Goal: Task Accomplishment & Management: Complete application form

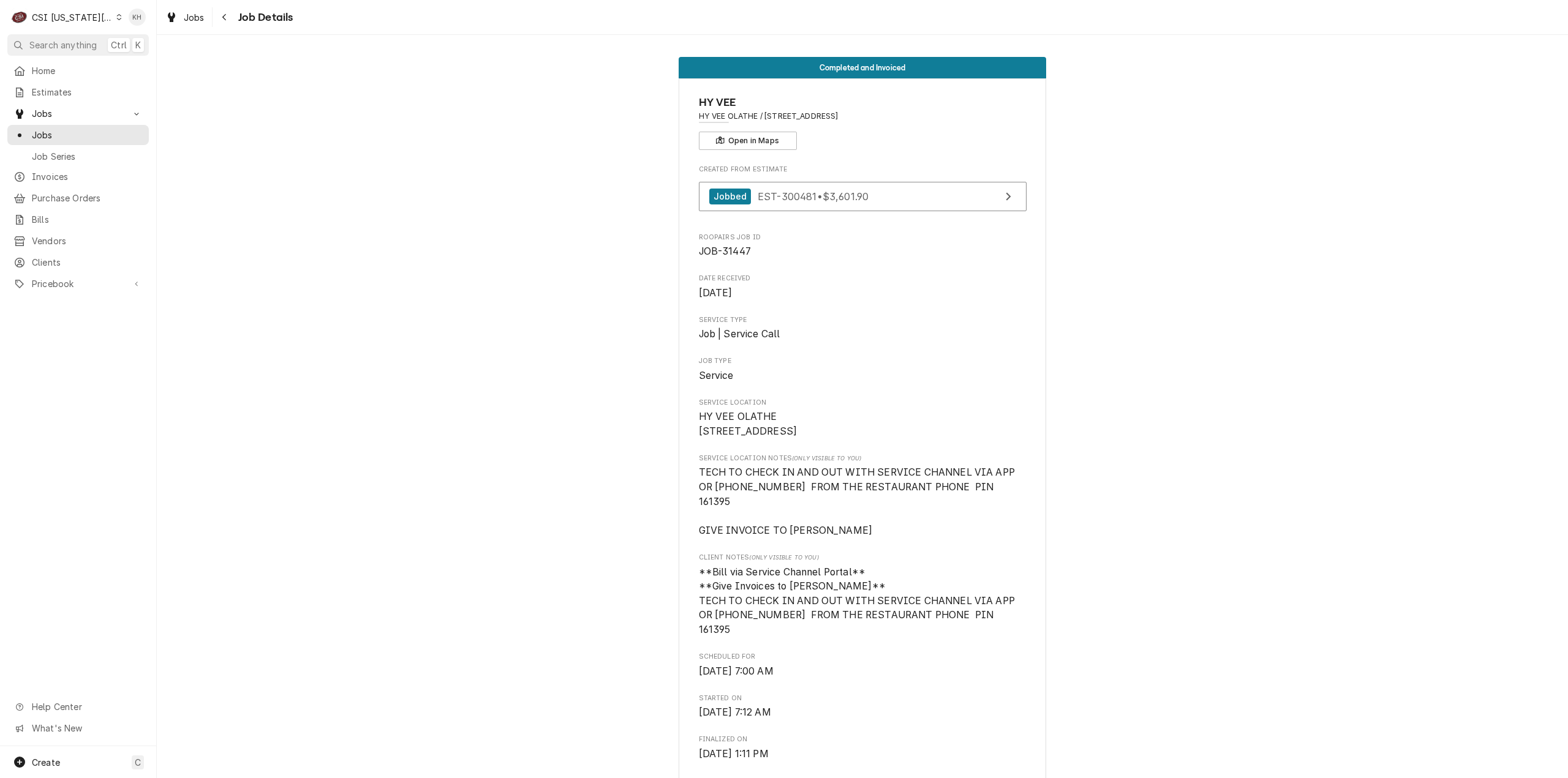
scroll to position [796, 0]
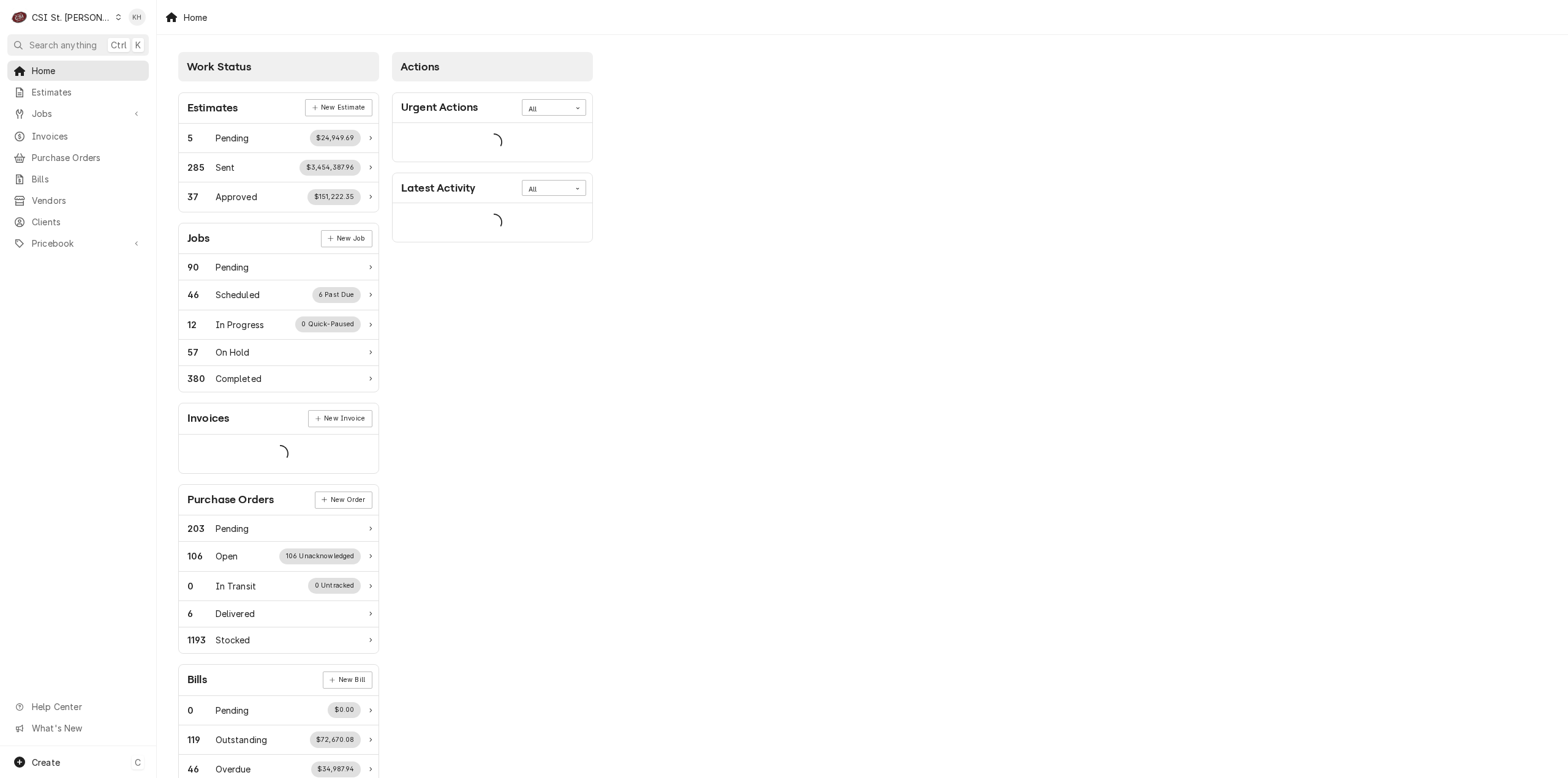
click at [81, 753] on div "Create C" at bounding box center [78, 762] width 157 height 31
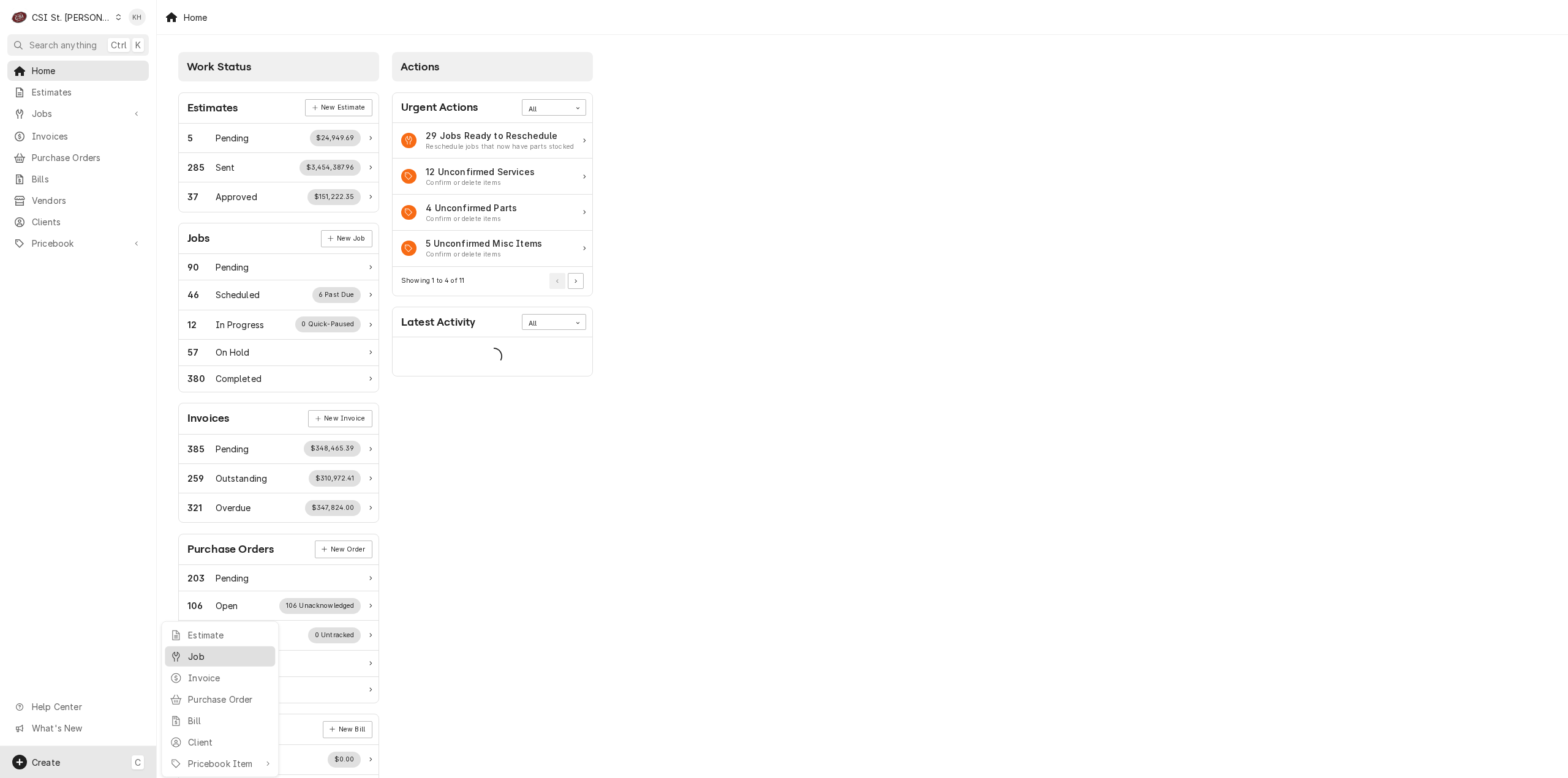
click at [197, 650] on div "Job" at bounding box center [229, 656] width 82 height 13
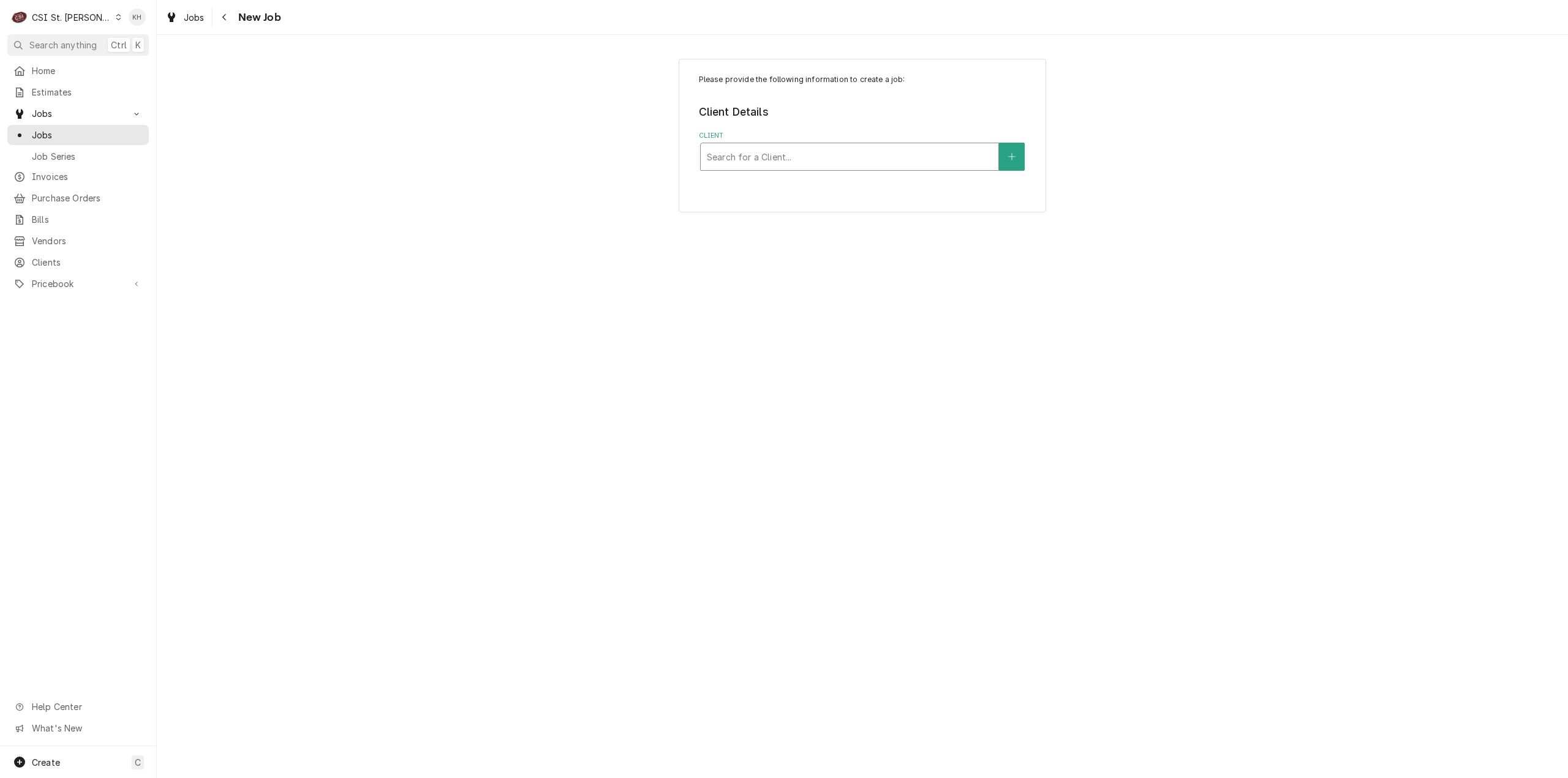
click at [828, 161] on div "Search for a Client..." at bounding box center [849, 156] width 297 height 27
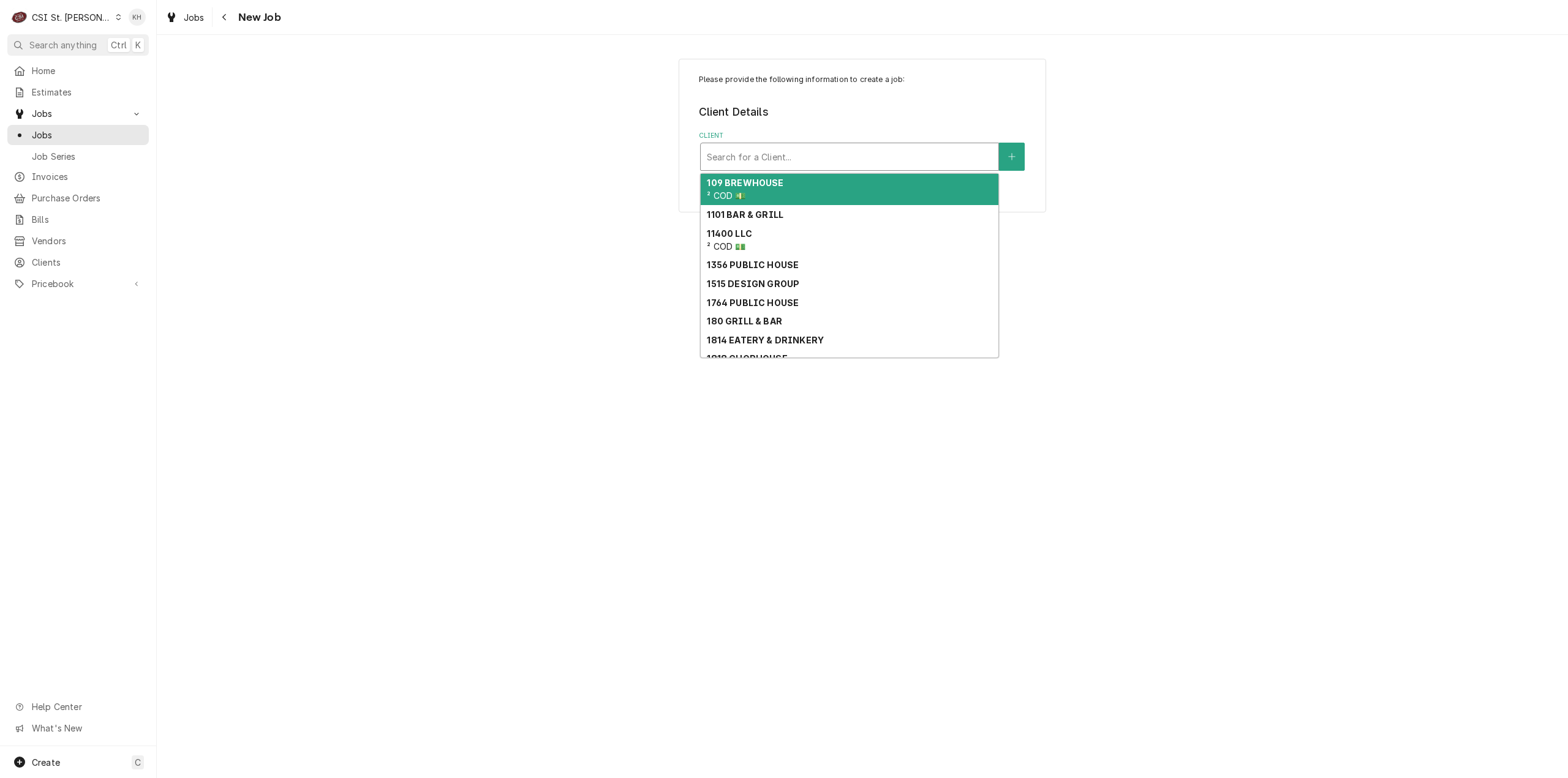
click at [828, 161] on div "Client" at bounding box center [849, 156] width 285 height 22
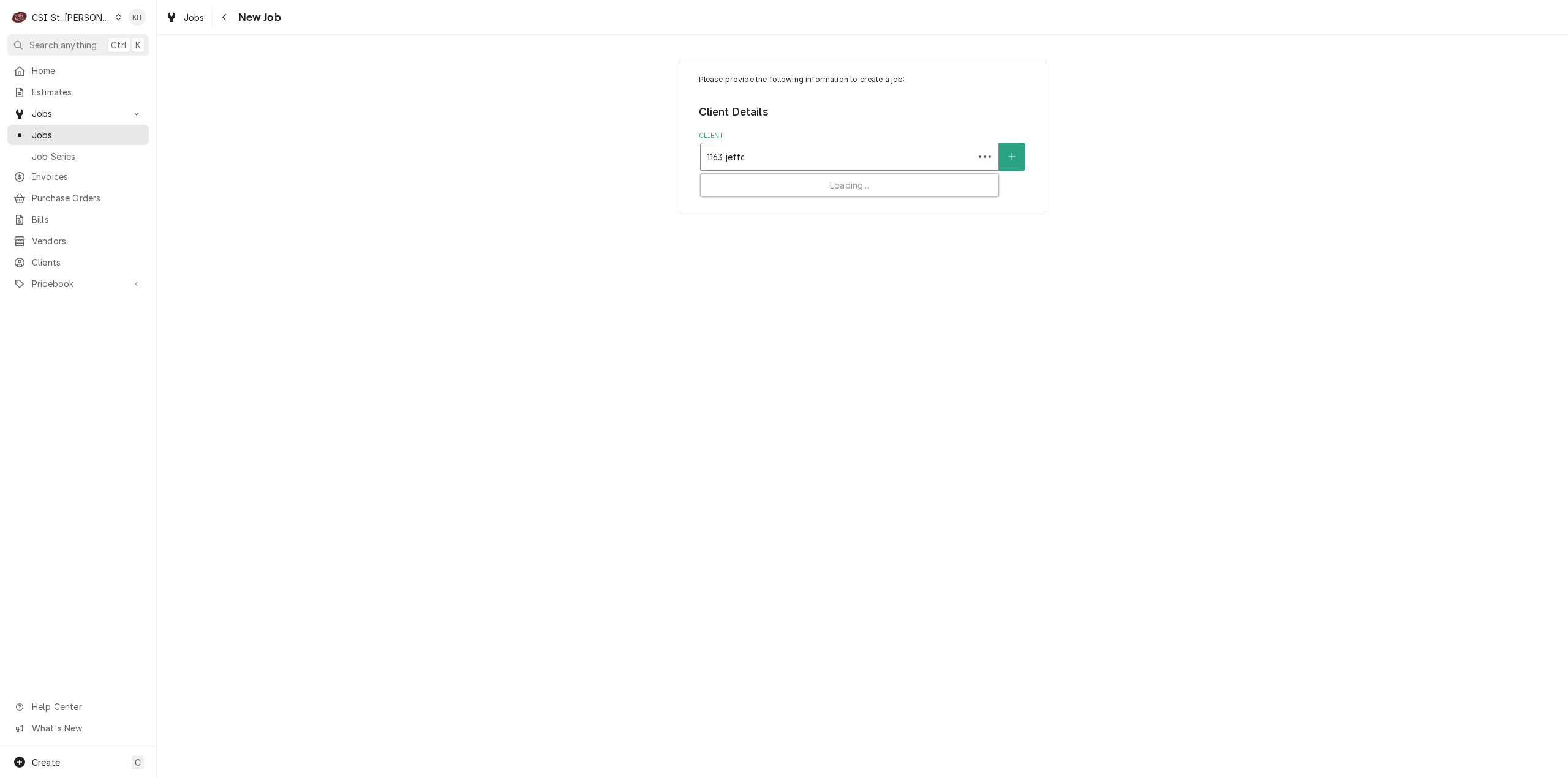
type input "1163 jeffco"
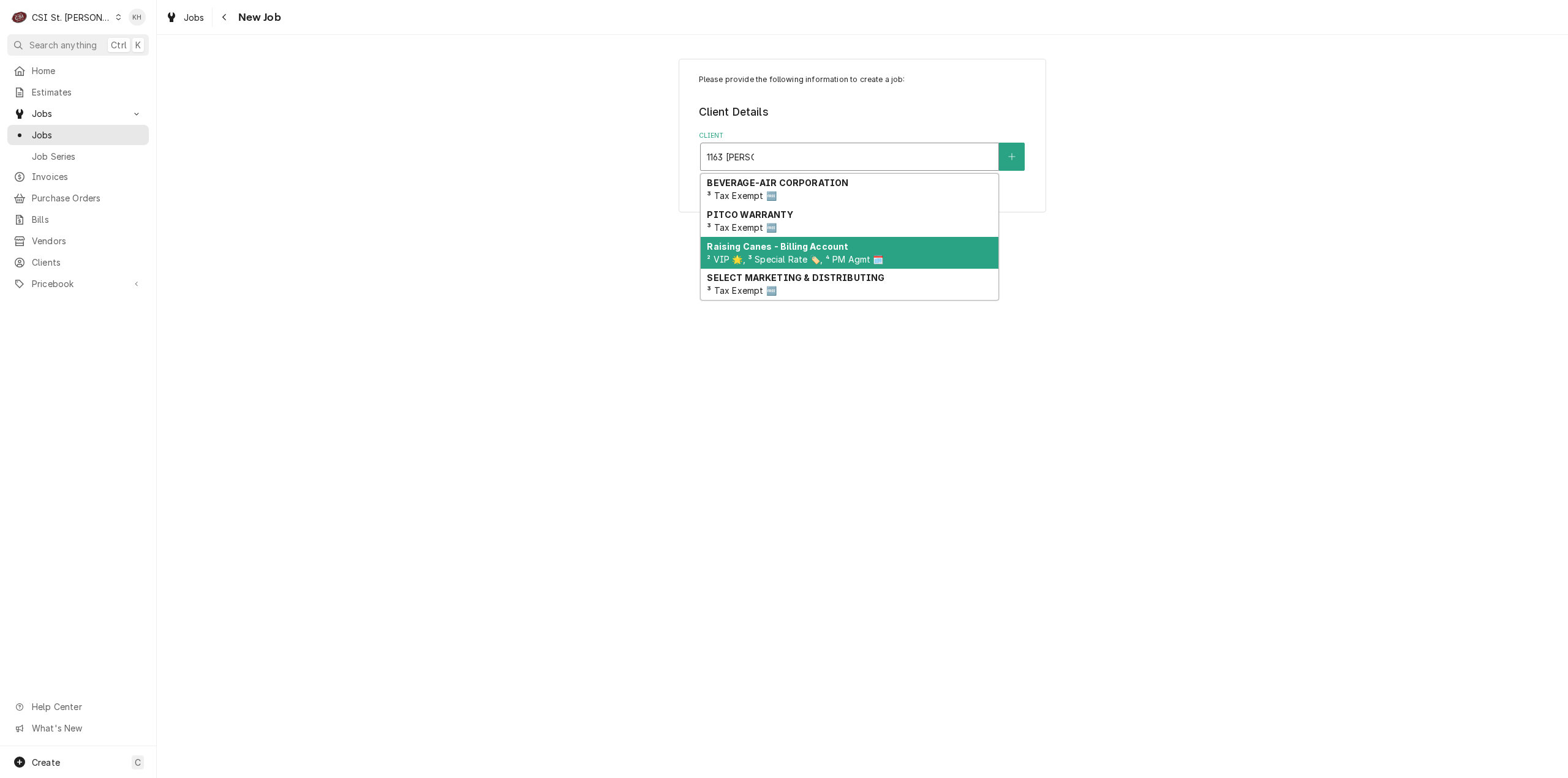
click at [834, 245] on strong "Raising Canes - Billing Account" at bounding box center [777, 247] width 142 height 10
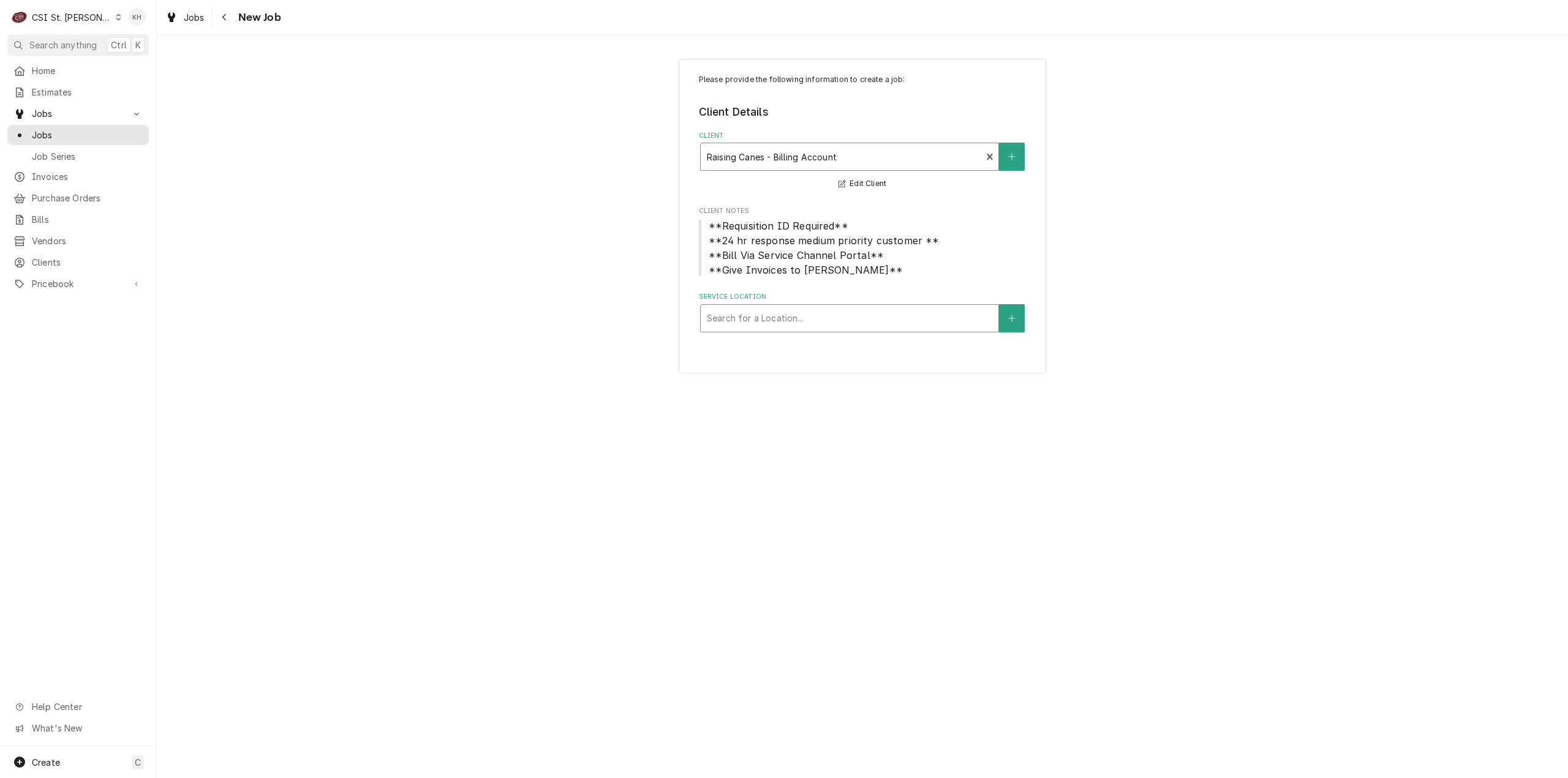
click at [819, 306] on div "Search for a Location..." at bounding box center [849, 318] width 297 height 27
type input "1163"
click at [821, 344] on div "Raising Cane's #291 Arnold / 1163 Jeffco Blvd, Arnold, MO 63010" at bounding box center [849, 351] width 297 height 31
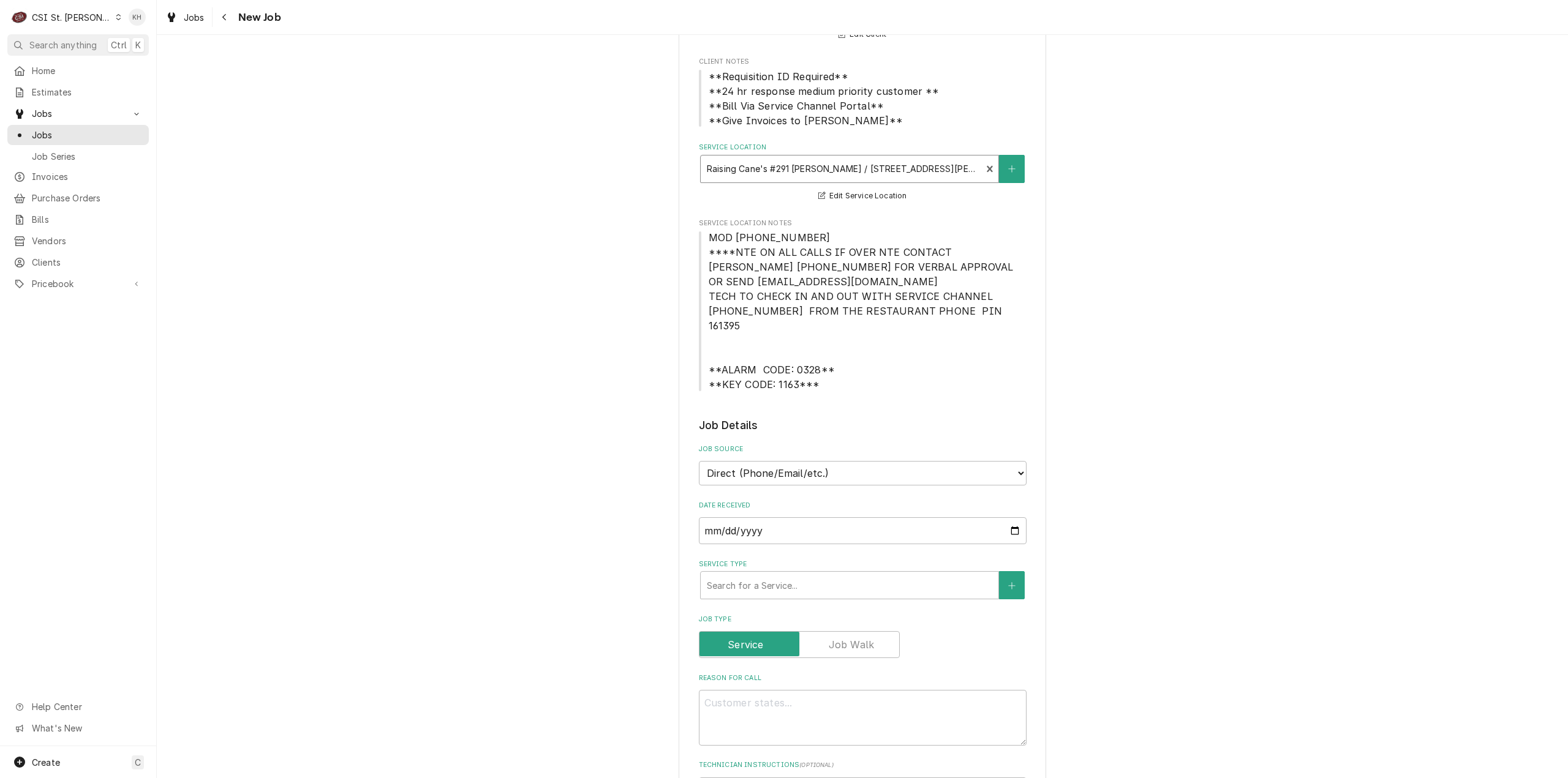
scroll to position [306, 0]
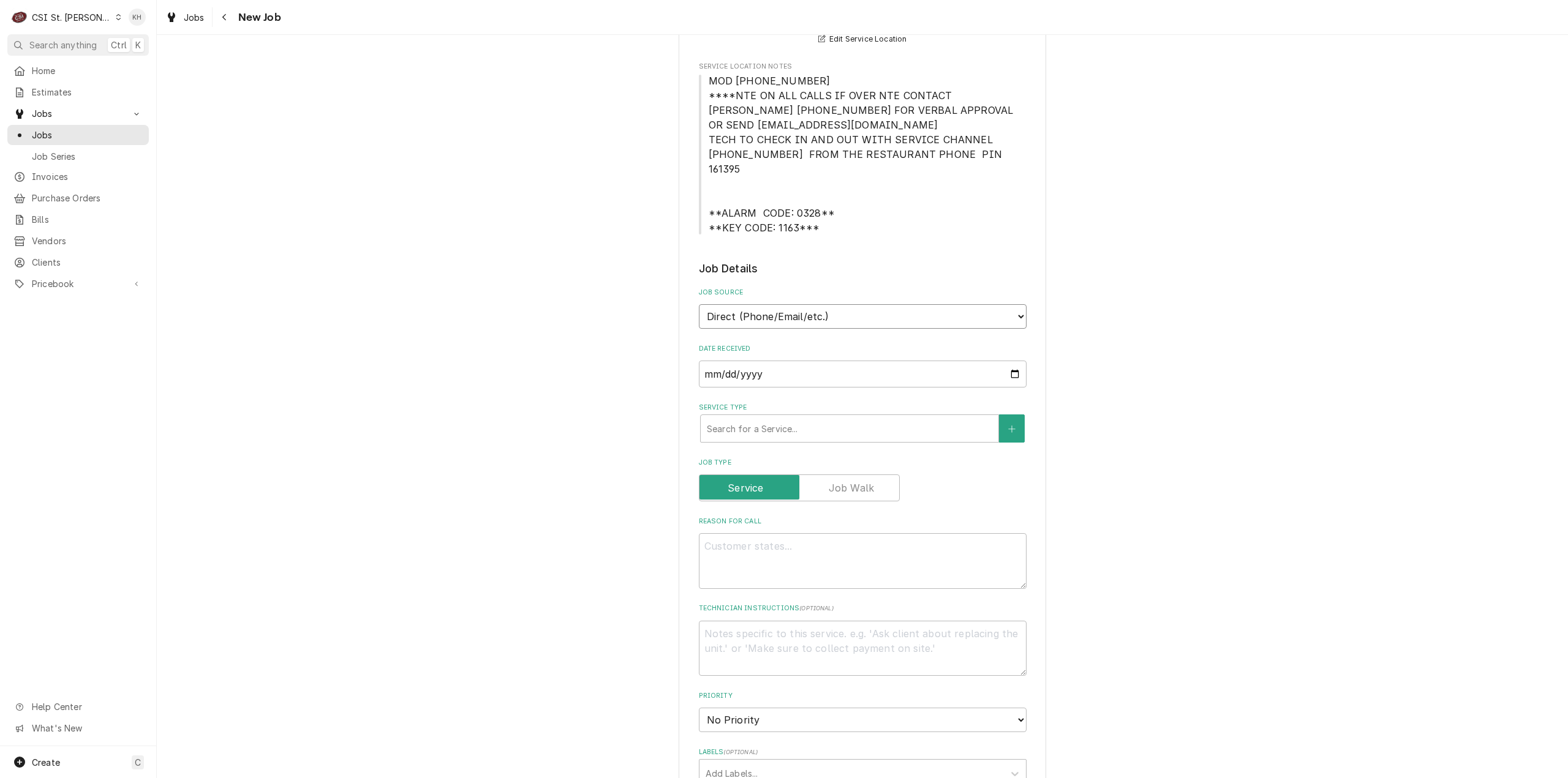
click at [813, 304] on select "Direct (Phone/Email/etc.) Service Channel Corrigo Ecotrak Other" at bounding box center [862, 316] width 328 height 24
select select "1"
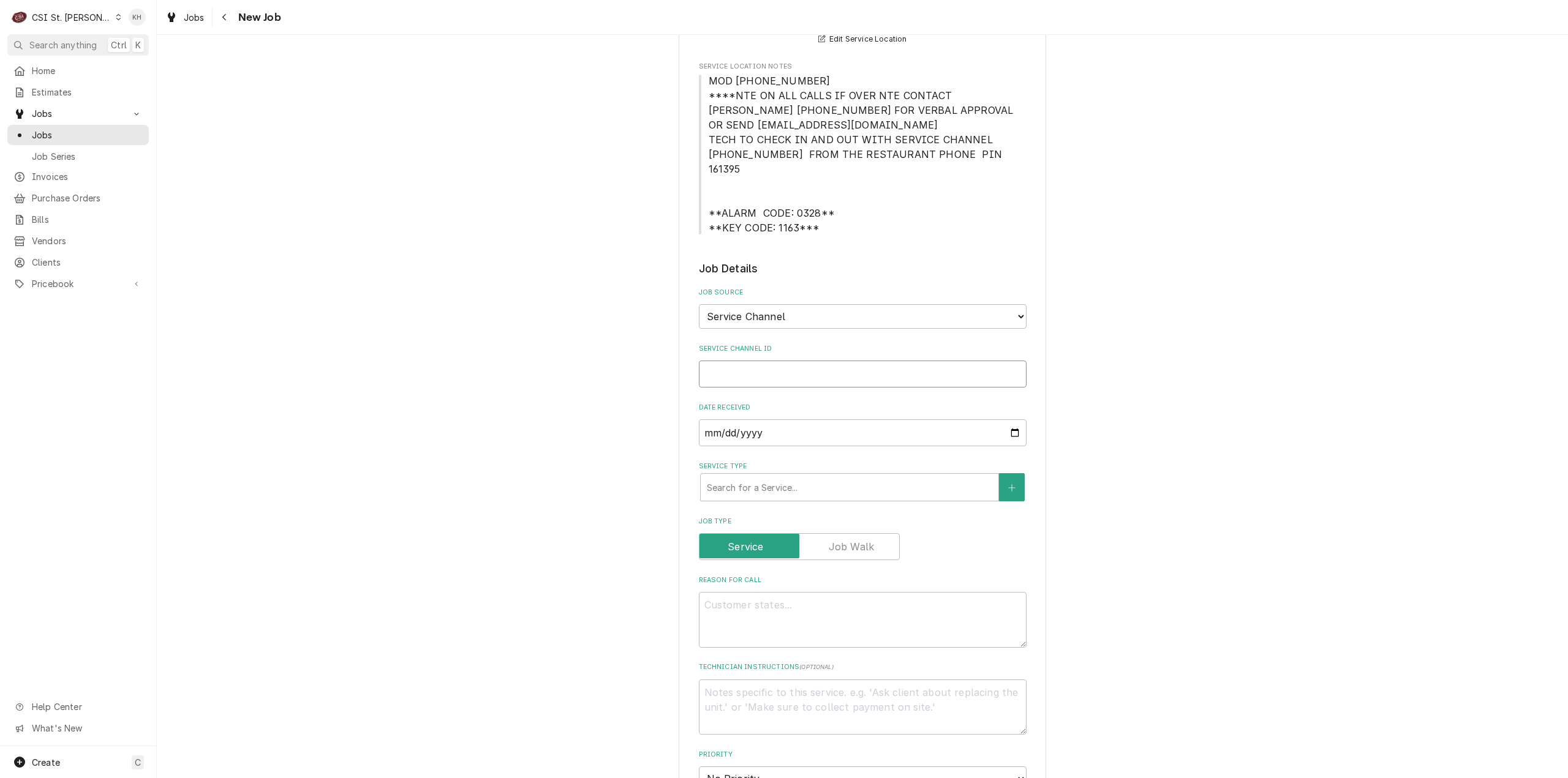
click at [787, 361] on input "Service Channel ID" at bounding box center [862, 374] width 328 height 27
paste input "328435090"
type textarea "x"
type input "328435090"
type textarea "x"
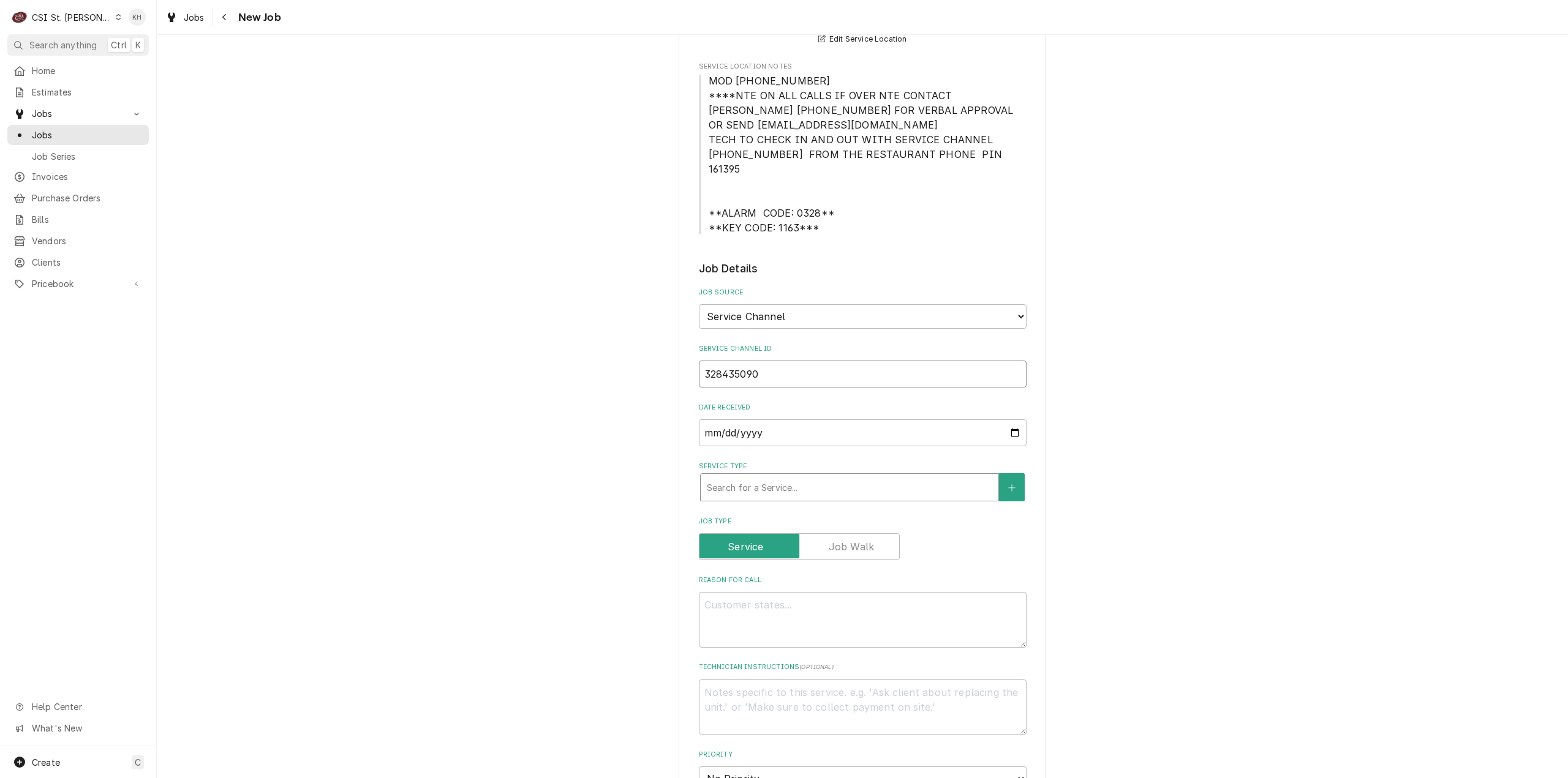
type input "328435090"
click at [825, 476] on div "Service Type" at bounding box center [849, 487] width 285 height 22
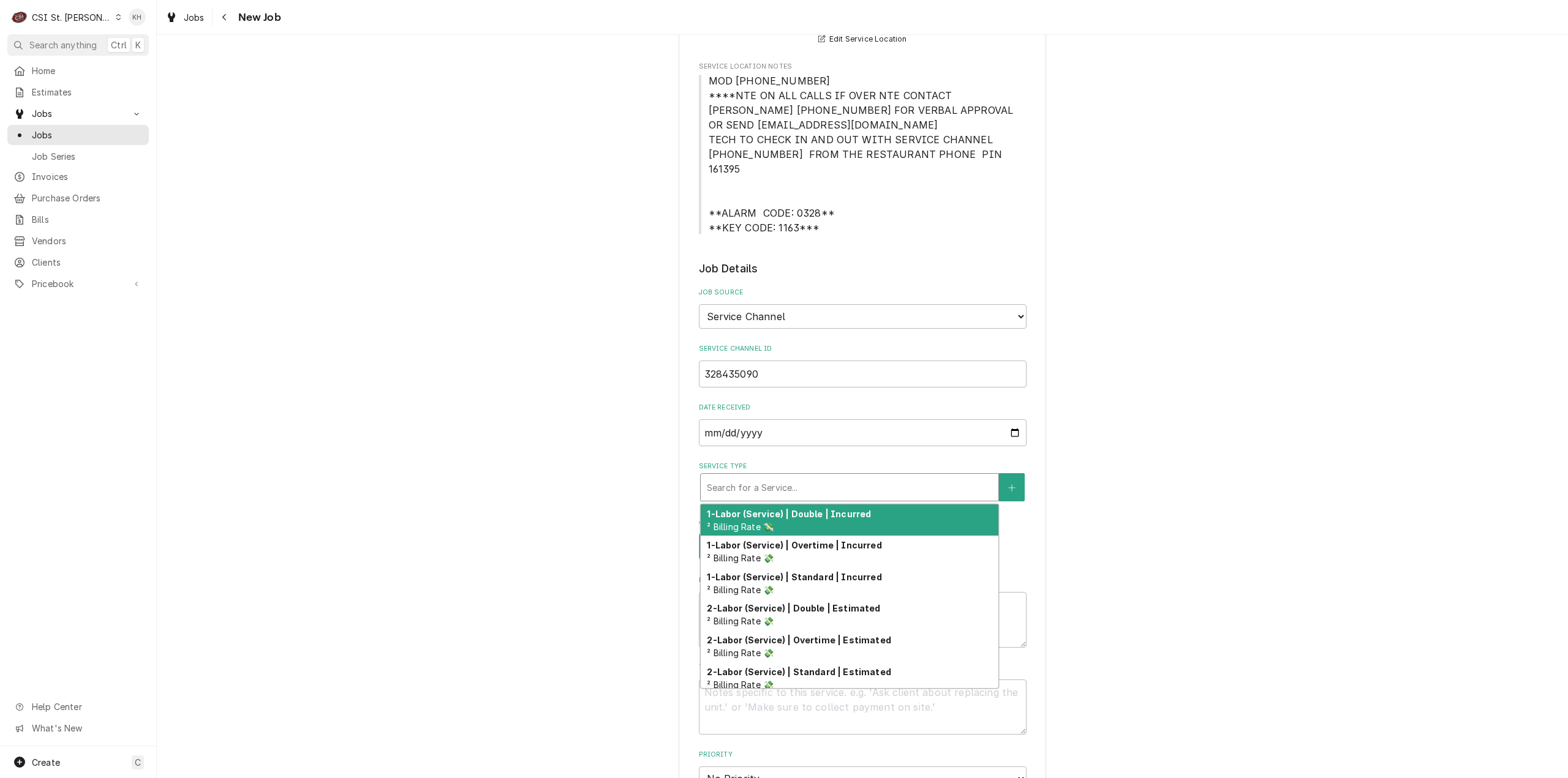
type textarea "x"
type input "s"
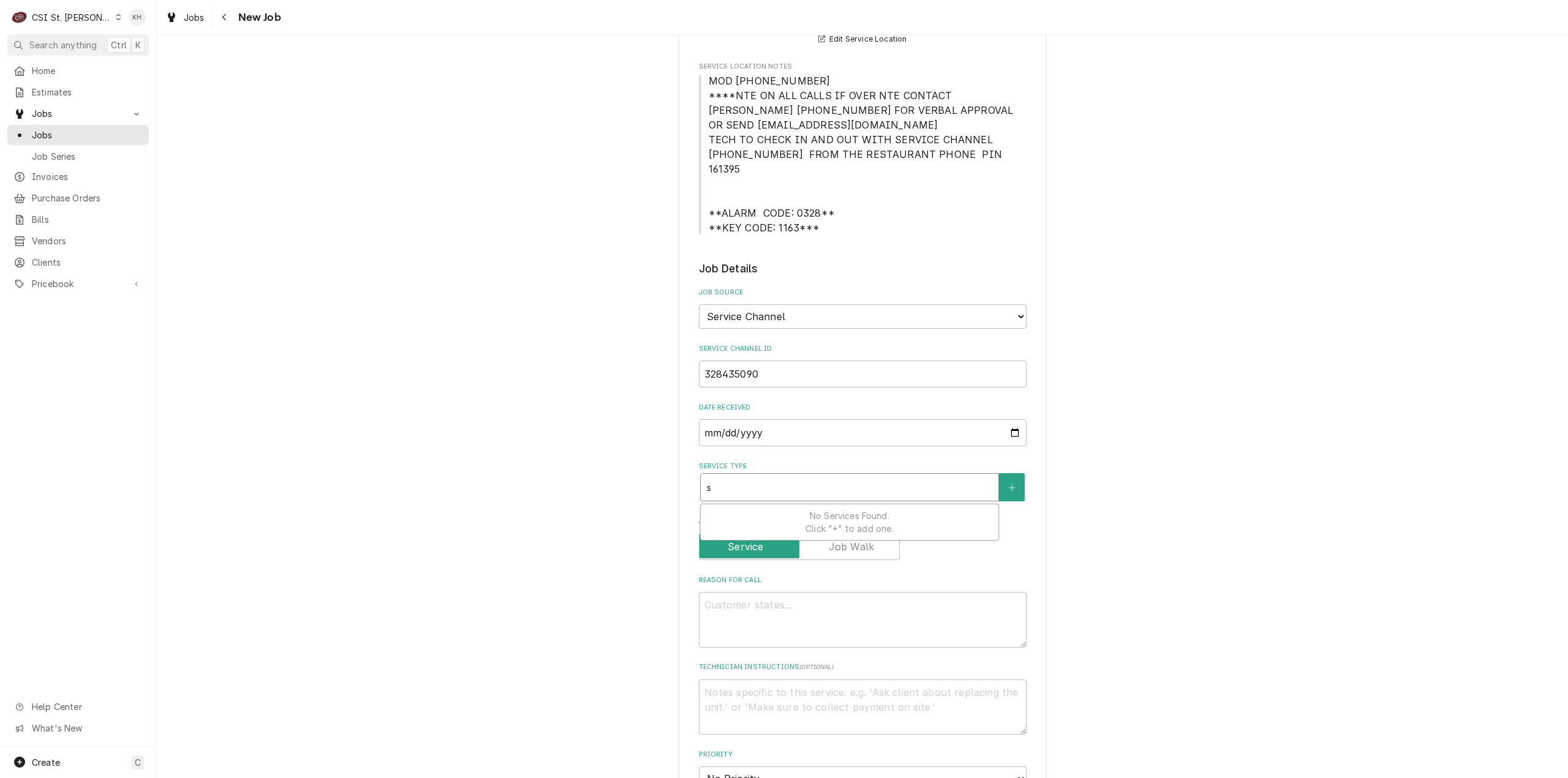
type textarea "x"
type input "se"
type textarea "x"
type input "ser"
type textarea "x"
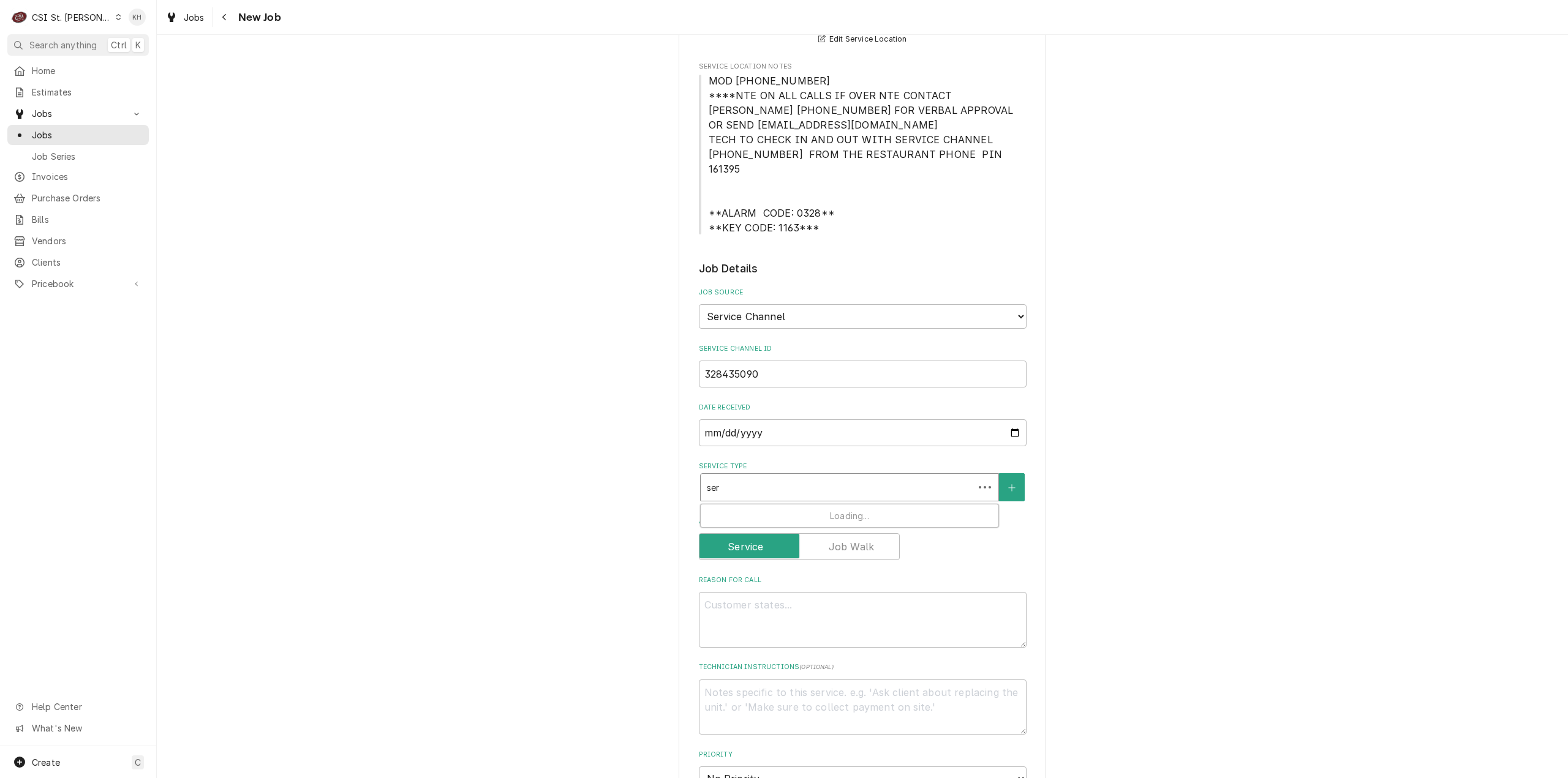
type input "serv"
type textarea "x"
type input "servi"
type textarea "x"
type input "servic"
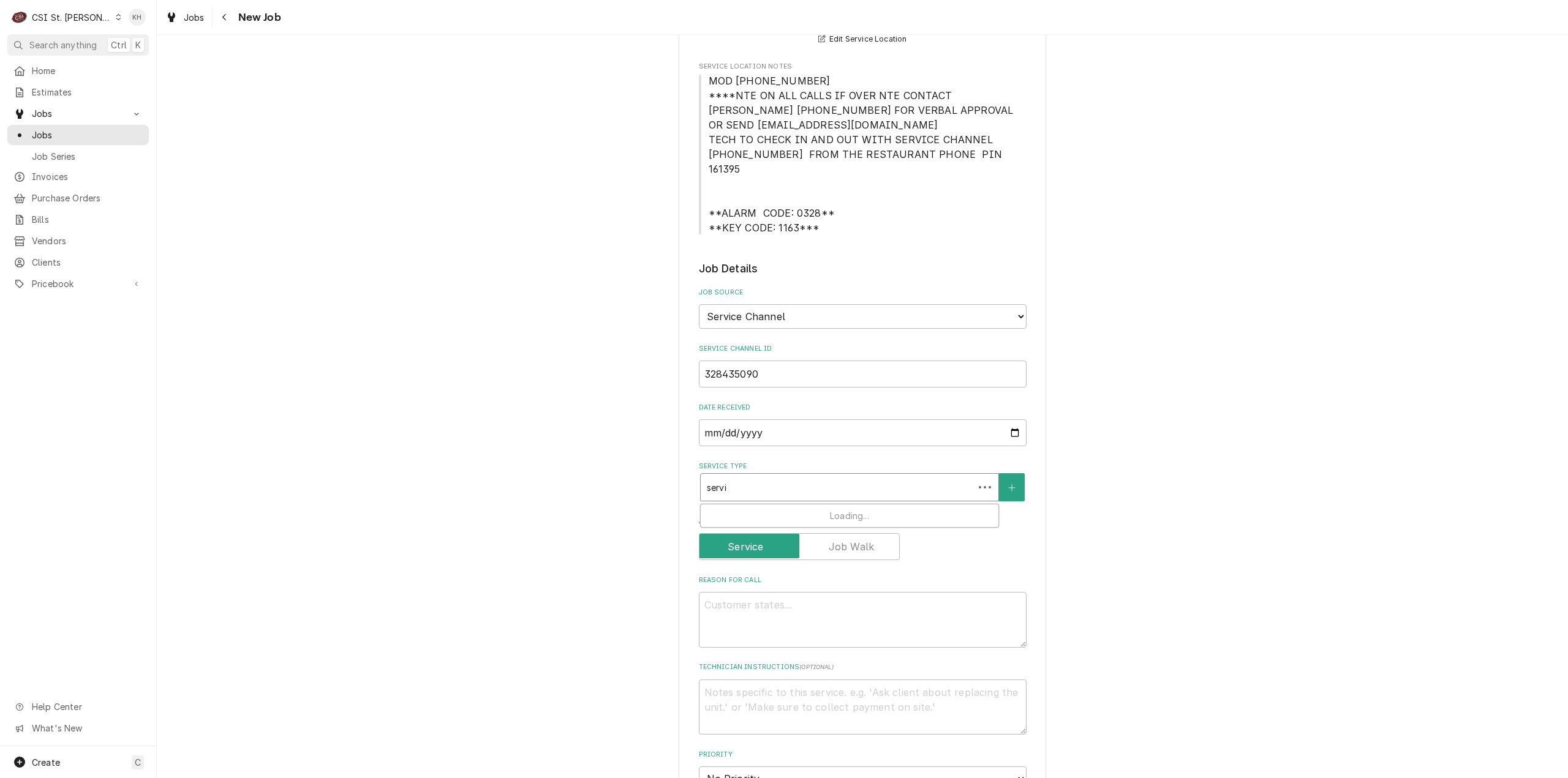
type textarea "x"
type input "service"
type textarea "x"
type input "service"
type textarea "x"
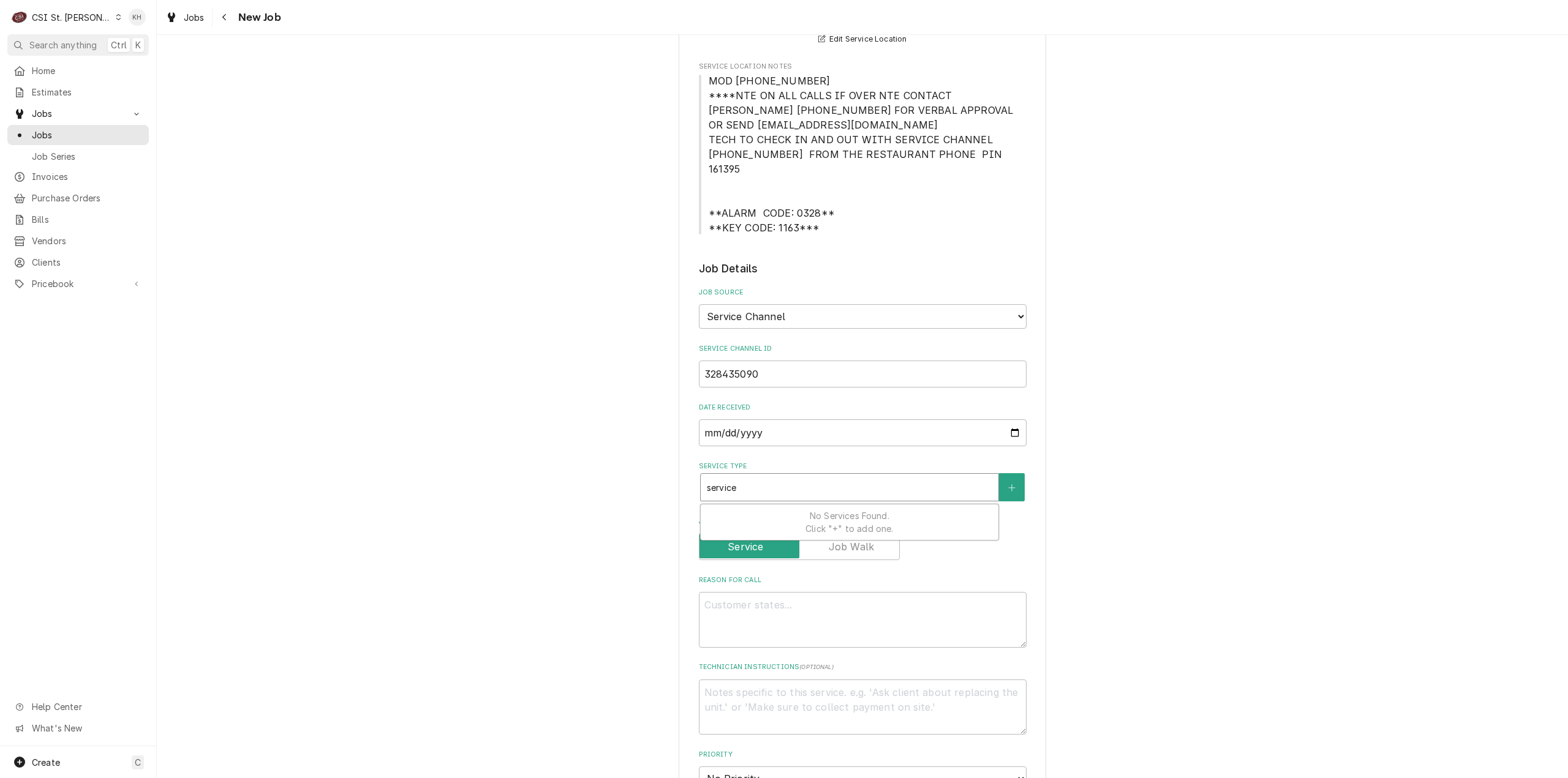
type input "service c"
type textarea "x"
type input "service ca"
type textarea "x"
type input "service cal"
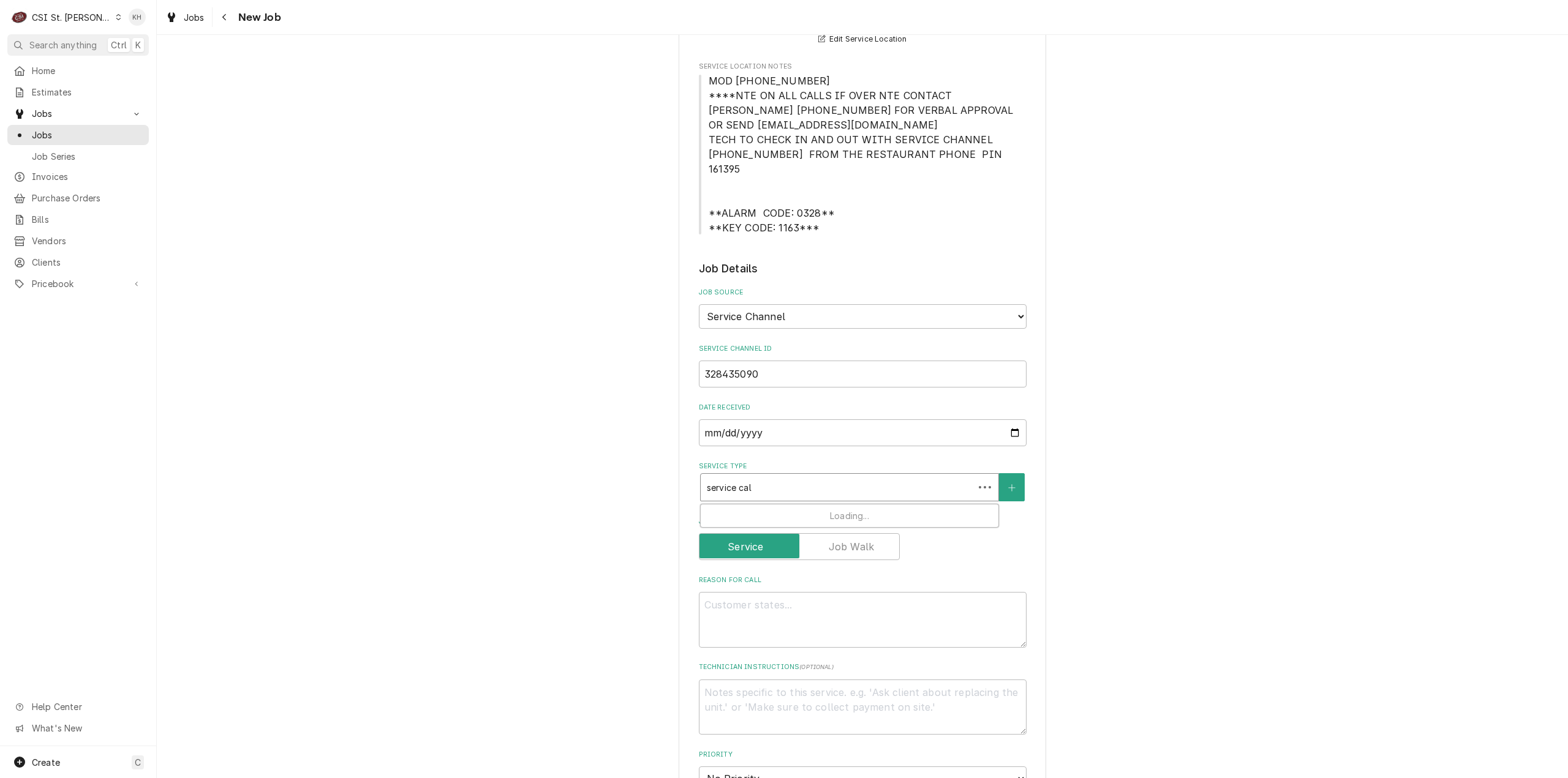
type textarea "x"
type input "service call"
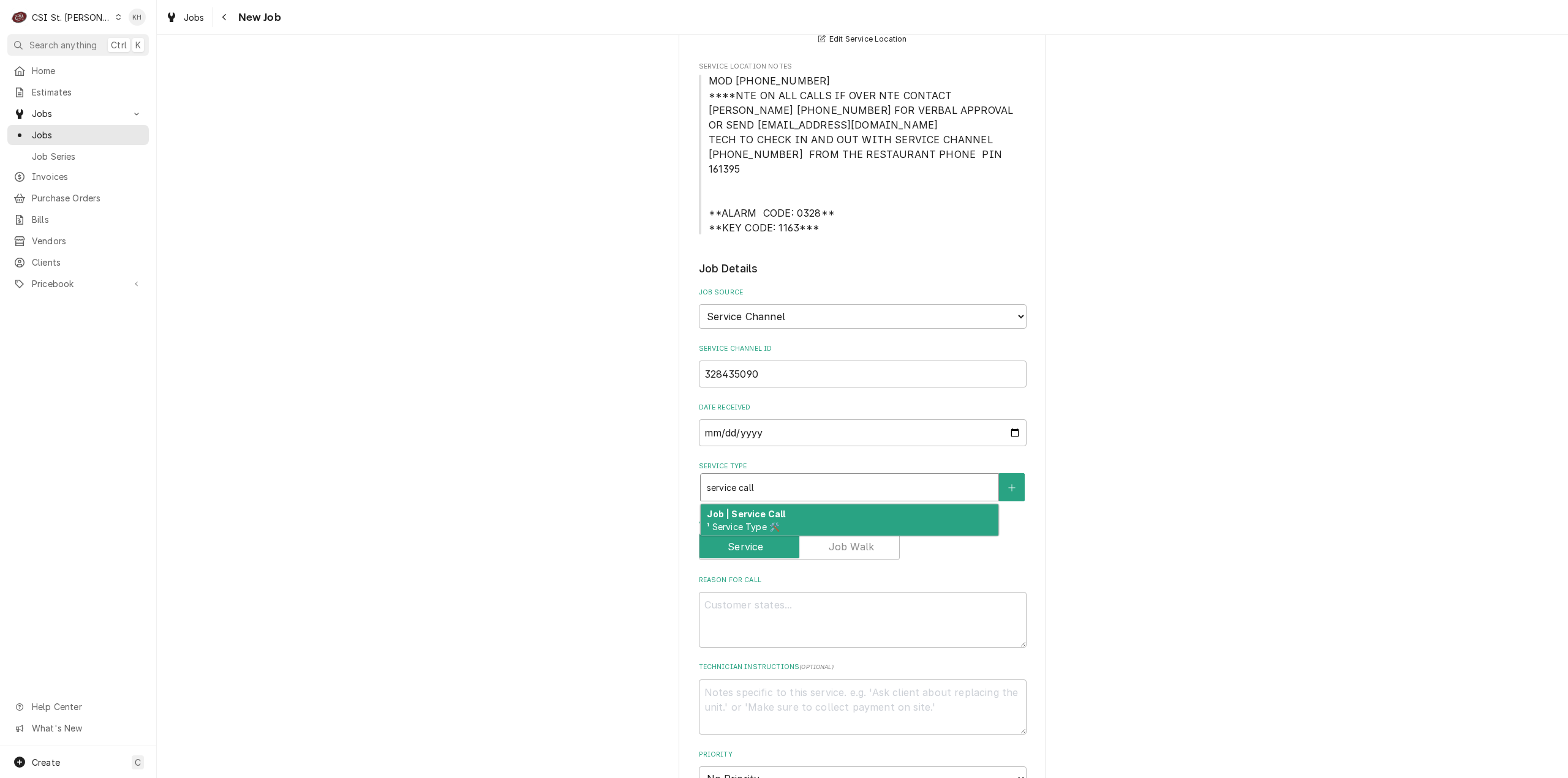
click at [813, 504] on div "Job | Service Call ¹ Service Type 🛠️" at bounding box center [849, 520] width 297 height 31
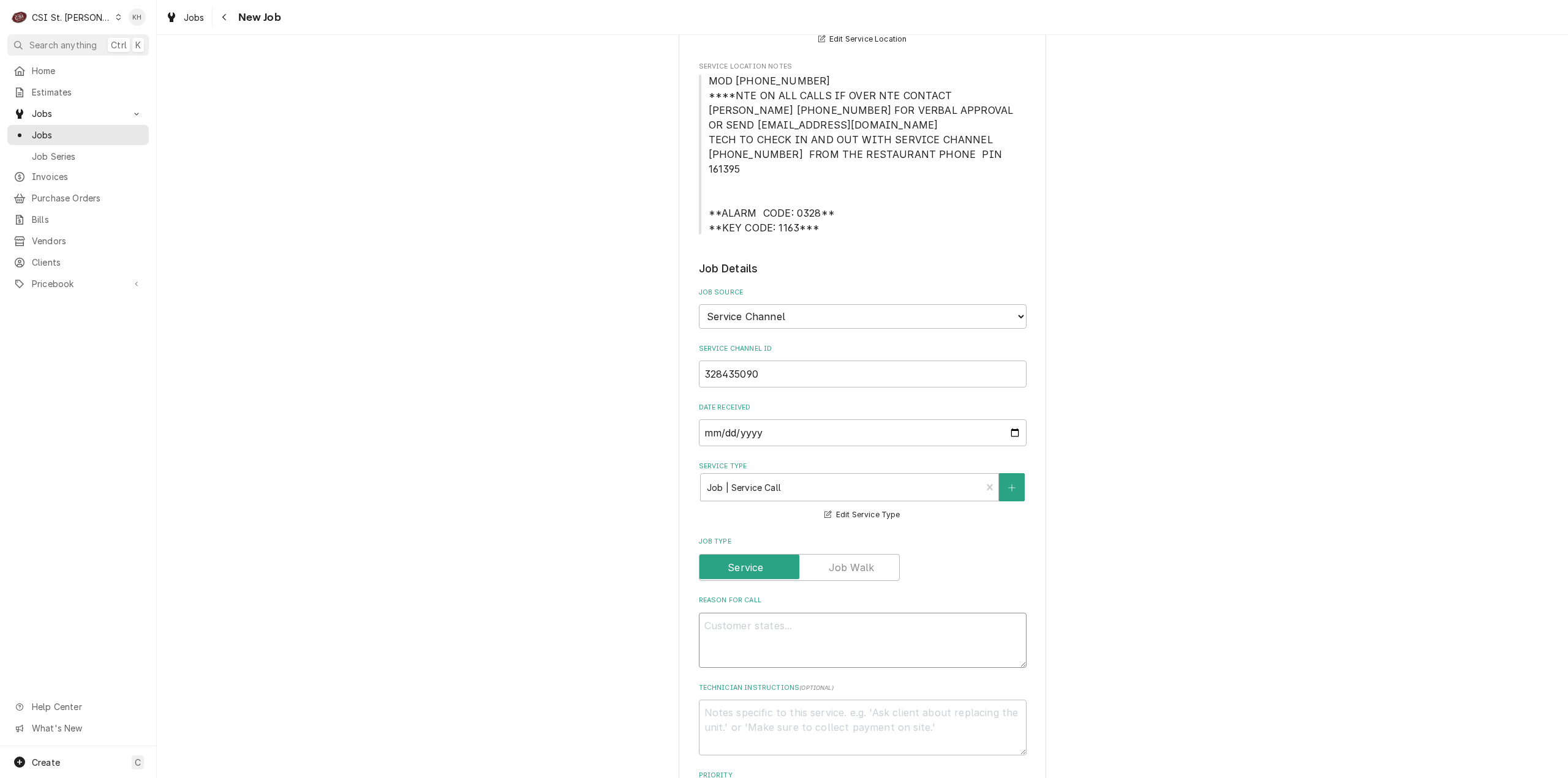
click at [735, 621] on textarea "Reason For Call" at bounding box center [862, 641] width 328 height 56
paste textarea ""KITCHEN / Hot Side / Filter Unit / Will not pump/filter/return oil / Did troub…"
type textarea "x"
type textarea ""KITCHEN / Hot Side / Filter Unit / Will not pump/filter/return oil / Did troub…"
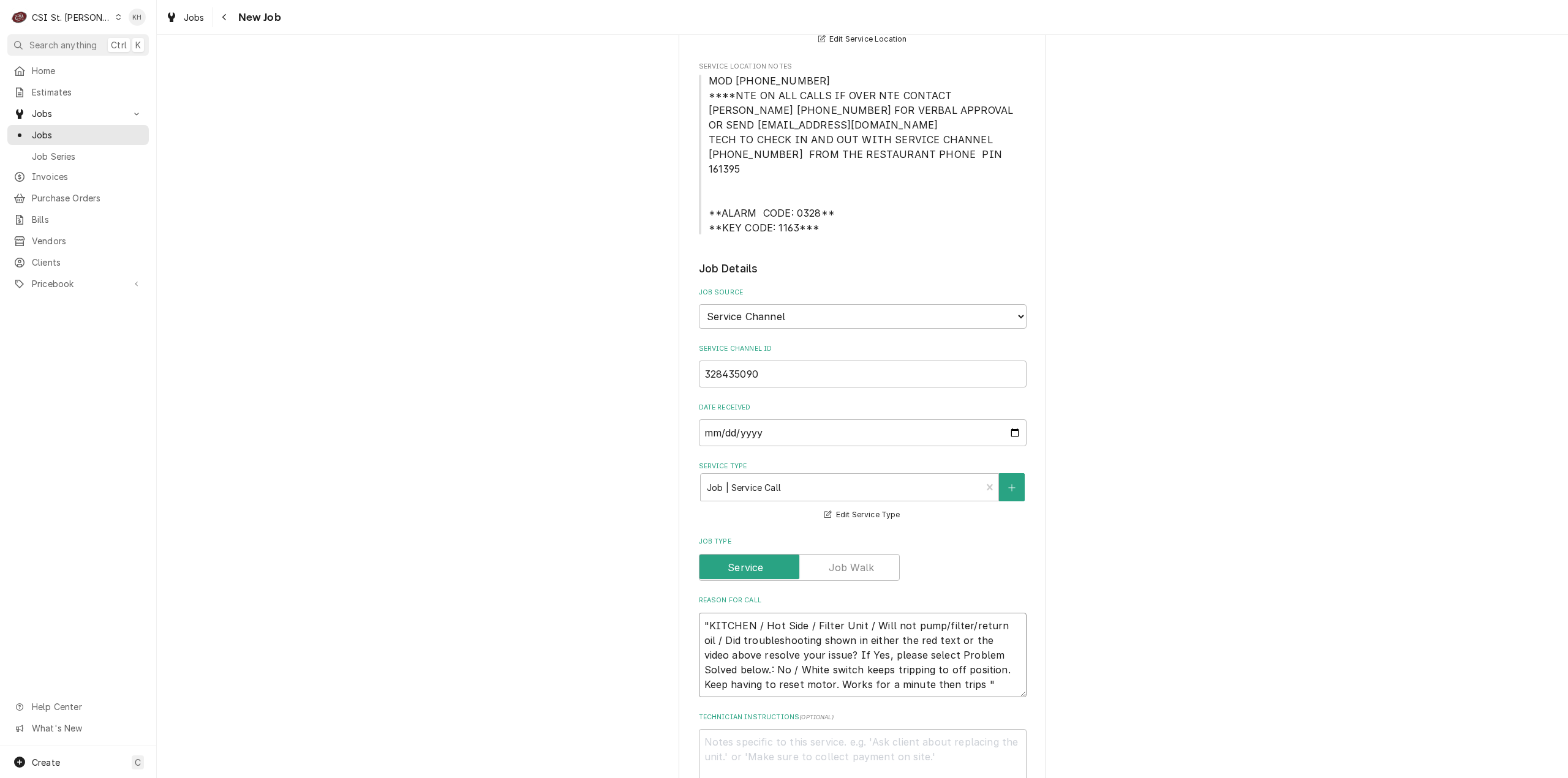
click at [701, 613] on textarea ""KITCHEN / Hot Side / Filter Unit / Will not pump/filter/return oil / Did troub…" at bounding box center [862, 655] width 328 height 85
type textarea "x"
type textarea "KITCHEN / Hot Side / Filter Unit / Will not pump/filter/return oil / Did troubl…"
click at [937, 670] on textarea "KITCHEN / Hot Side / Filter Unit / Will not pump/filter/return oil / Did troubl…" at bounding box center [862, 655] width 328 height 85
type textarea "x"
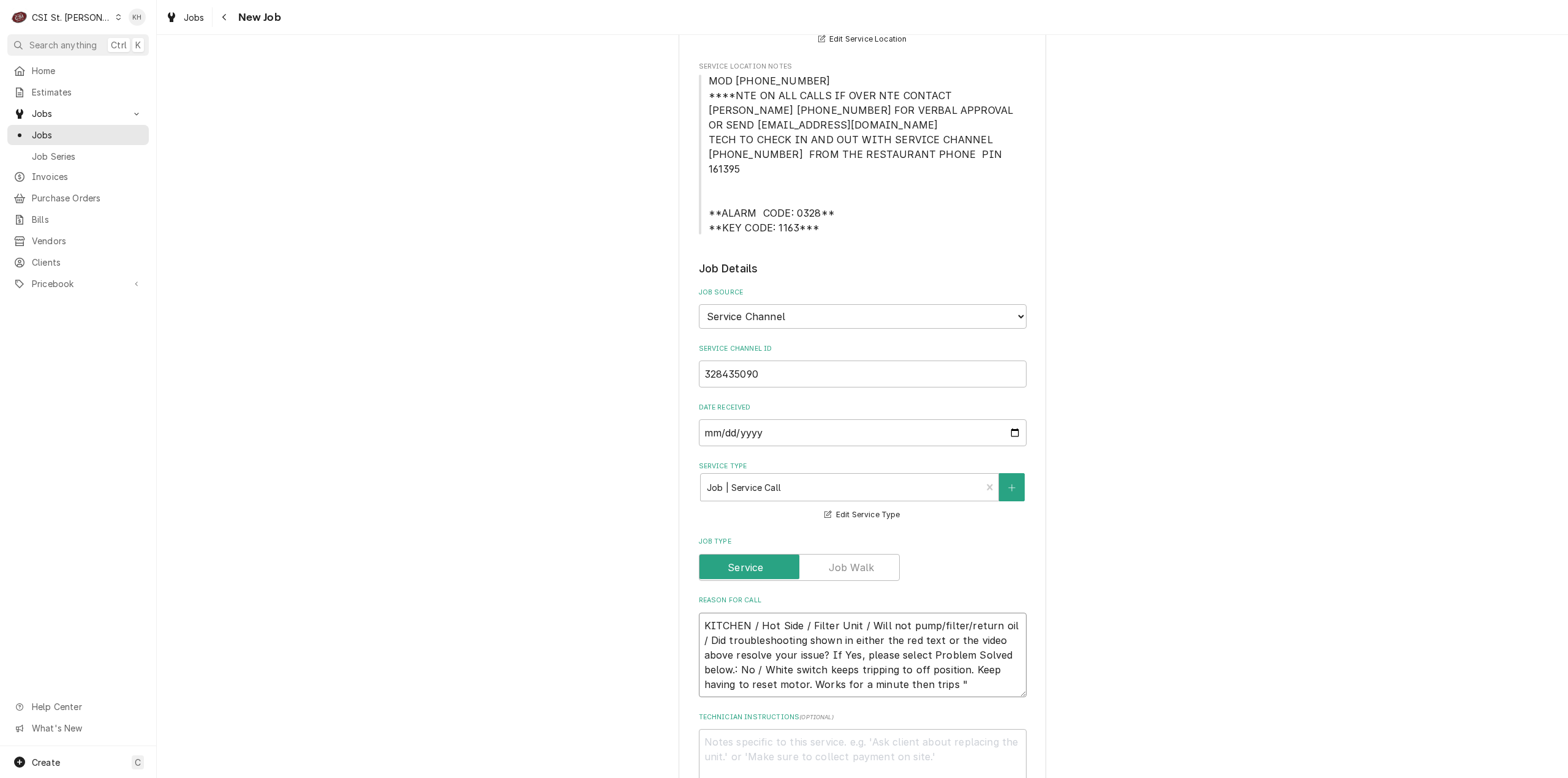
type textarea "KITCHEN / Hot Side / Filter Unit / Will not pump/filter/return oil / Did troubl…"
type textarea "x"
type textarea "KITCHEN / Hot Side / Filter Unit / Will not pump/filter/return oil / Did troubl…"
type textarea "x"
type textarea "KITCHEN / Hot Side / Filter Unit / Will not pump/filter/return oil / Did troubl…"
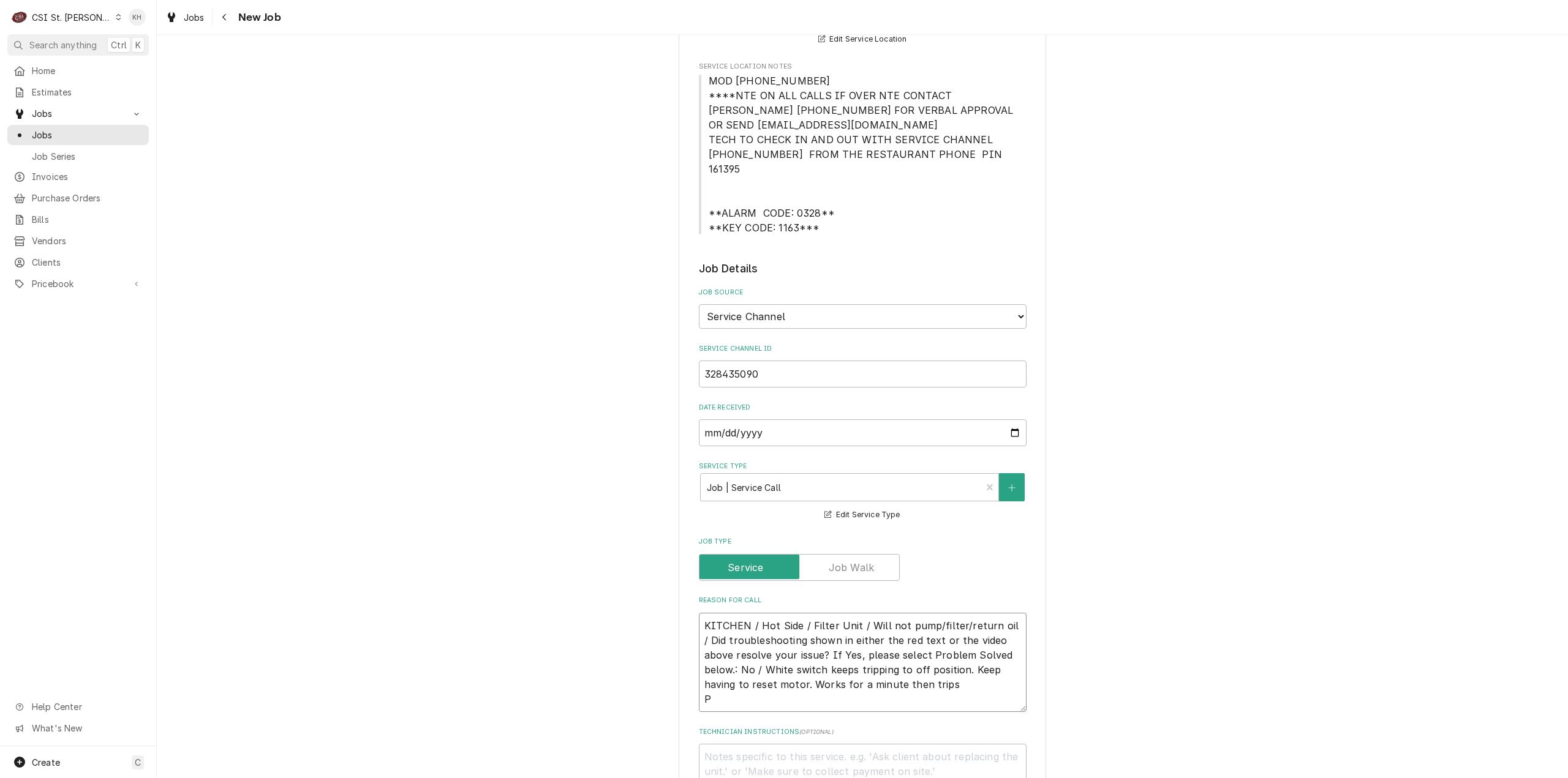
type textarea "x"
type textarea "KITCHEN / Hot Side / Filter Unit / Will not pump/filter/return oil / Did troubl…"
type textarea "x"
type textarea "KITCHEN / Hot Side / Filter Unit / Will not pump/filter/return oil / Did troubl…"
type textarea "x"
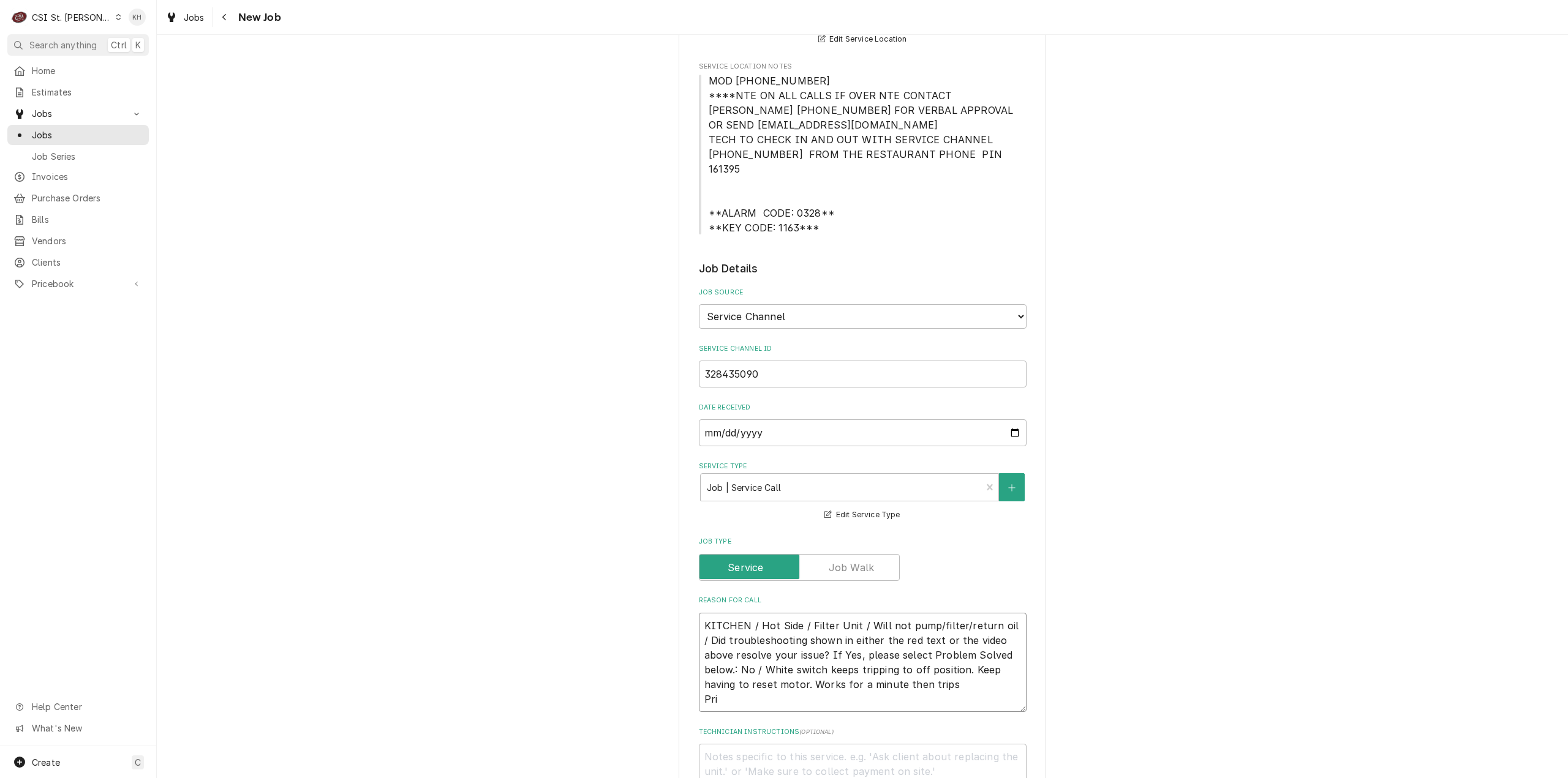
type textarea "KITCHEN / Hot Side / Filter Unit / Will not pump/filter/return oil / Did troubl…"
type textarea "x"
type textarea "KITCHEN / Hot Side / Filter Unit / Will not pump/filter/return oil / Did troubl…"
type textarea "x"
type textarea "KITCHEN / Hot Side / Filter Unit / Will not pump/filter/return oil / Did troubl…"
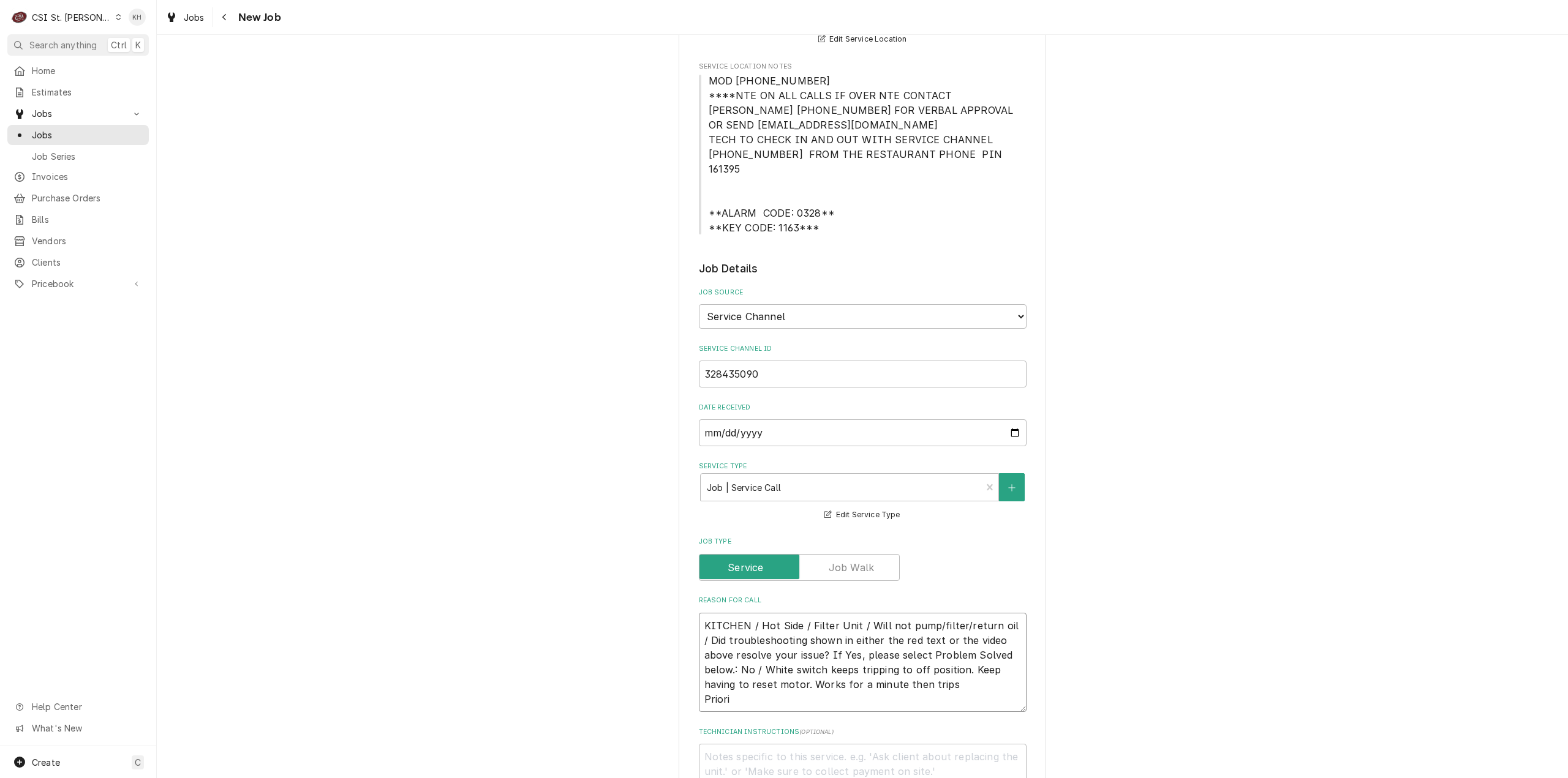
type textarea "x"
type textarea "KITCHEN / Hot Side / Filter Unit / Will not pump/filter/return oil / Did troubl…"
type textarea "x"
type textarea "KITCHEN / Hot Side / Filter Unit / Will not pump/filter/return oil / Did troubl…"
type textarea "x"
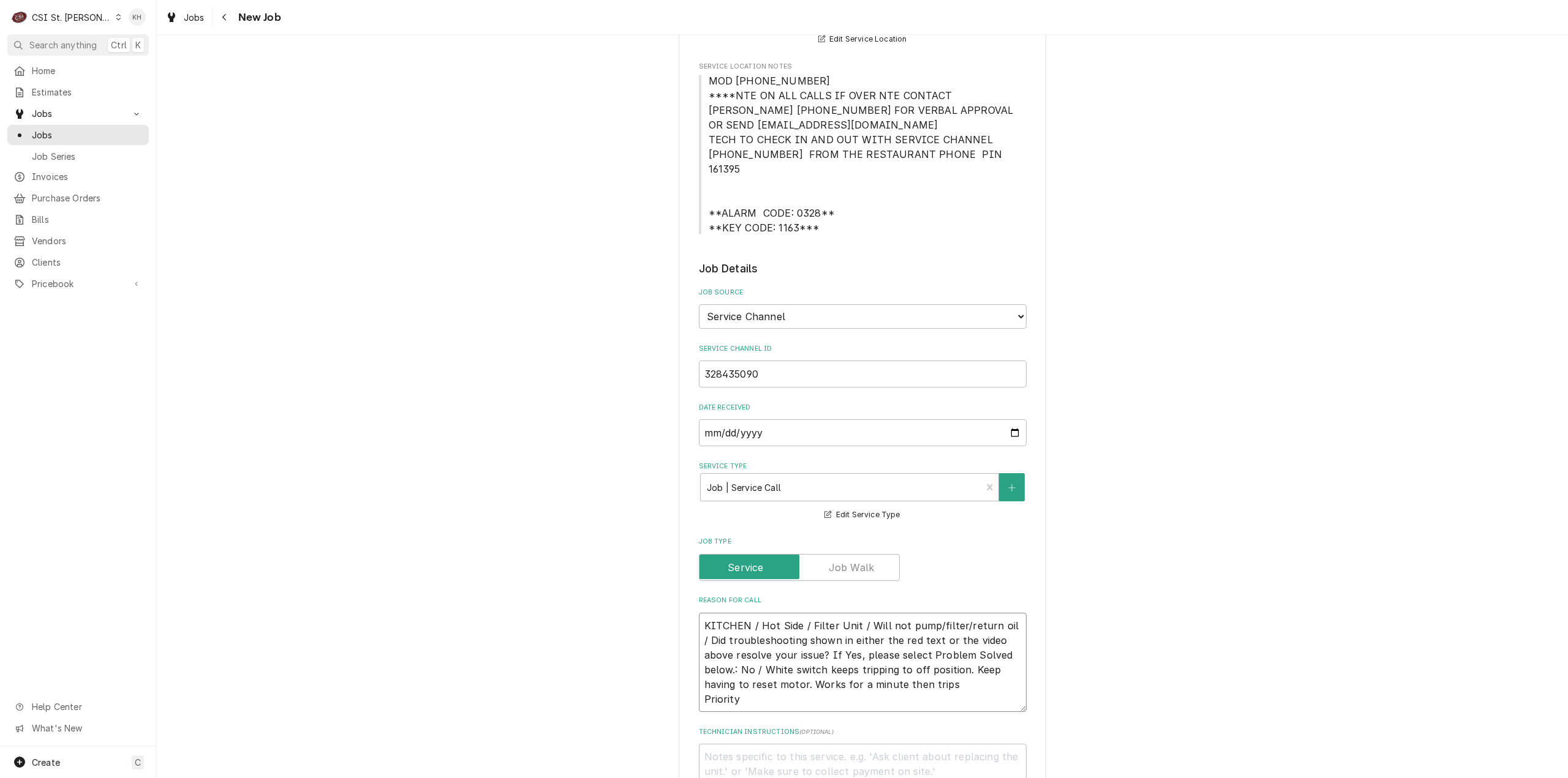
type textarea "KITCHEN / Hot Side / Filter Unit / Will not pump/filter/return oil / Did troubl…"
type textarea "x"
type textarea "KITCHEN / Hot Side / Filter Unit / Will not pump/filter/return oil / Did troubl…"
click at [803, 680] on textarea "KITCHEN / Hot Side / Filter Unit / Will not pump/filter/return oil / Did troubl…" at bounding box center [862, 663] width 328 height 100
paste textarea "URGENT - 24 HOURS"
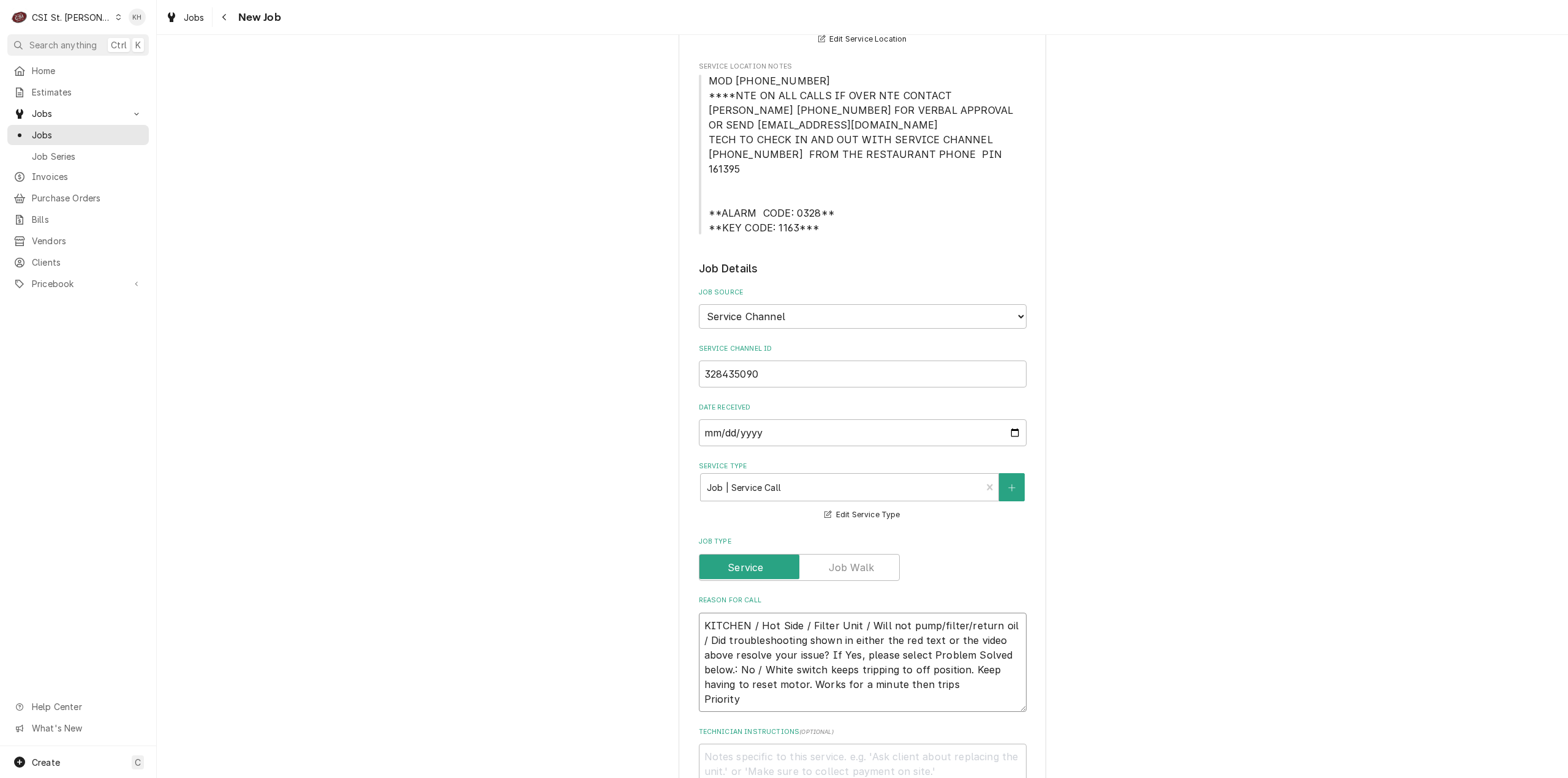
type textarea "x"
type textarea "KITCHEN / Hot Side / Filter Unit / Will not pump/filter/return oil / Did troubl…"
click at [798, 753] on textarea "Technician Instructions ( optional )" at bounding box center [862, 772] width 328 height 56
type textarea "x"
type textarea "N"
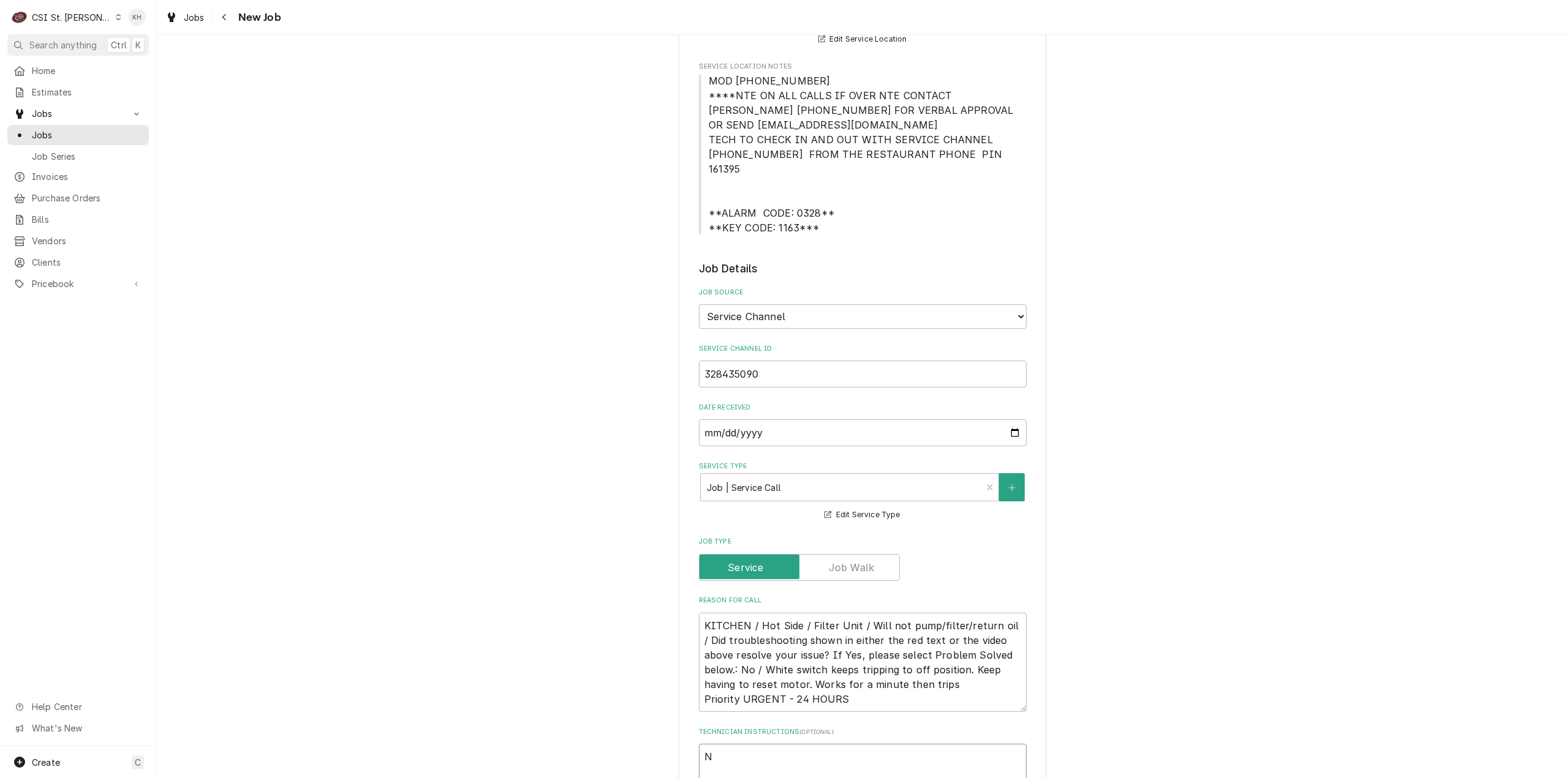
type textarea "x"
type textarea "NT"
type textarea "x"
type textarea "NTE"
type textarea "x"
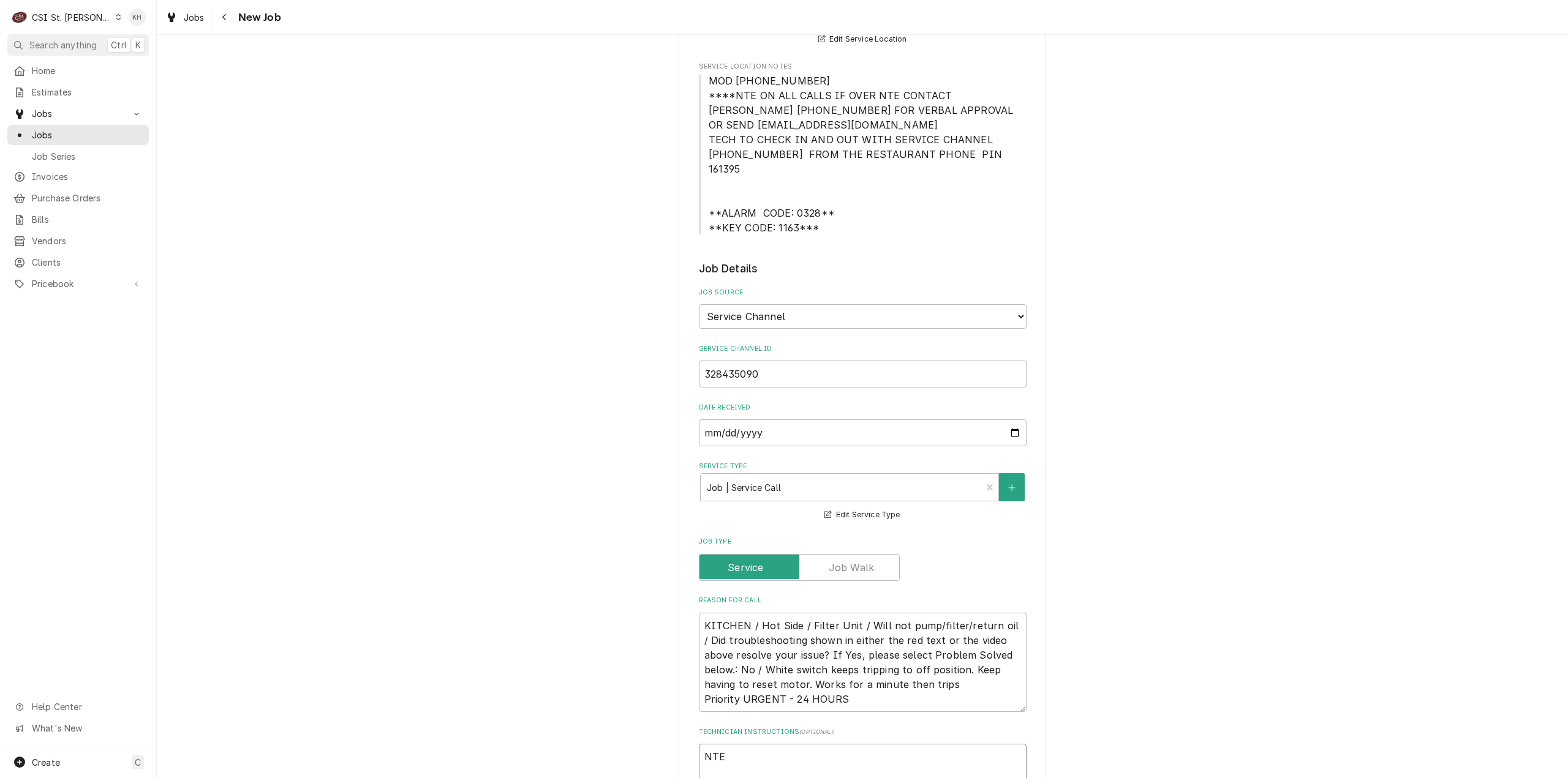
type textarea "NTE"
type textarea "x"
type textarea "NTE $"
type textarea "x"
type textarea "NTE $45"
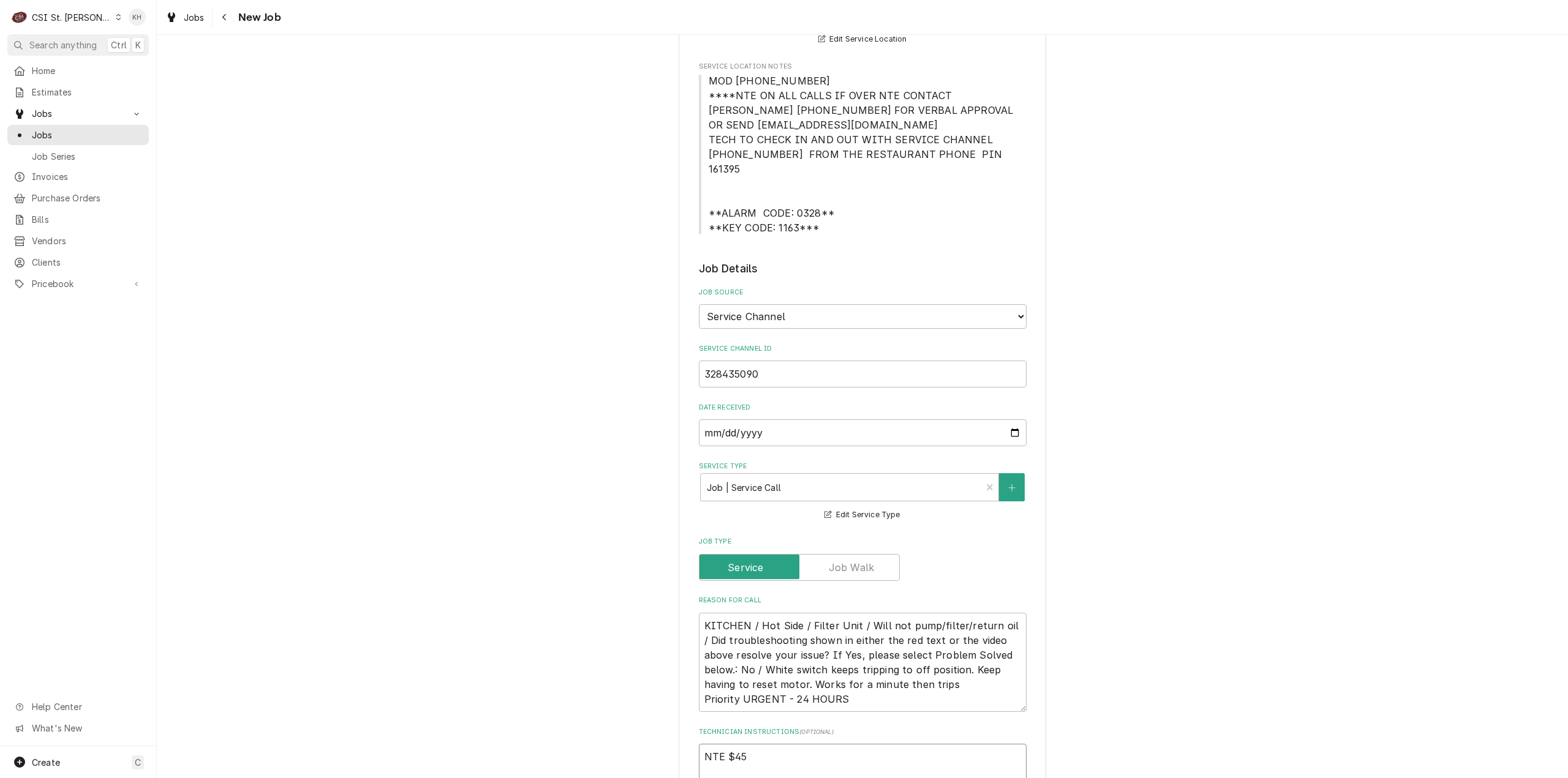
type textarea "x"
type textarea "NTE $450"
type textarea "x"
type textarea "NTE $450."
type textarea "x"
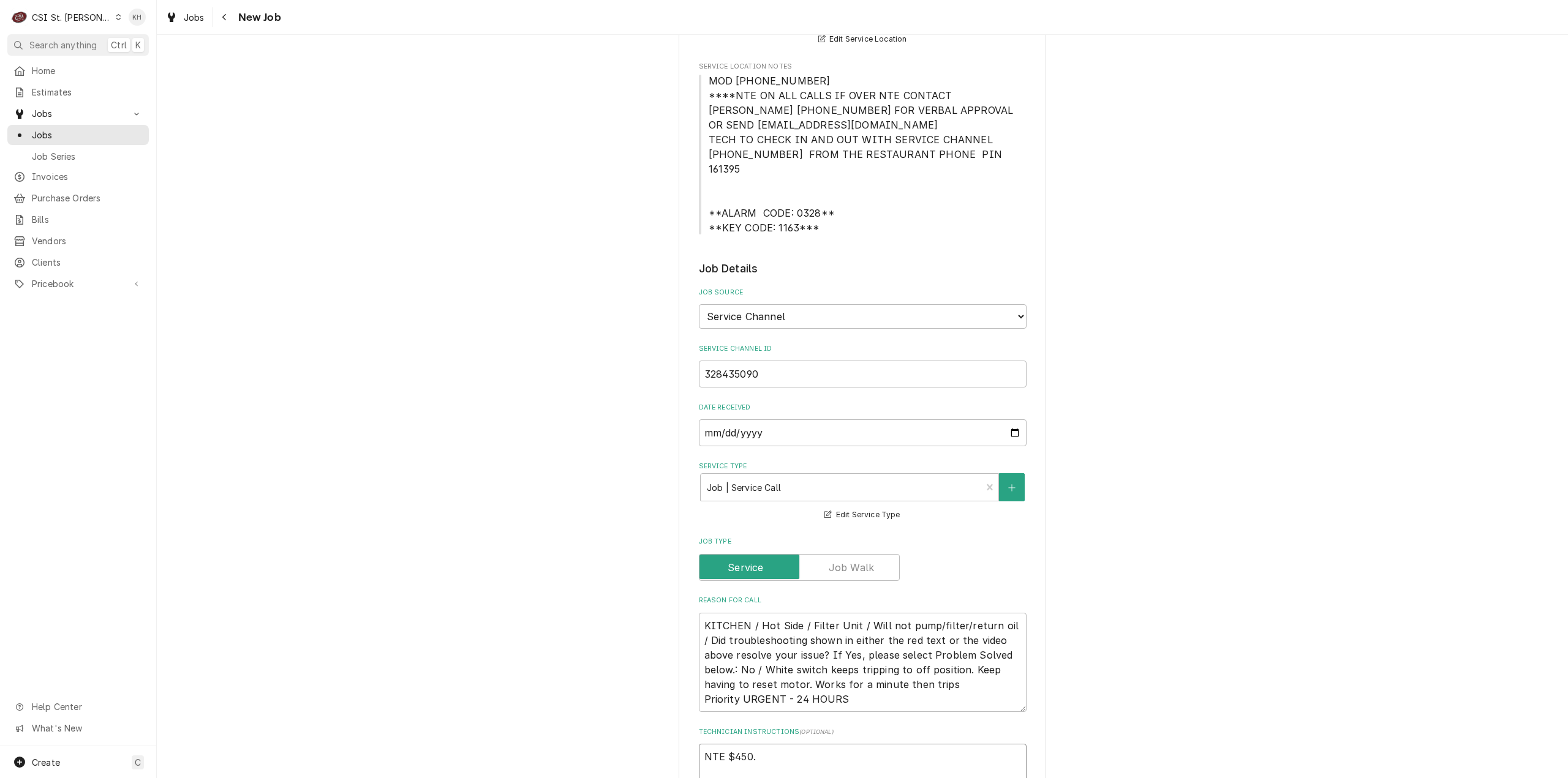
type textarea "NTE $450.0"
type textarea "x"
type textarea "NTE $450.00"
type textarea "x"
type textarea "NTE $450.00"
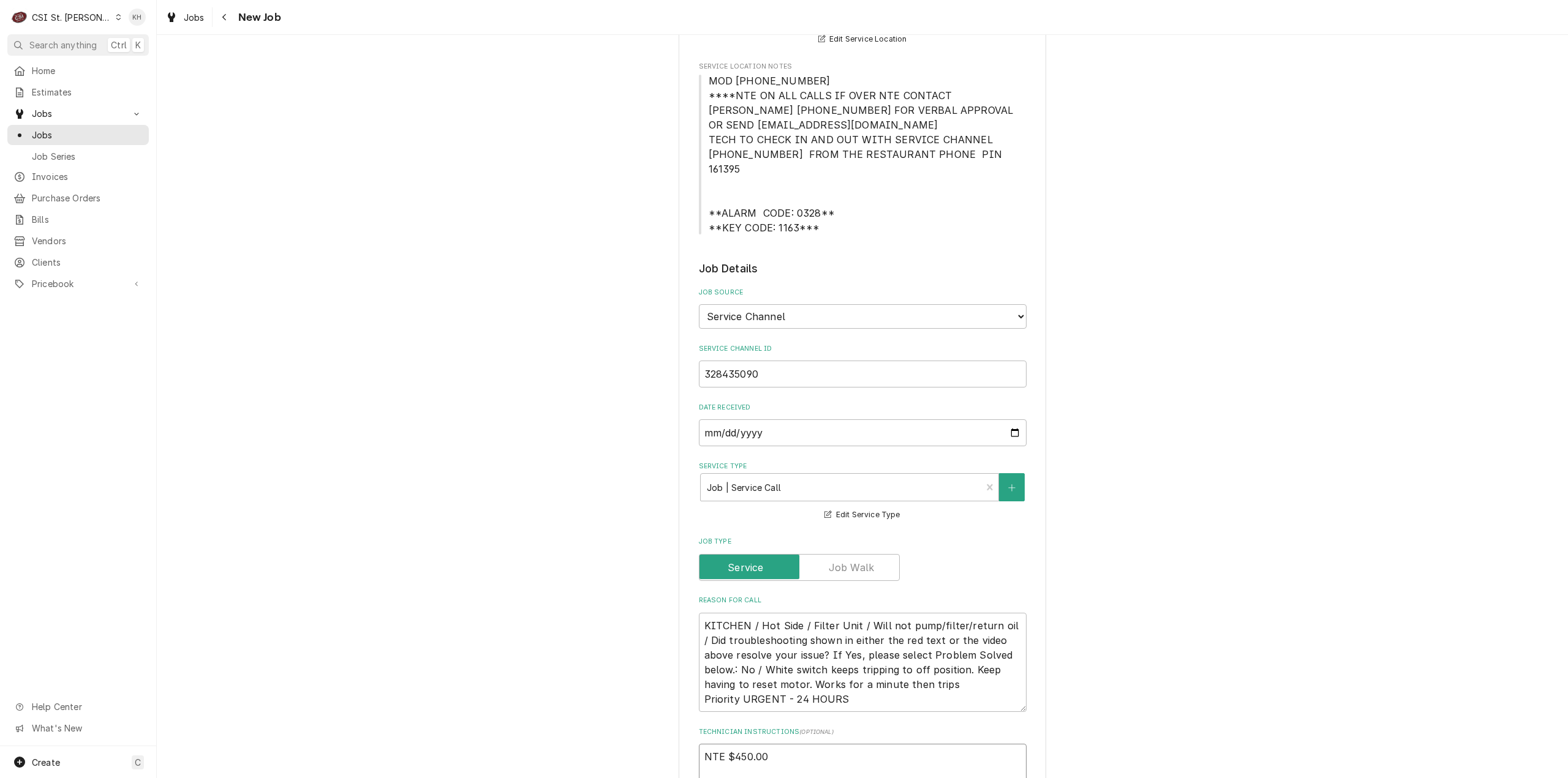
type textarea "x"
type textarea "NTE $450.00"
type textarea "x"
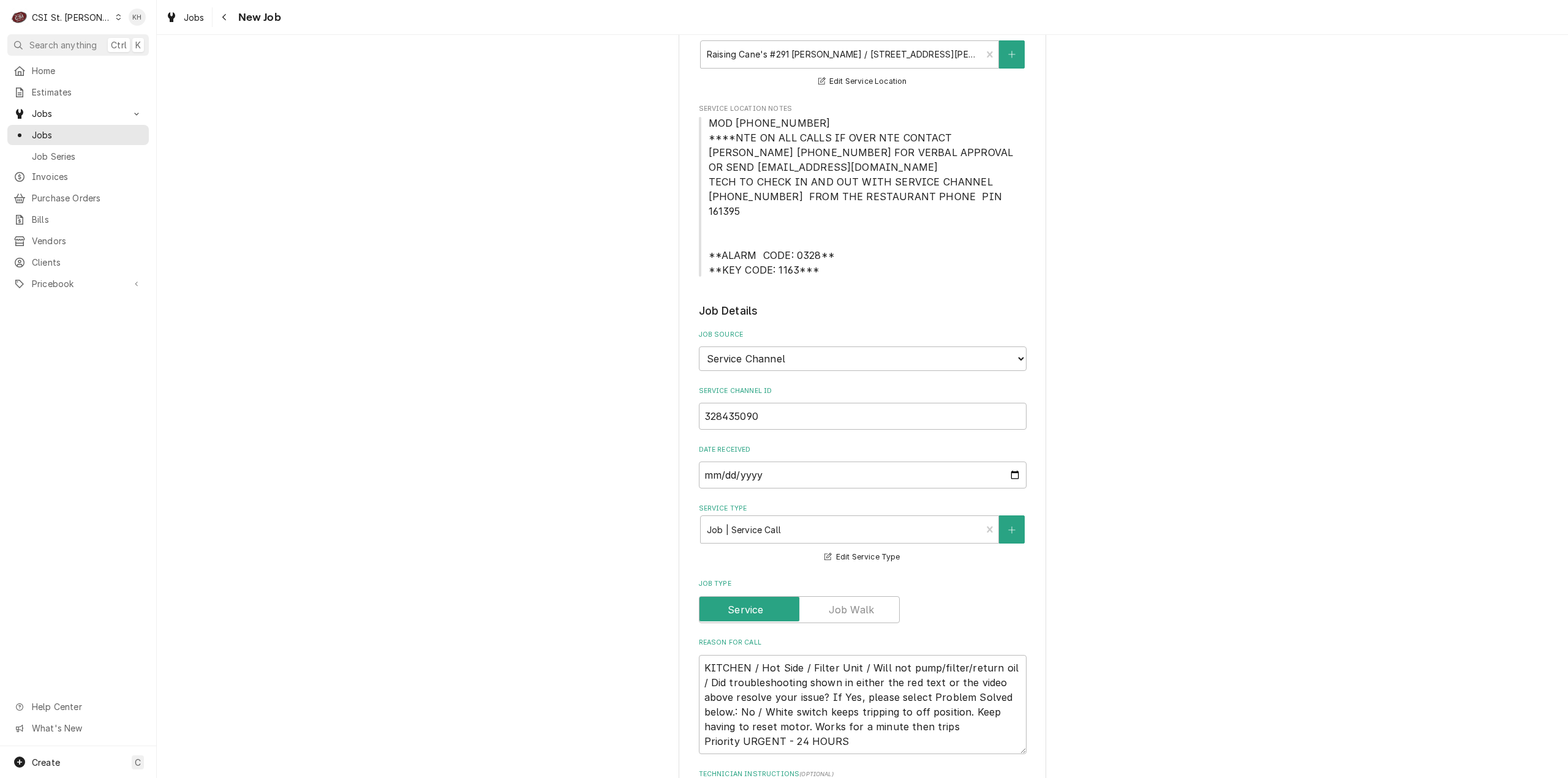
scroll to position [245, 0]
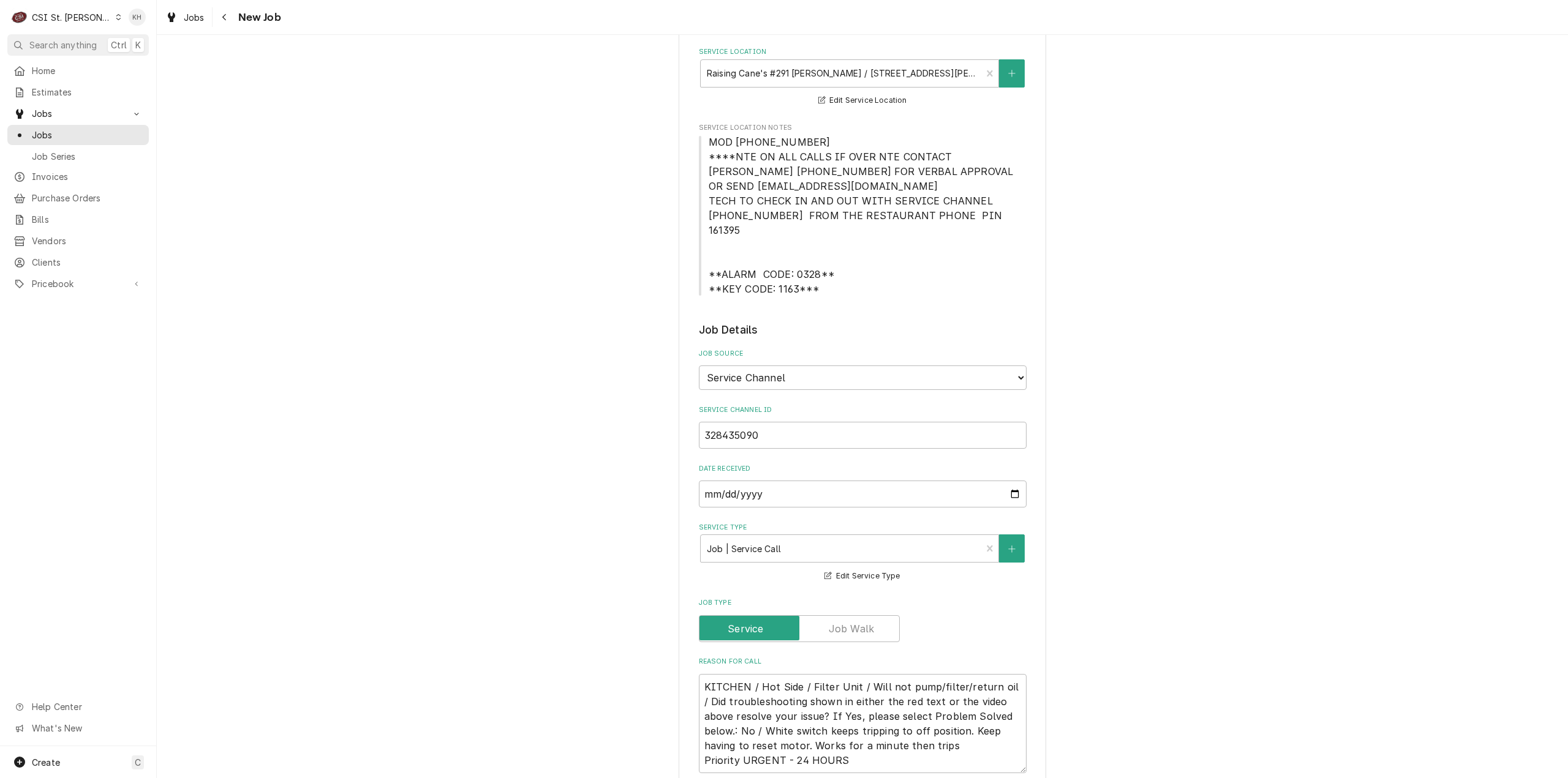
type textarea "NTE $450.00"
drag, startPoint x: 703, startPoint y: 156, endPoint x: 815, endPoint y: 281, distance: 167.8
click at [815, 281] on span "MOD (636) 287-1971 ****NTE ON ALL CALLS IF OVER NTE CONTACT JEFF COSTA 636-399-…" at bounding box center [862, 215] width 328 height 162
copy span "****NTE ON ALL CALLS IF OVER NTE CONTACT JEFF COSTA 636-399-1299 FOR VERBAL APP…"
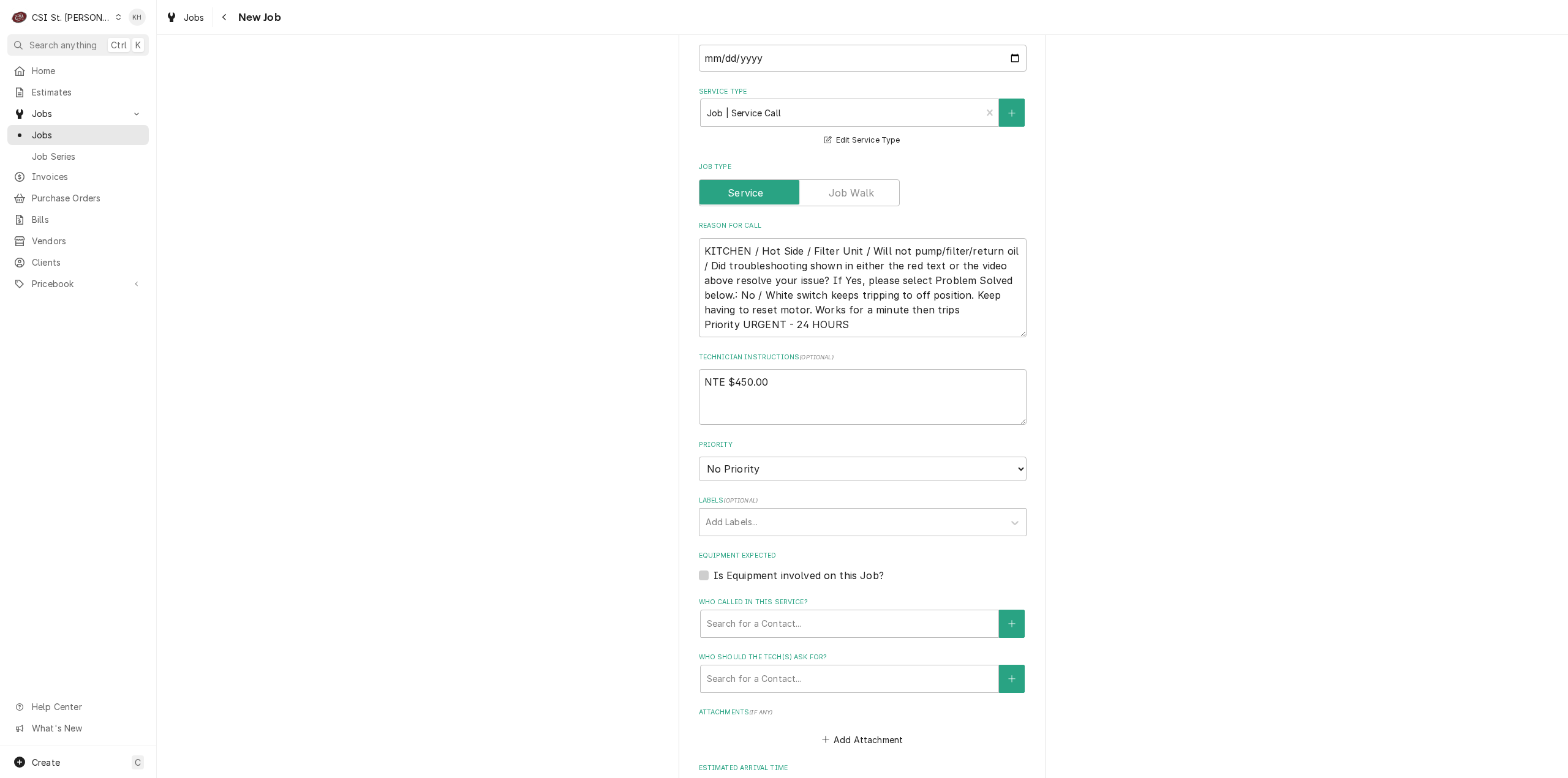
scroll to position [735, 0]
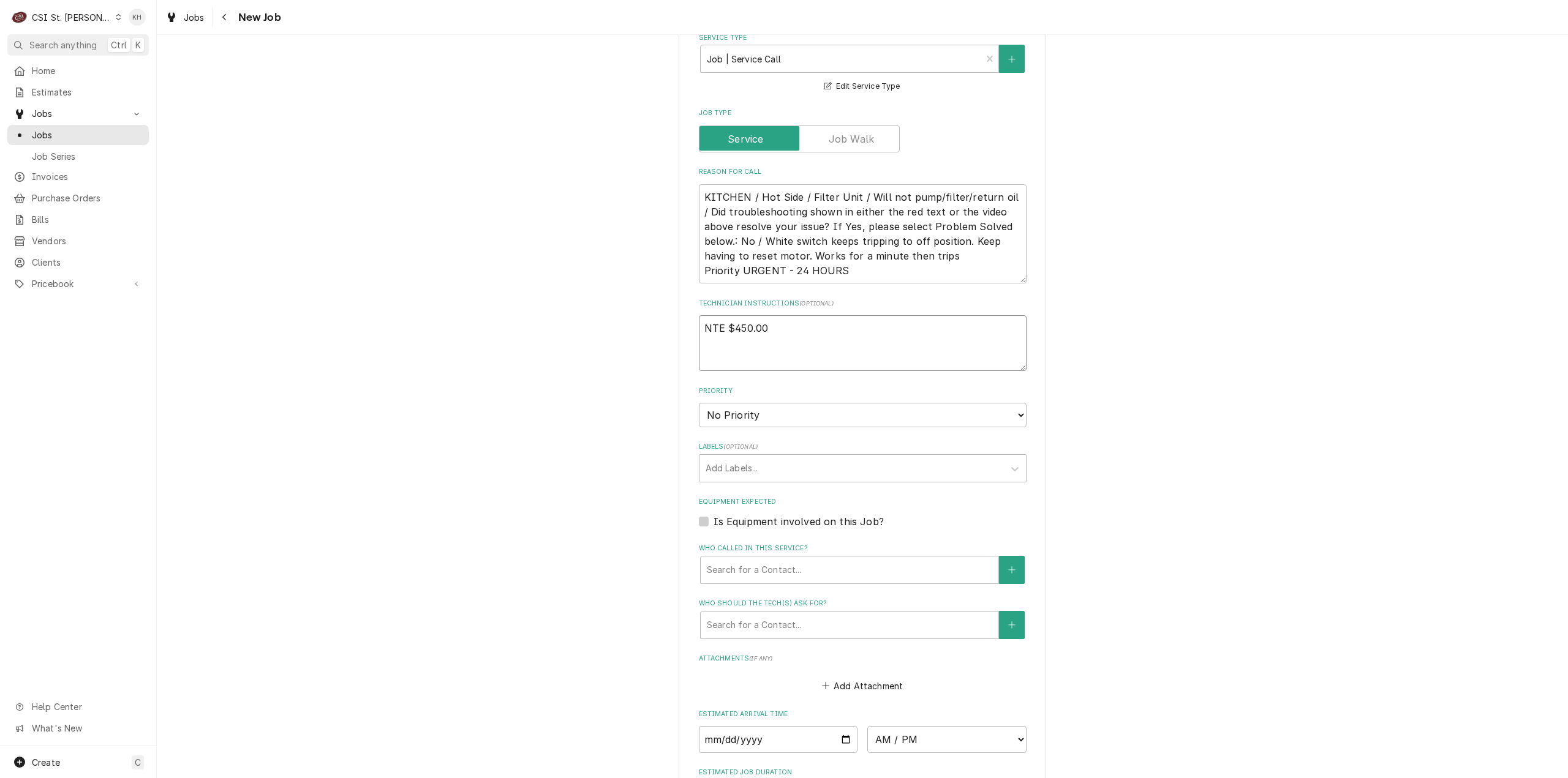
click at [742, 337] on textarea "NTE $450.00" at bounding box center [862, 344] width 328 height 56
paste textarea "****NTE ON ALL CALLS IF OVER NTE CONTACT JEFF COSTA 636-399-1299 FOR VERBAL APP…"
type textarea "x"
type textarea "NTE $450.00 ****NTE ON ALL CALLS IF OVER NTE CONTACT JEFF COSTA 636-399-1299 FO…"
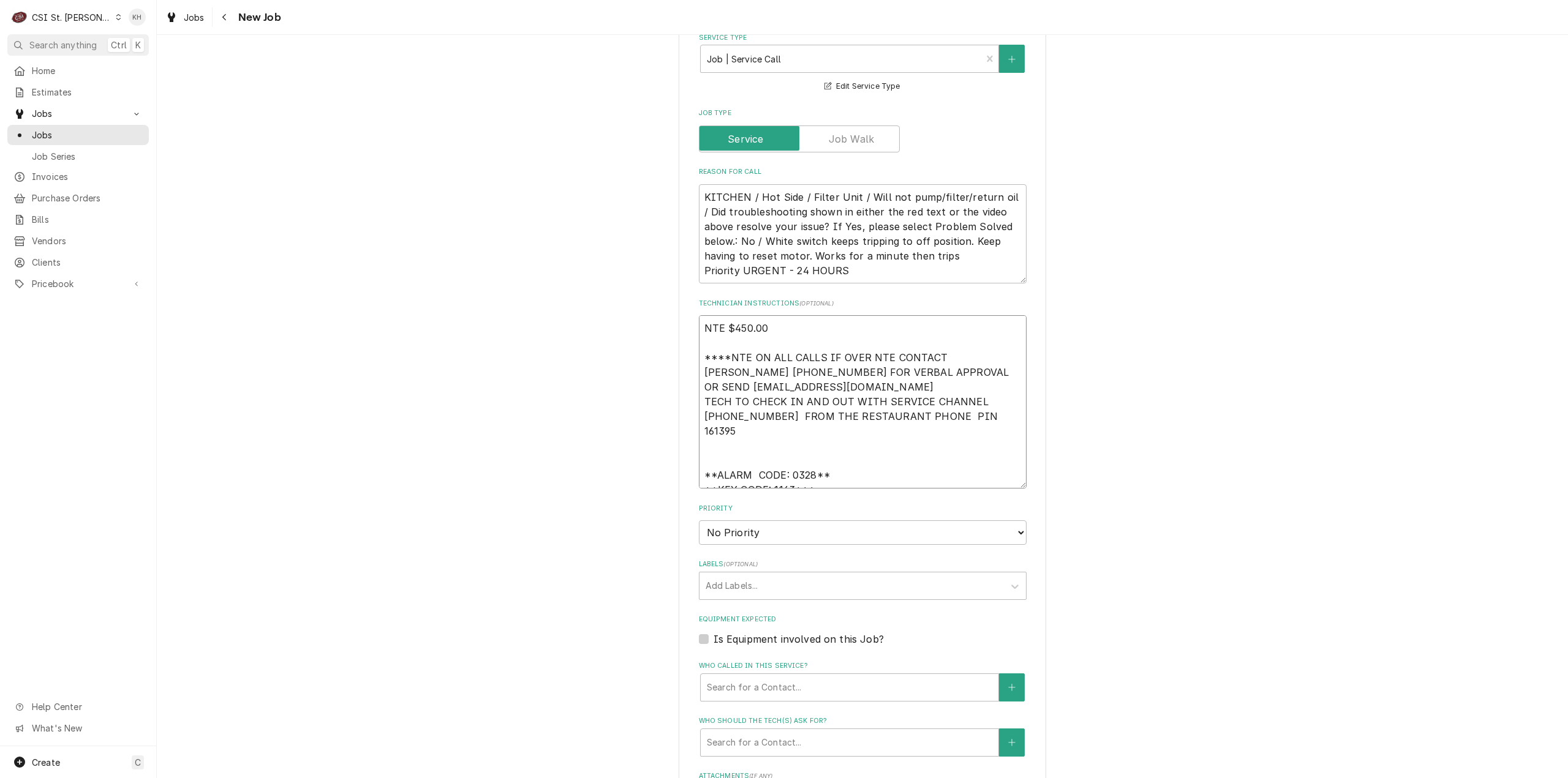
type textarea "x"
type textarea "NTE $450.00 ****NTE ON ALL CALLS IF OVER NTE CONTACT JEFF COSTA 636-399-1299 FO…"
click at [772, 429] on textarea "NTE $450.00 ****NTE ON ALL CALLS IF OVER NTE CONTACT JEFF COSTA 636-399-1299 FO…" at bounding box center [862, 409] width 328 height 188
type textarea "x"
type textarea "NTE $450.00 ****NTE ON ALL CALLS IF OVER NTE CONTACT JEFF COSTA 636-399-1299 FO…"
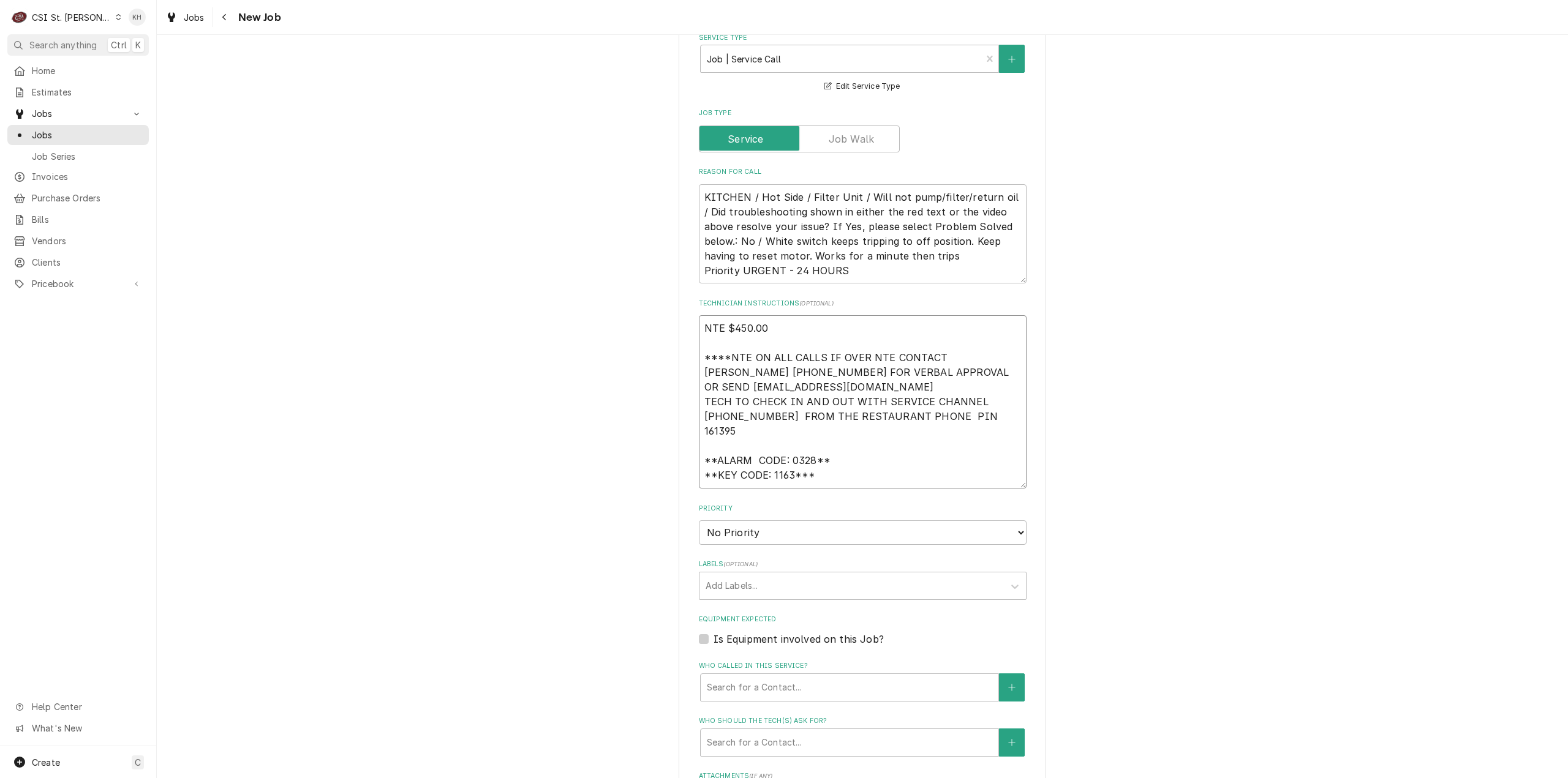
type textarea "x"
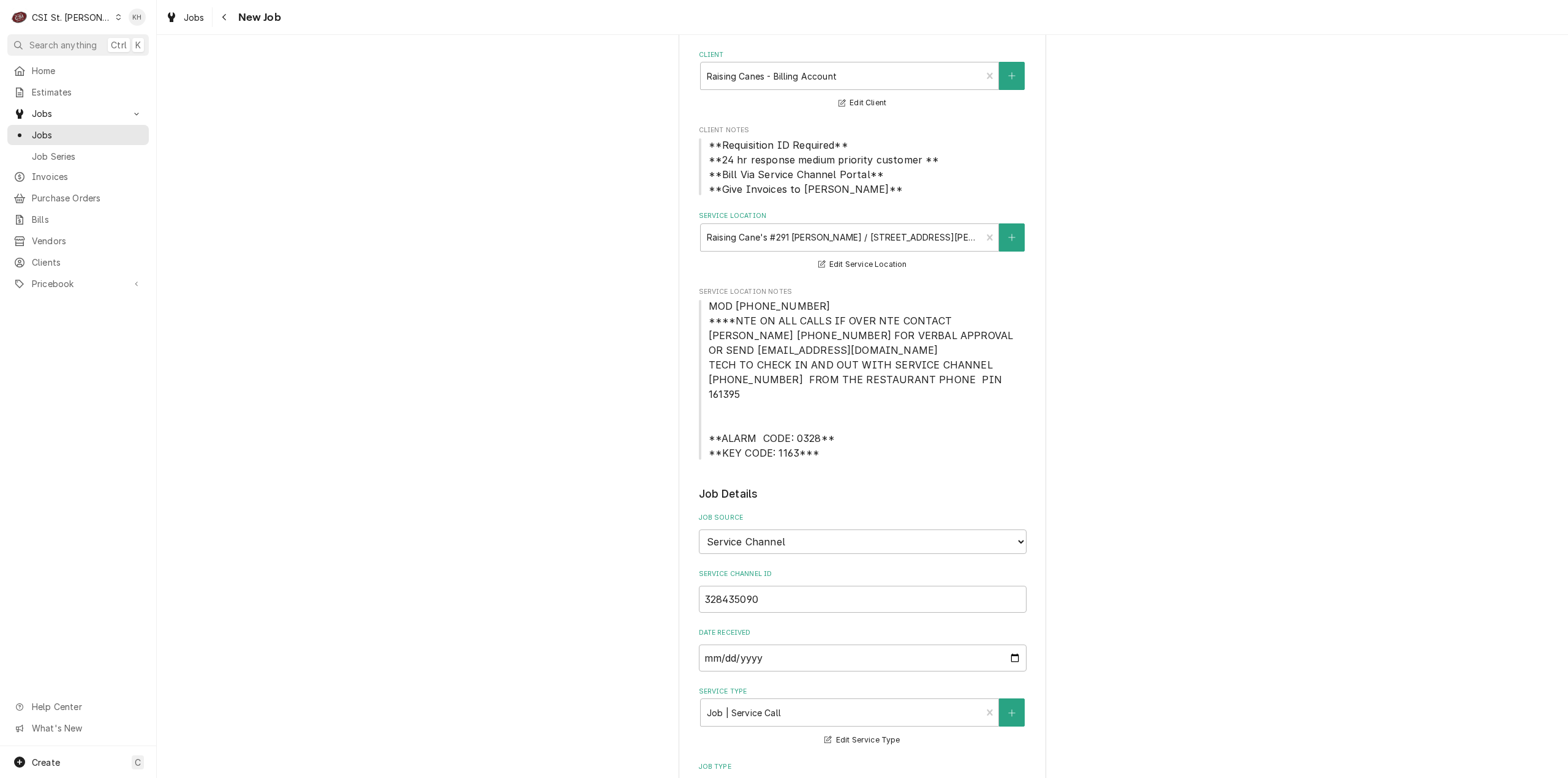
scroll to position [61, 0]
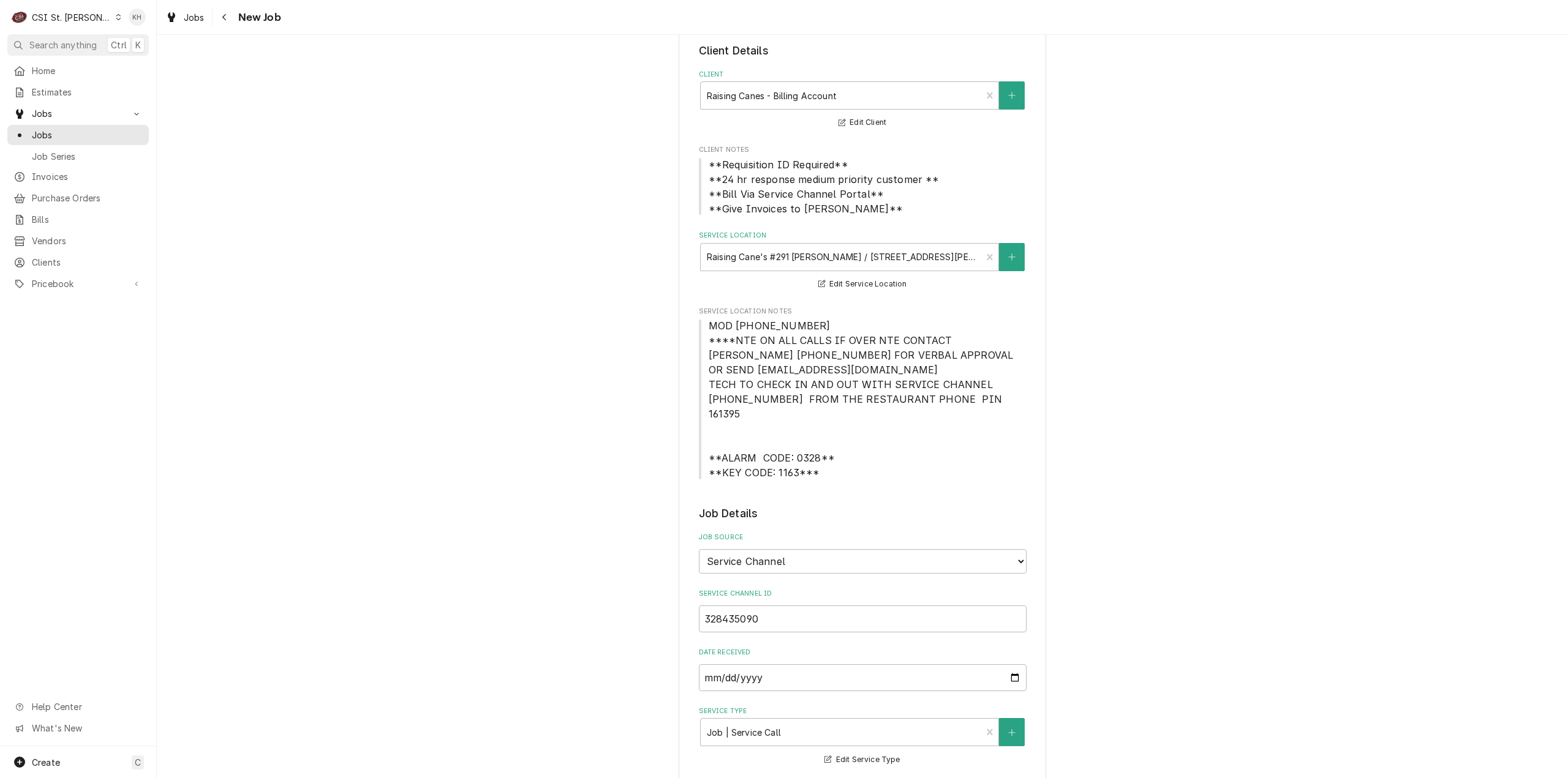
type textarea "NTE $450.00 ****NTE ON ALL CALLS IF OVER NTE CONTACT JEFF COSTA 636-399-1299 FO…"
drag, startPoint x: 805, startPoint y: 325, endPoint x: 686, endPoint y: 331, distance: 119.2
copy span "MOD (636) 287-1971"
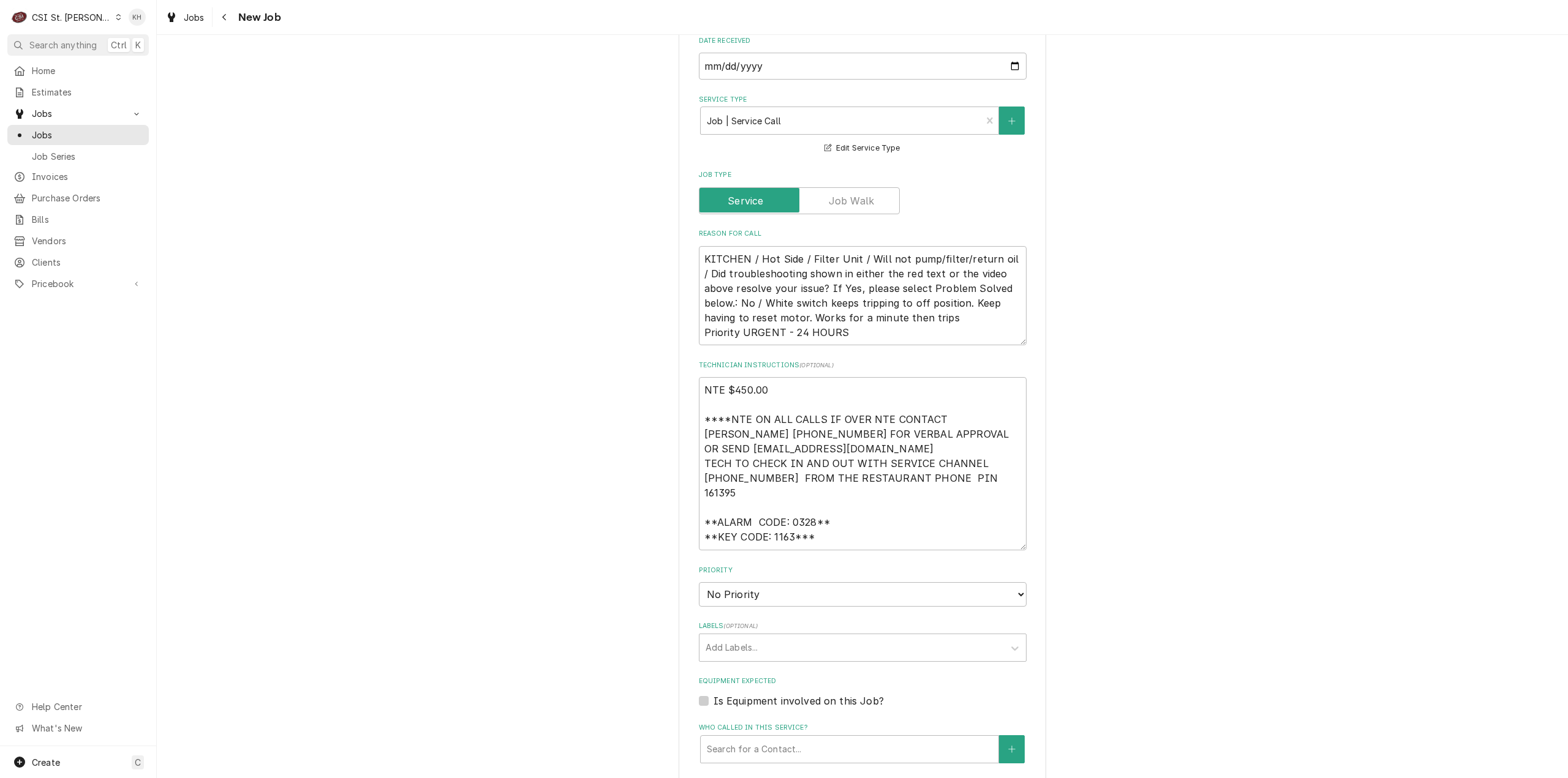
scroll to position [673, 0]
drag, startPoint x: 765, startPoint y: 527, endPoint x: 763, endPoint y: 538, distance: 11.2
click at [764, 527] on textarea "NTE $450.00 ****NTE ON ALL CALLS IF OVER NTE CONTACT JEFF COSTA 636-399-1299 FO…" at bounding box center [862, 463] width 328 height 173
paste textarea "MOD (636) 287-1971"
type textarea "x"
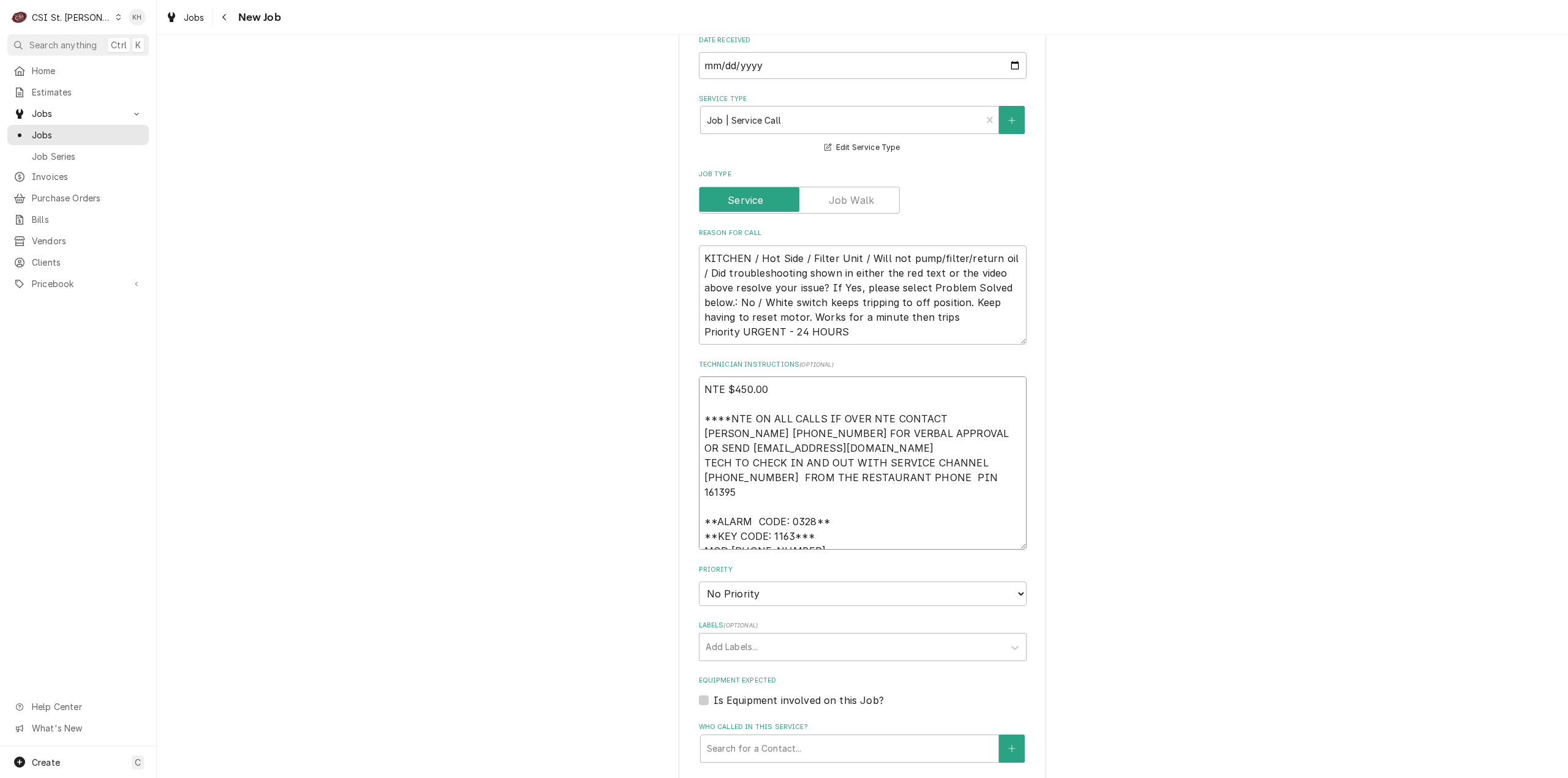
type textarea "NTE $450.00 ****NTE ON ALL CALLS IF OVER NTE CONTACT JEFF COSTA 636-399-1299 FO…"
type textarea "x"
click at [766, 581] on select "No Priority Urgent High Medium Low" at bounding box center [862, 594] width 328 height 24
select select "3"
click at [699, 581] on select "No Priority Urgent High Medium Low" at bounding box center [862, 594] width 328 height 24
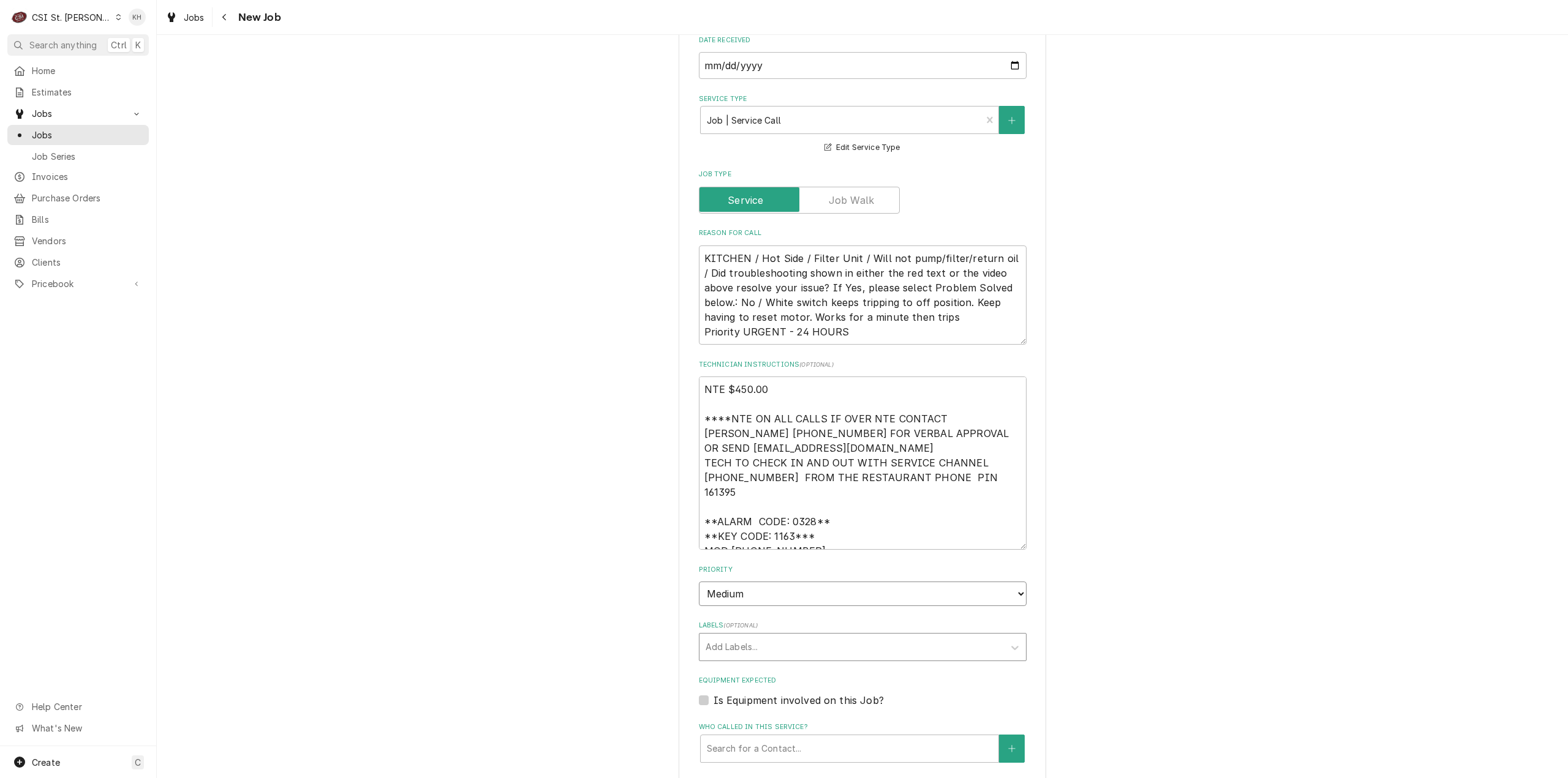
type textarea "x"
click at [760, 636] on div "Labels" at bounding box center [852, 647] width 292 height 22
type input "cook"
type textarea "x"
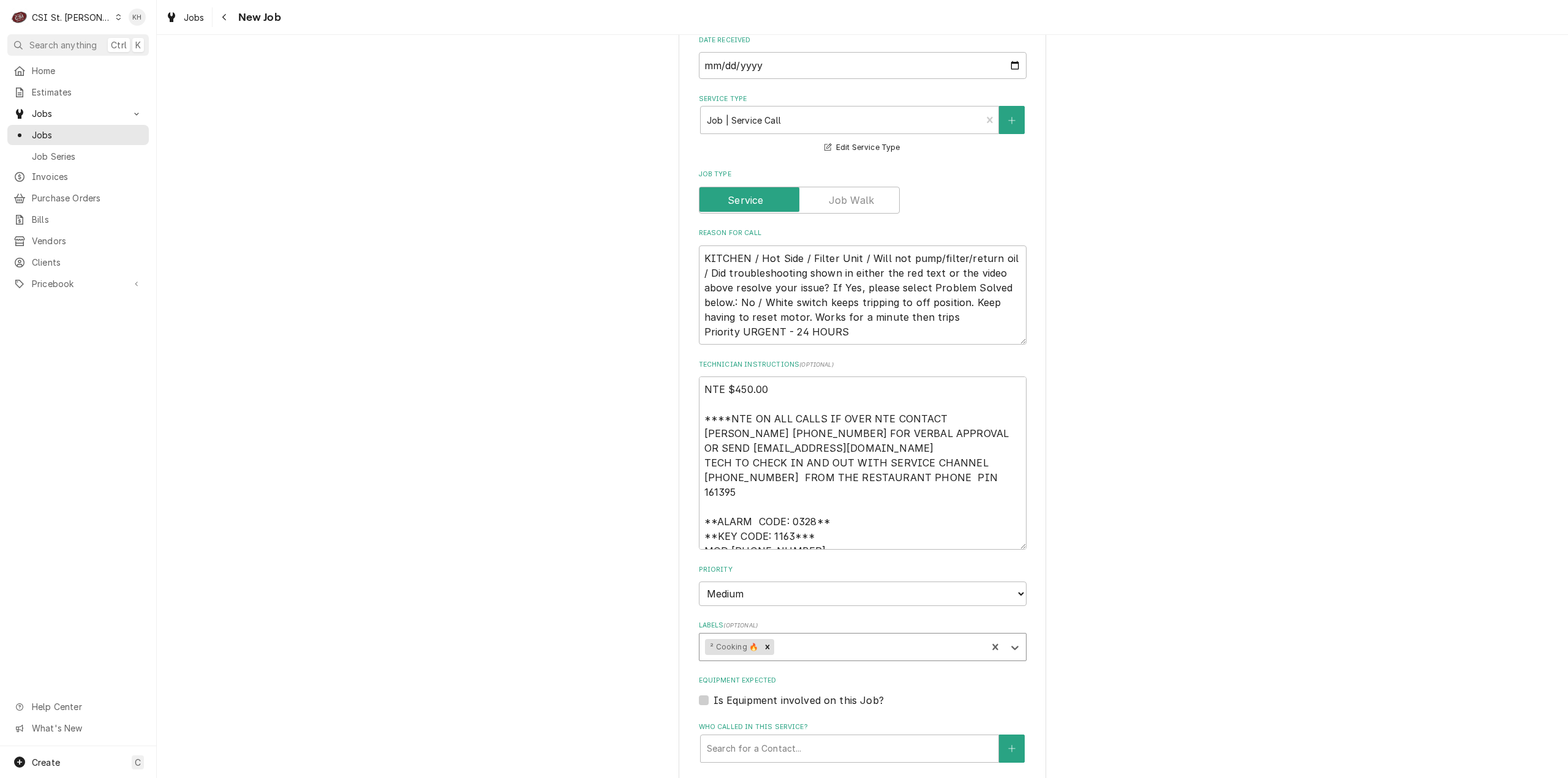
click at [714, 693] on label "Is Equipment involved on this Job?" at bounding box center [798, 700] width 171 height 15
click at [714, 693] on input "Equipment Expected" at bounding box center [877, 706] width 328 height 27
checkbox input "true"
type textarea "x"
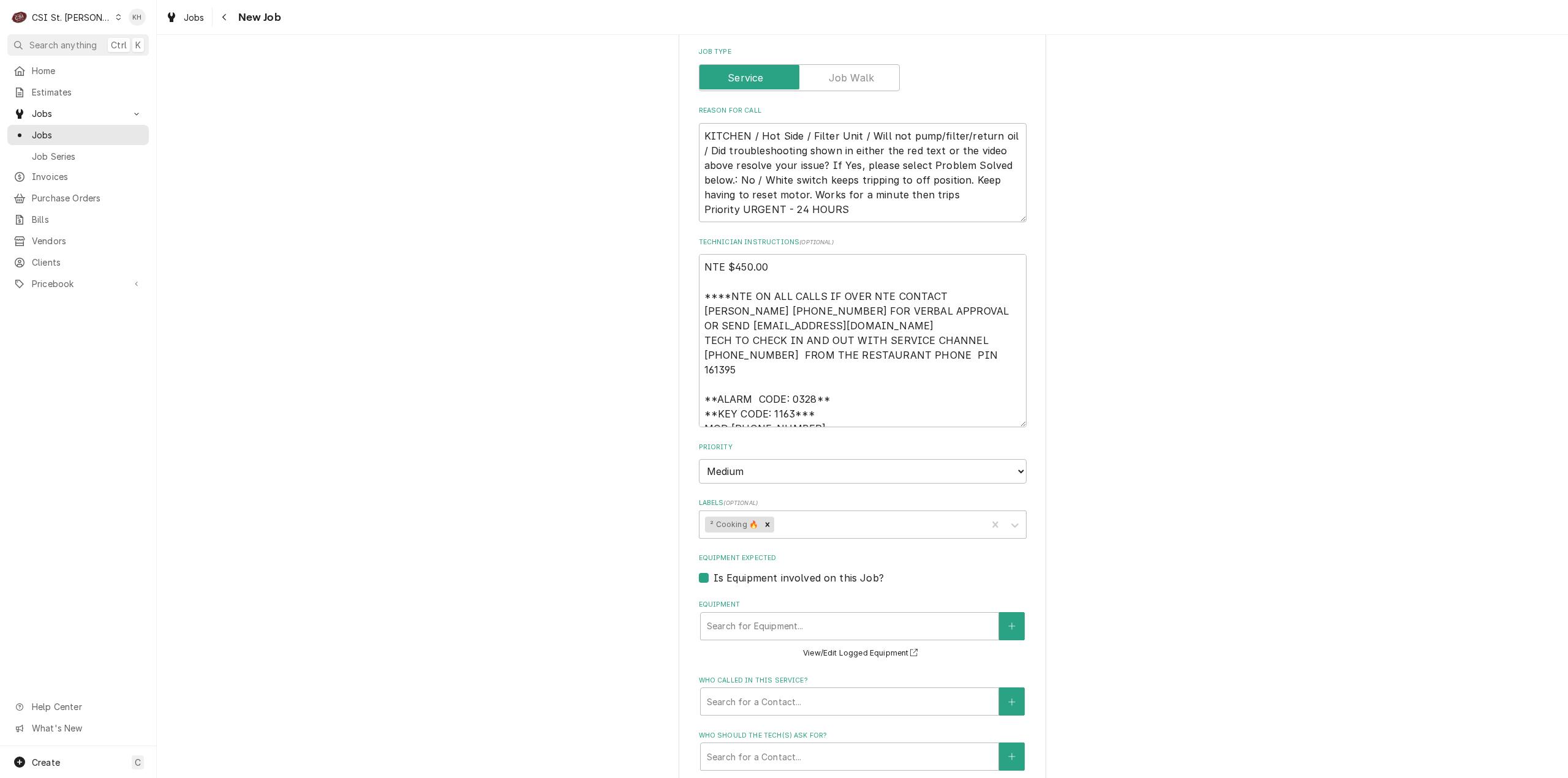
click at [714, 571] on label "Is Equipment involved on this Job?" at bounding box center [798, 578] width 171 height 15
click at [714, 571] on input "Equipment Expected" at bounding box center [877, 584] width 328 height 27
checkbox input "false"
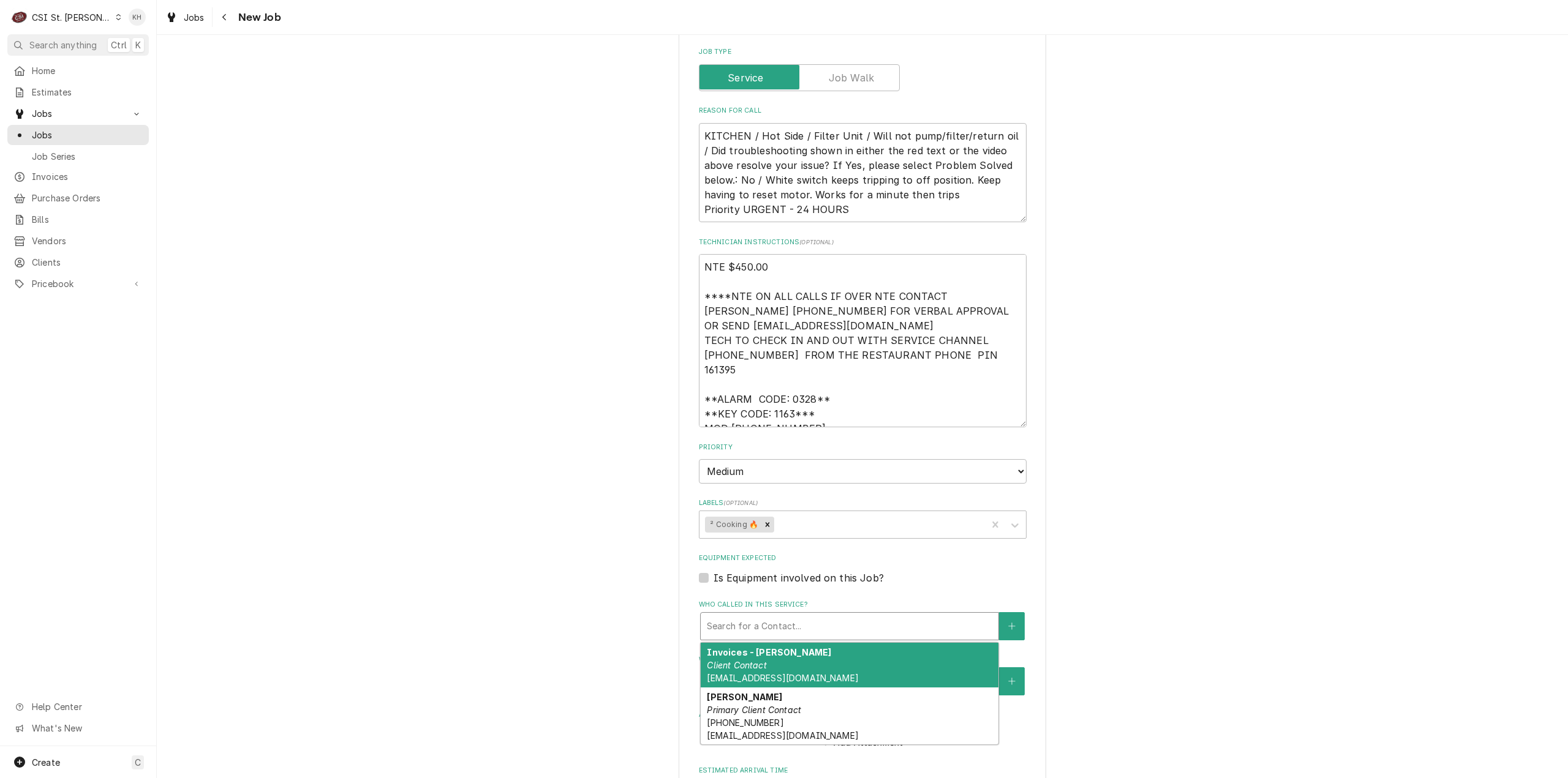
click at [749, 615] on div "Who called in this service?" at bounding box center [849, 626] width 285 height 22
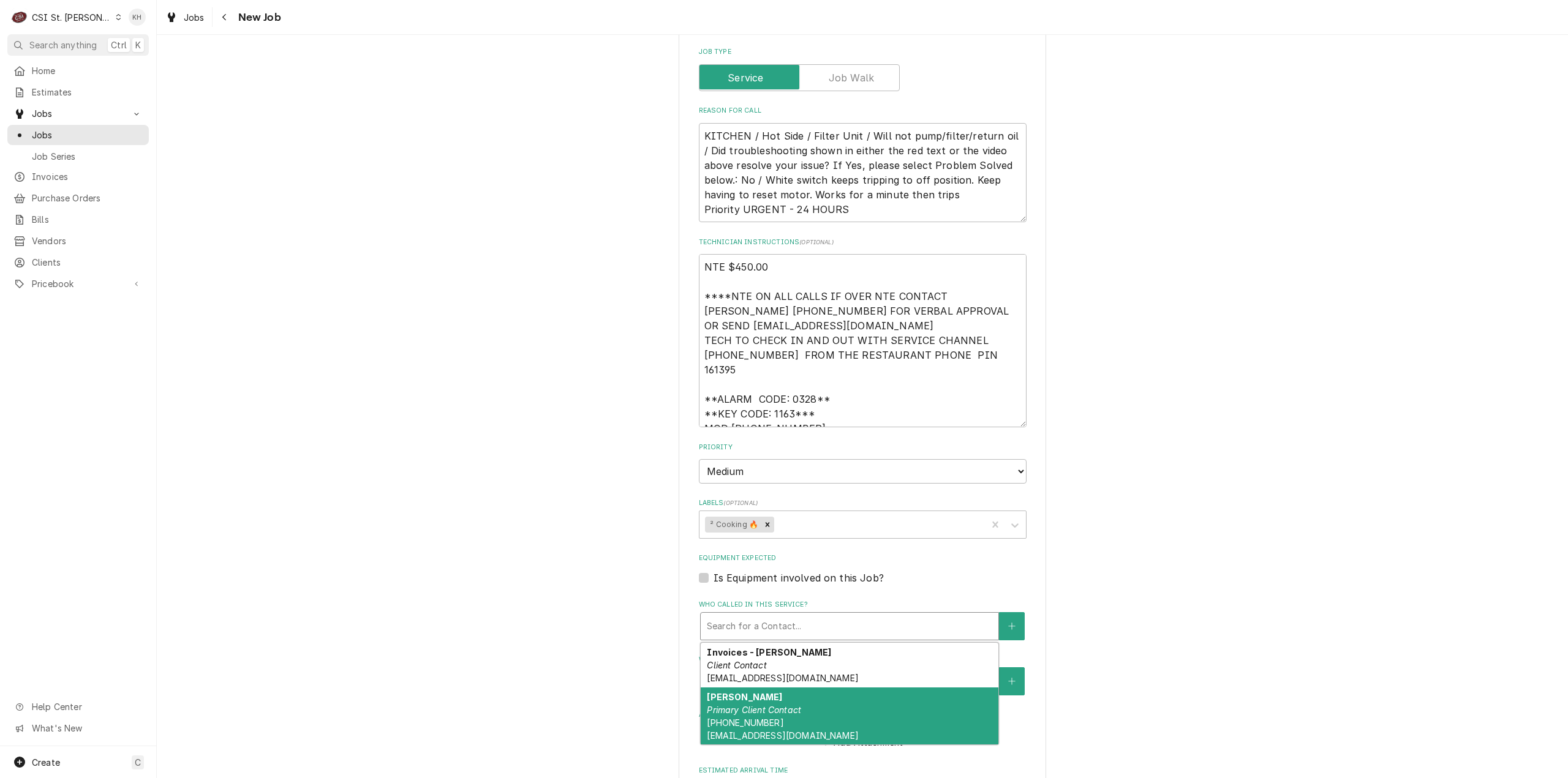
click at [743, 692] on strong "Jeff Costa" at bounding box center [744, 698] width 75 height 10
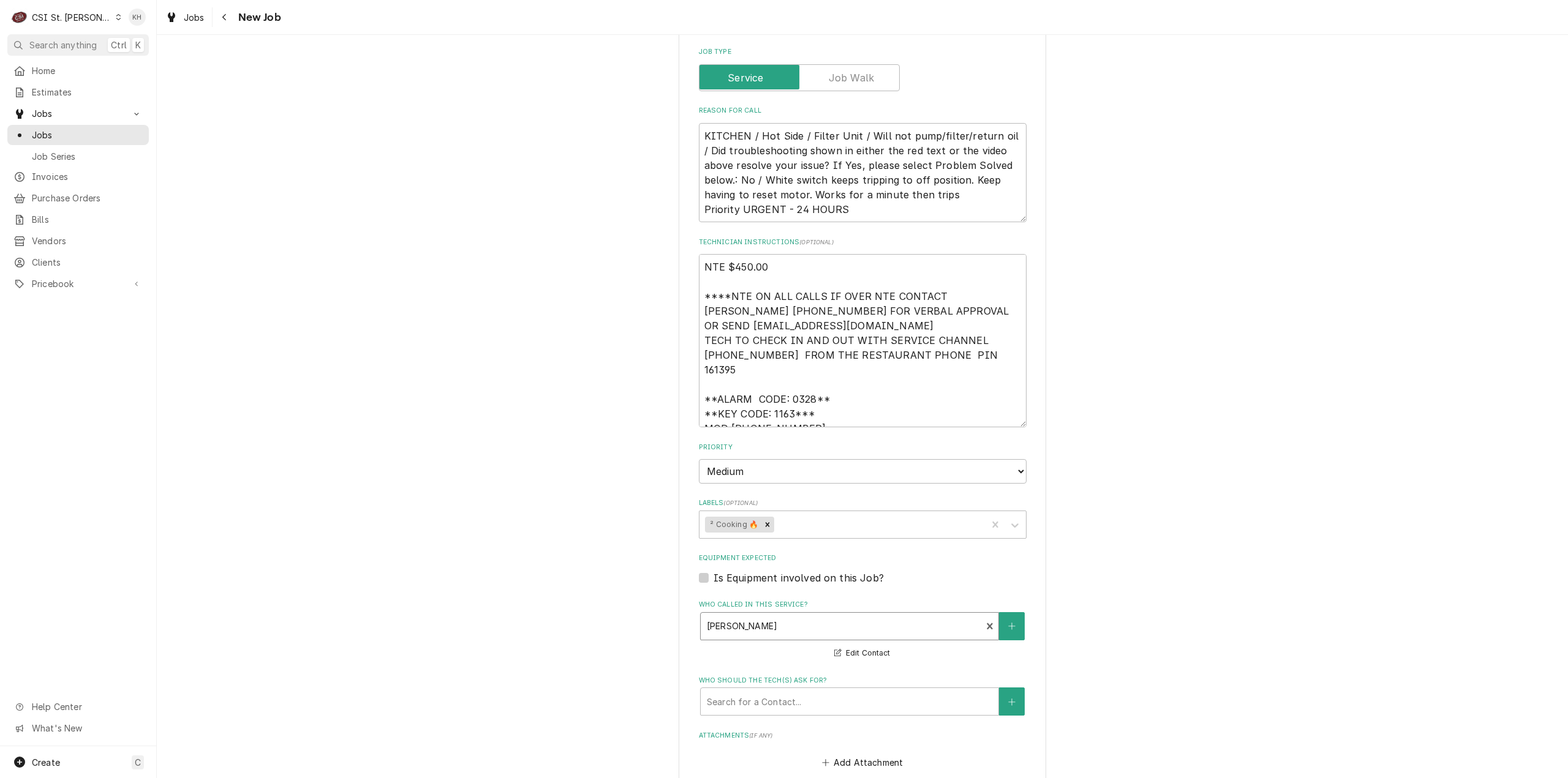
scroll to position [1225, 0]
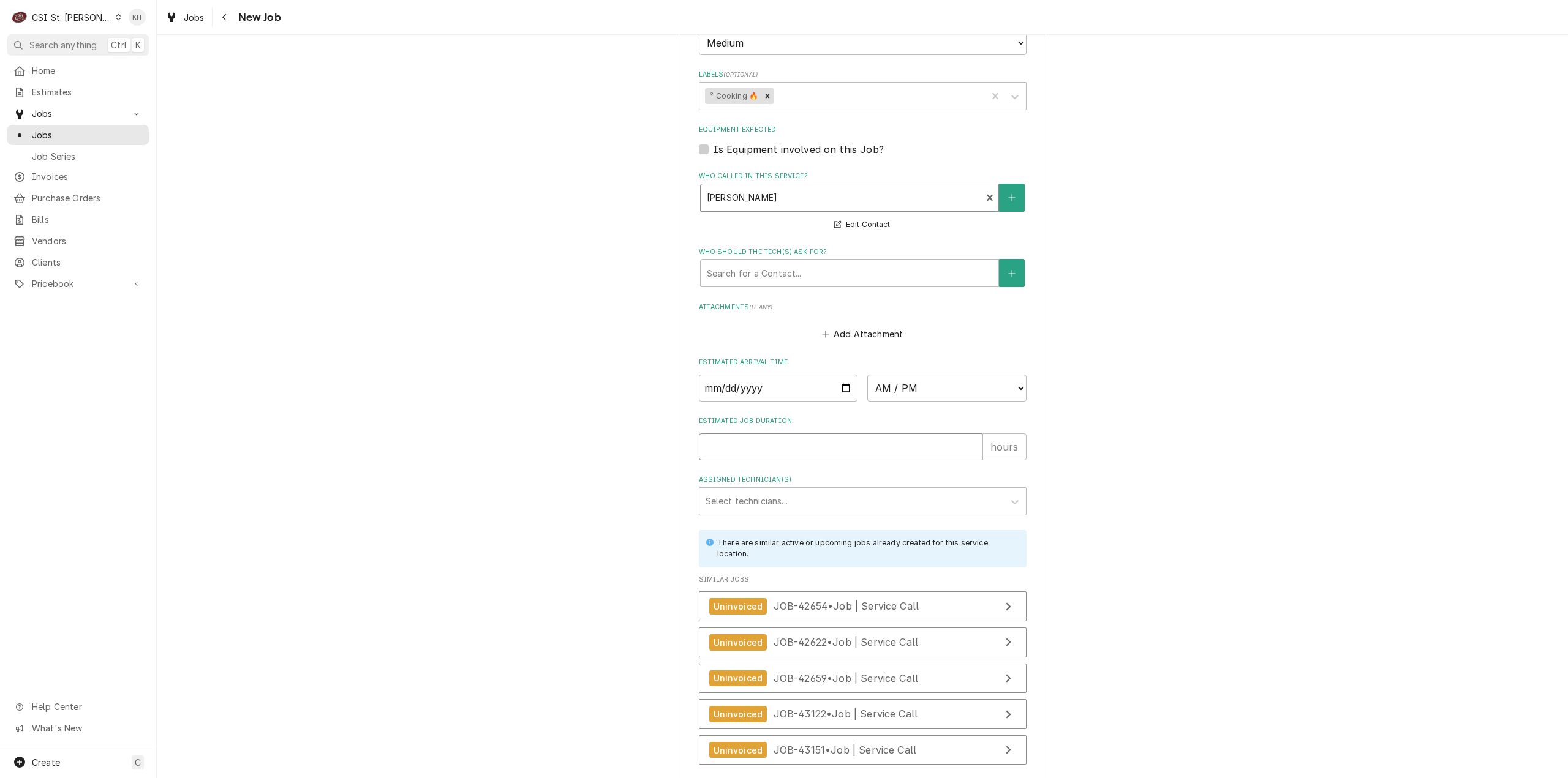
click at [787, 434] on input "Estimated Job Duration" at bounding box center [840, 447] width 283 height 27
type textarea "x"
type input "2"
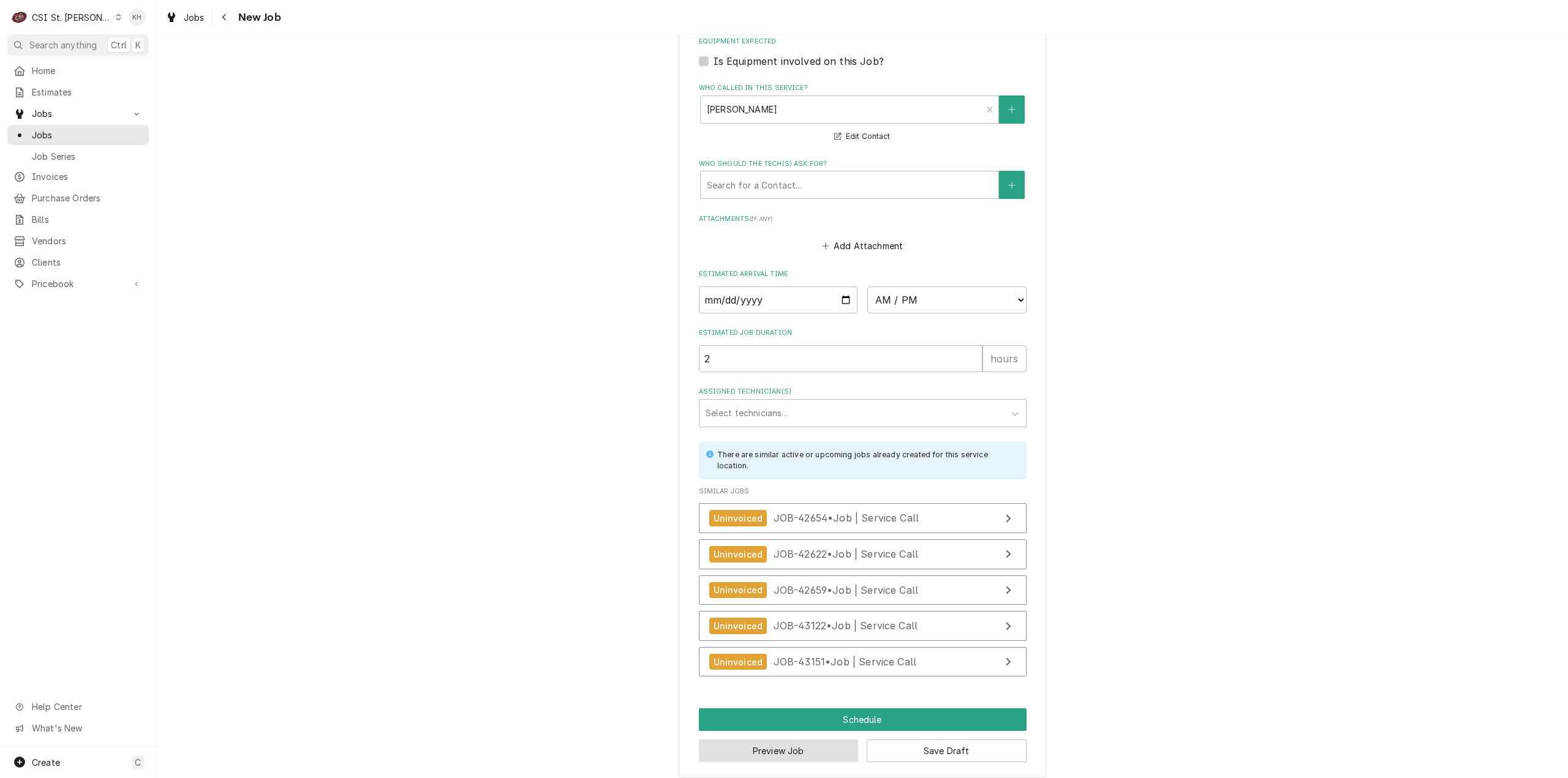
drag, startPoint x: 789, startPoint y: 736, endPoint x: 1528, endPoint y: 571, distance: 757.2
click at [789, 740] on button "Preview Job" at bounding box center [778, 751] width 160 height 23
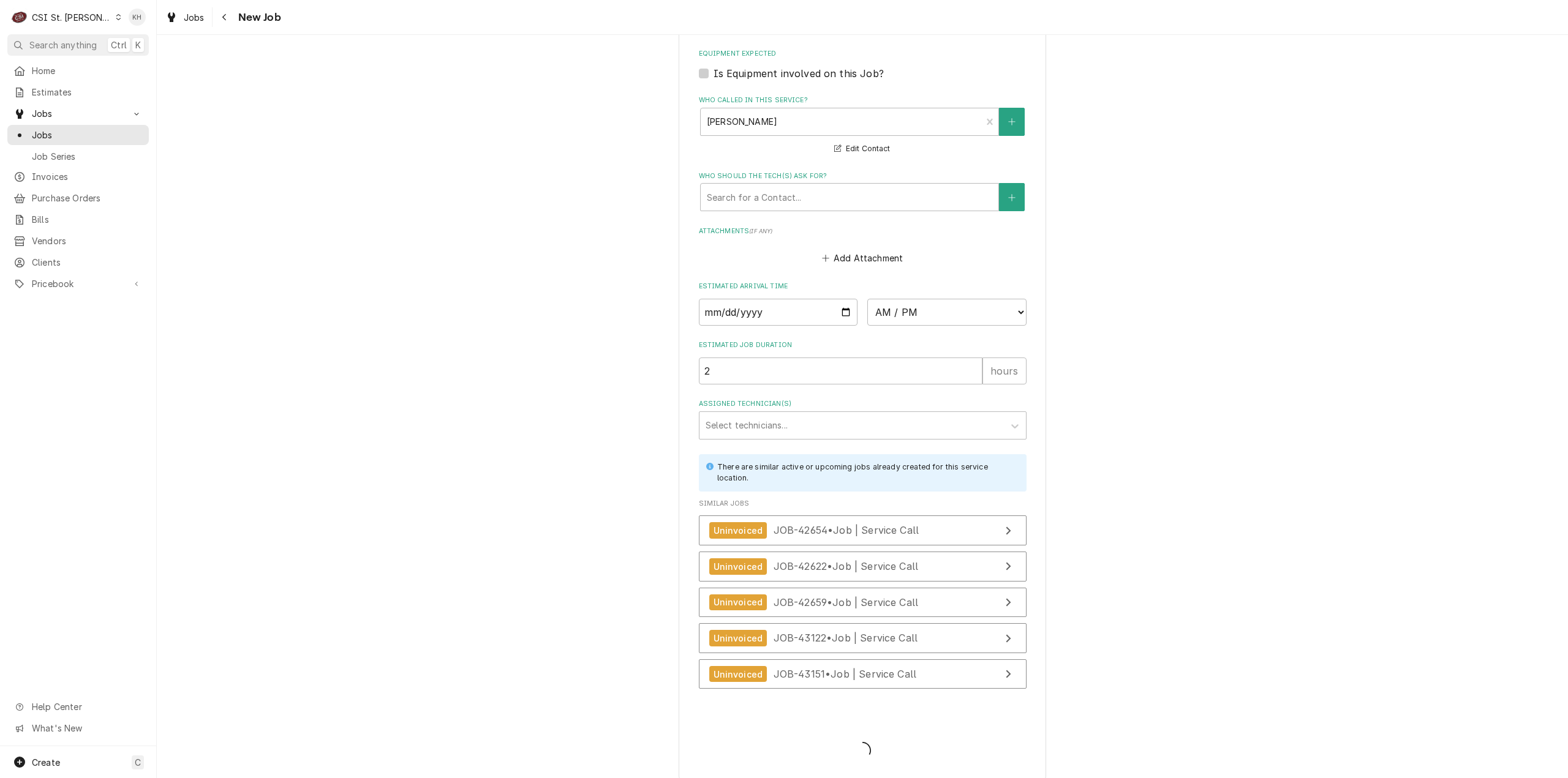
type textarea "x"
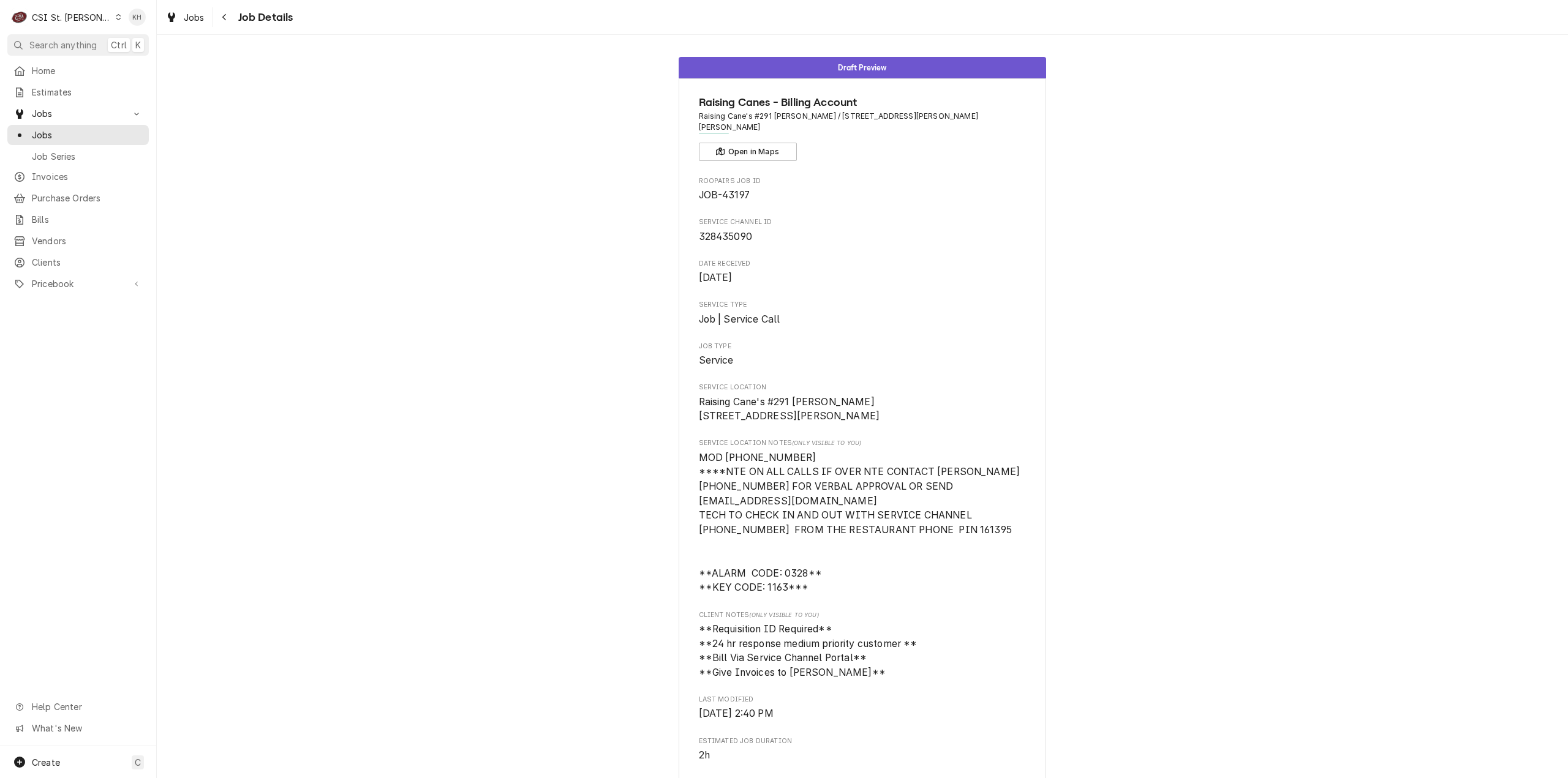
click at [66, 22] on div "CSI St. [PERSON_NAME]" at bounding box center [71, 17] width 80 height 13
click at [128, 44] on div "CSI [US_STATE]" at bounding box center [188, 45] width 162 height 13
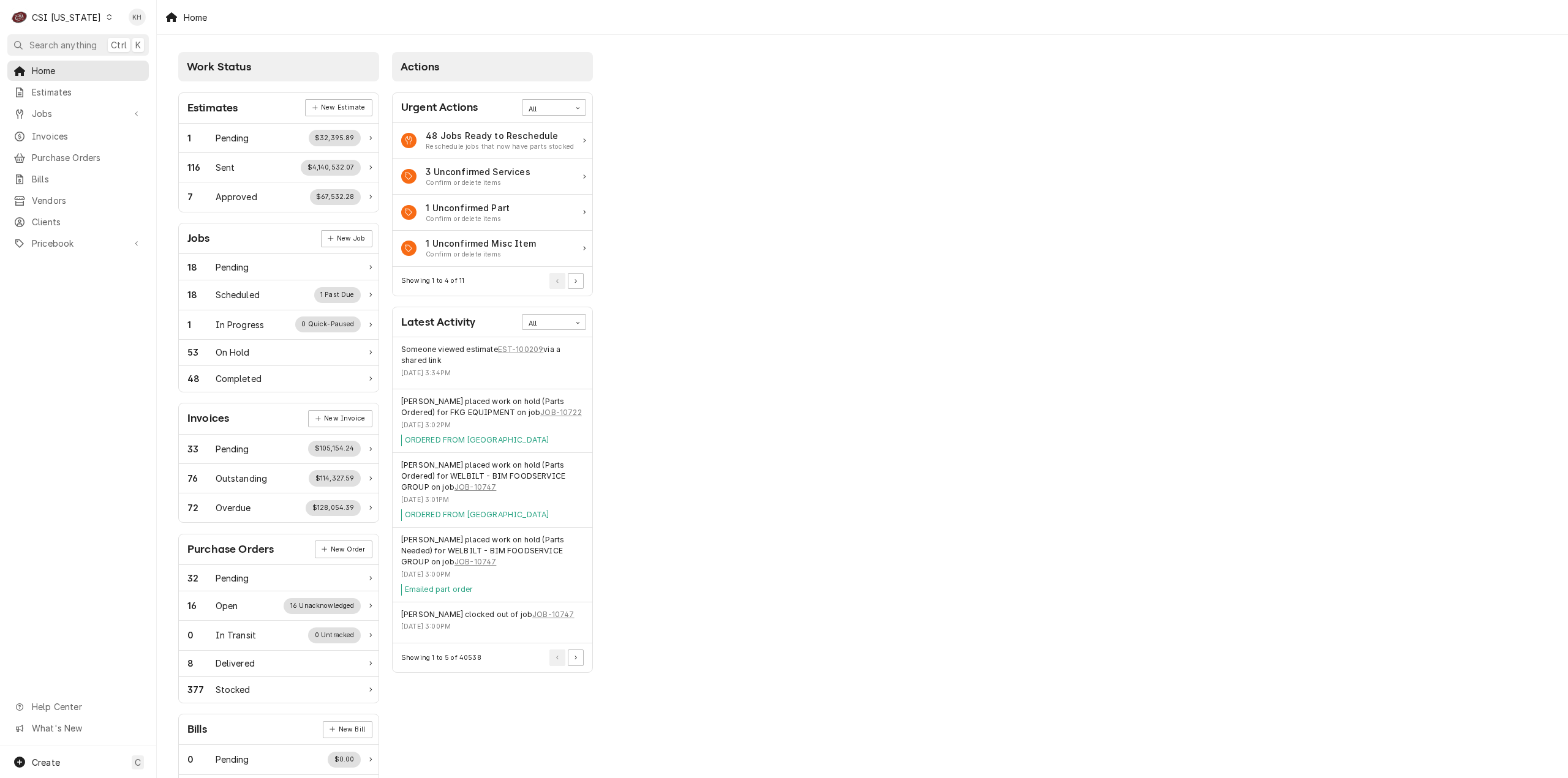
click at [79, 47] on span "Search anything" at bounding box center [63, 45] width 67 height 13
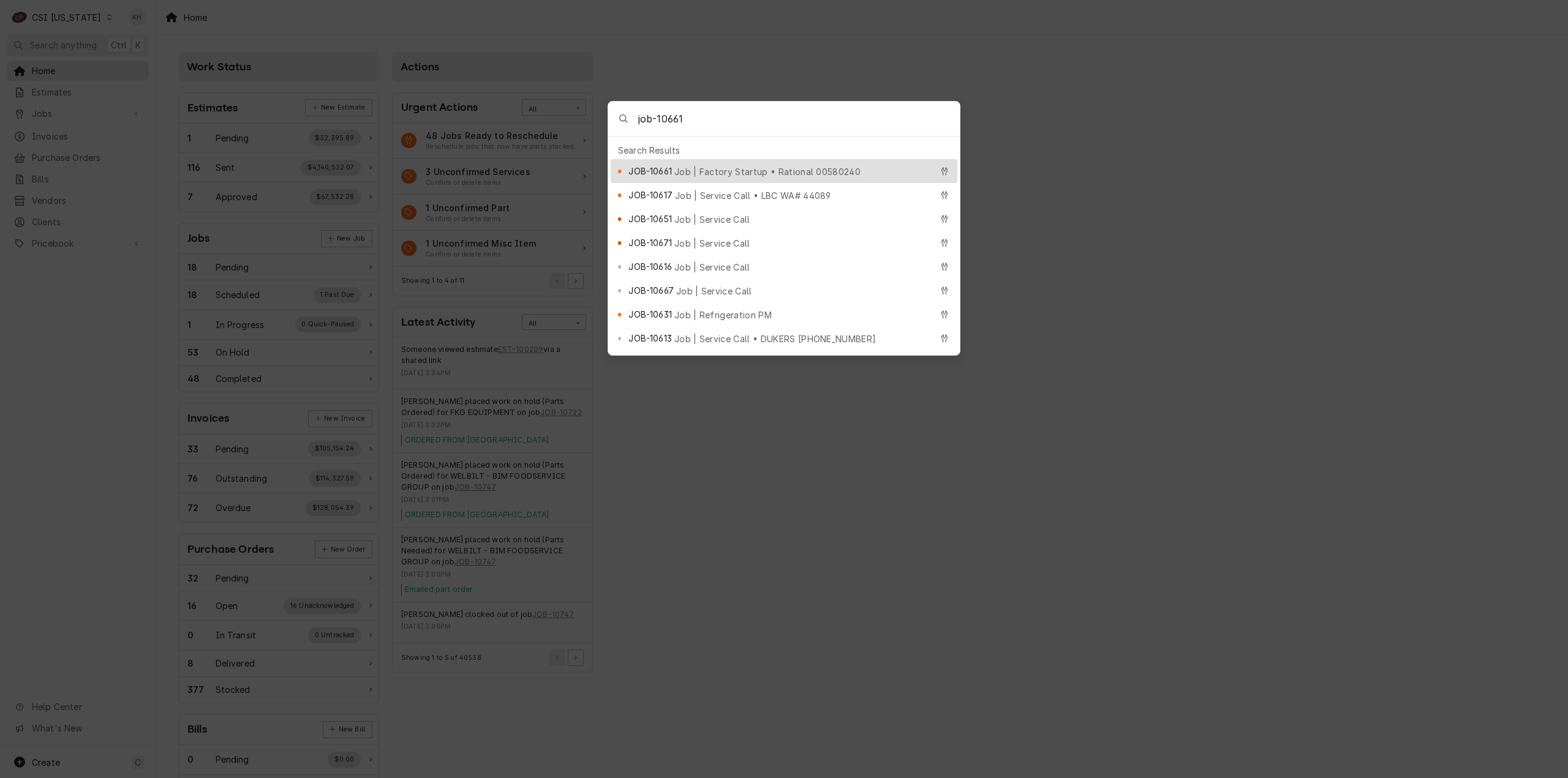
type input "job-10661"
click at [770, 164] on div "JOB-10661 Job | Factory Startup • Rational 00580240" at bounding box center [780, 171] width 303 height 14
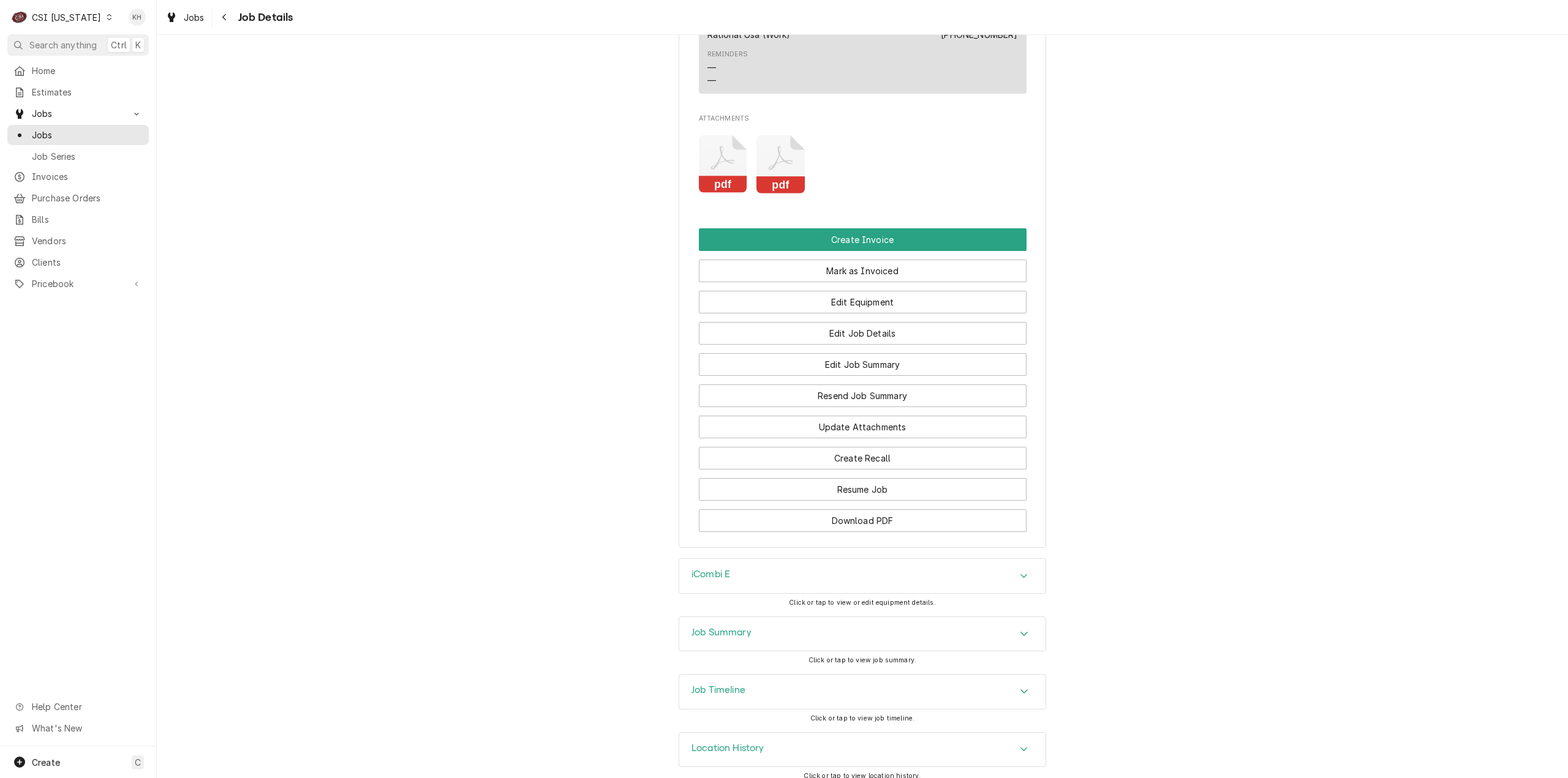
scroll to position [1490, 0]
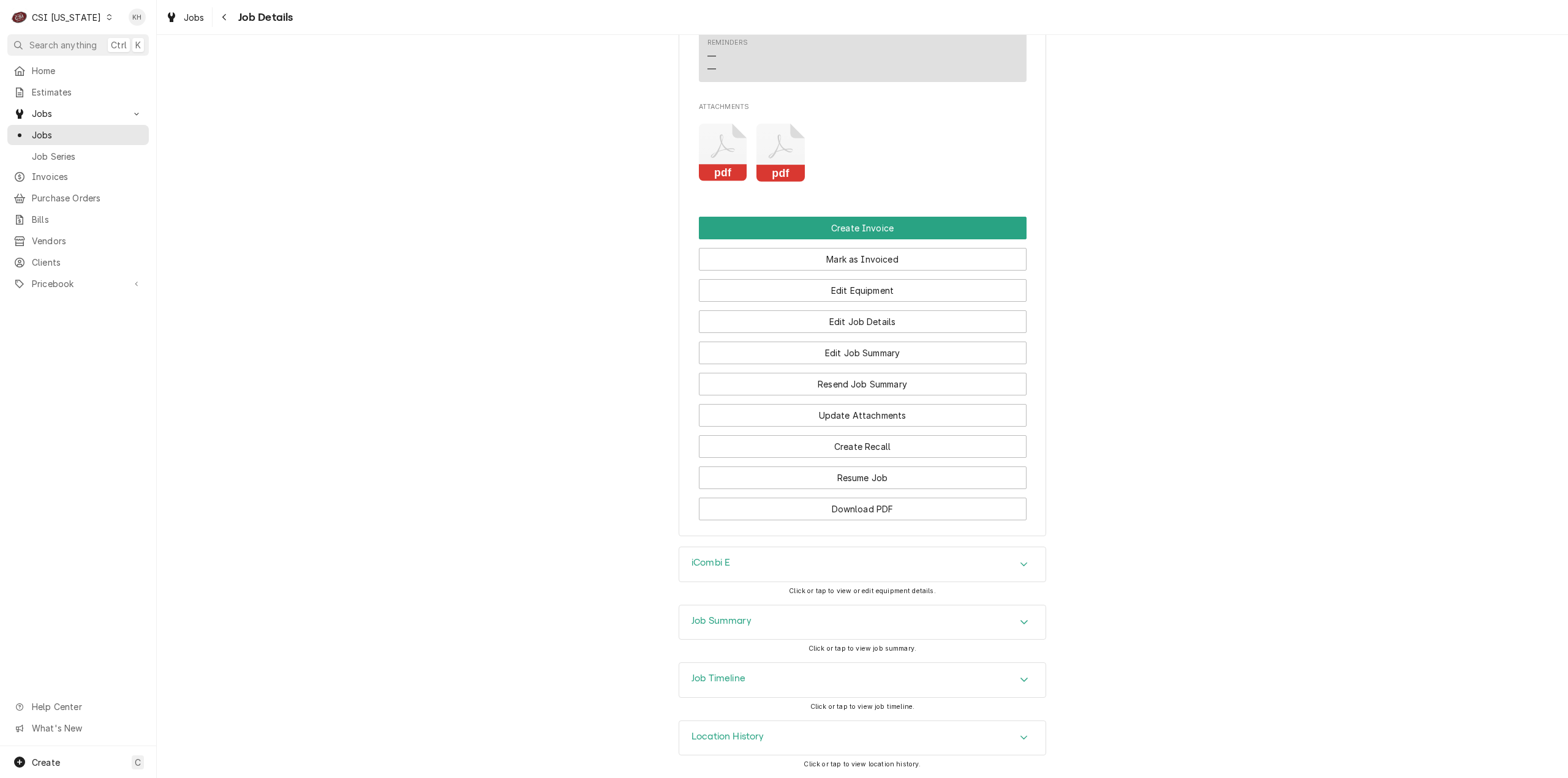
click at [764, 681] on div "Job Timeline" at bounding box center [862, 680] width 366 height 34
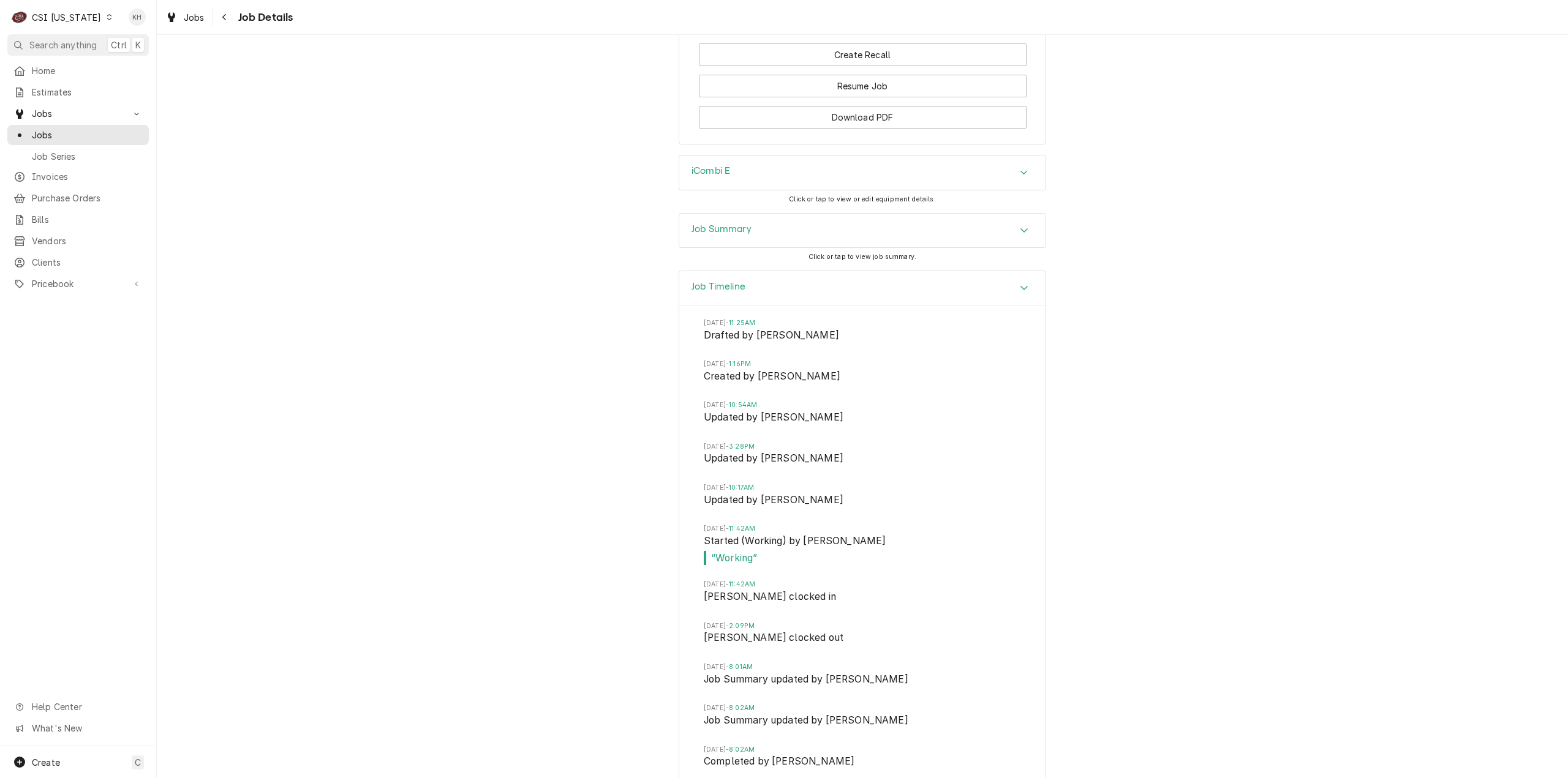
scroll to position [1988, 0]
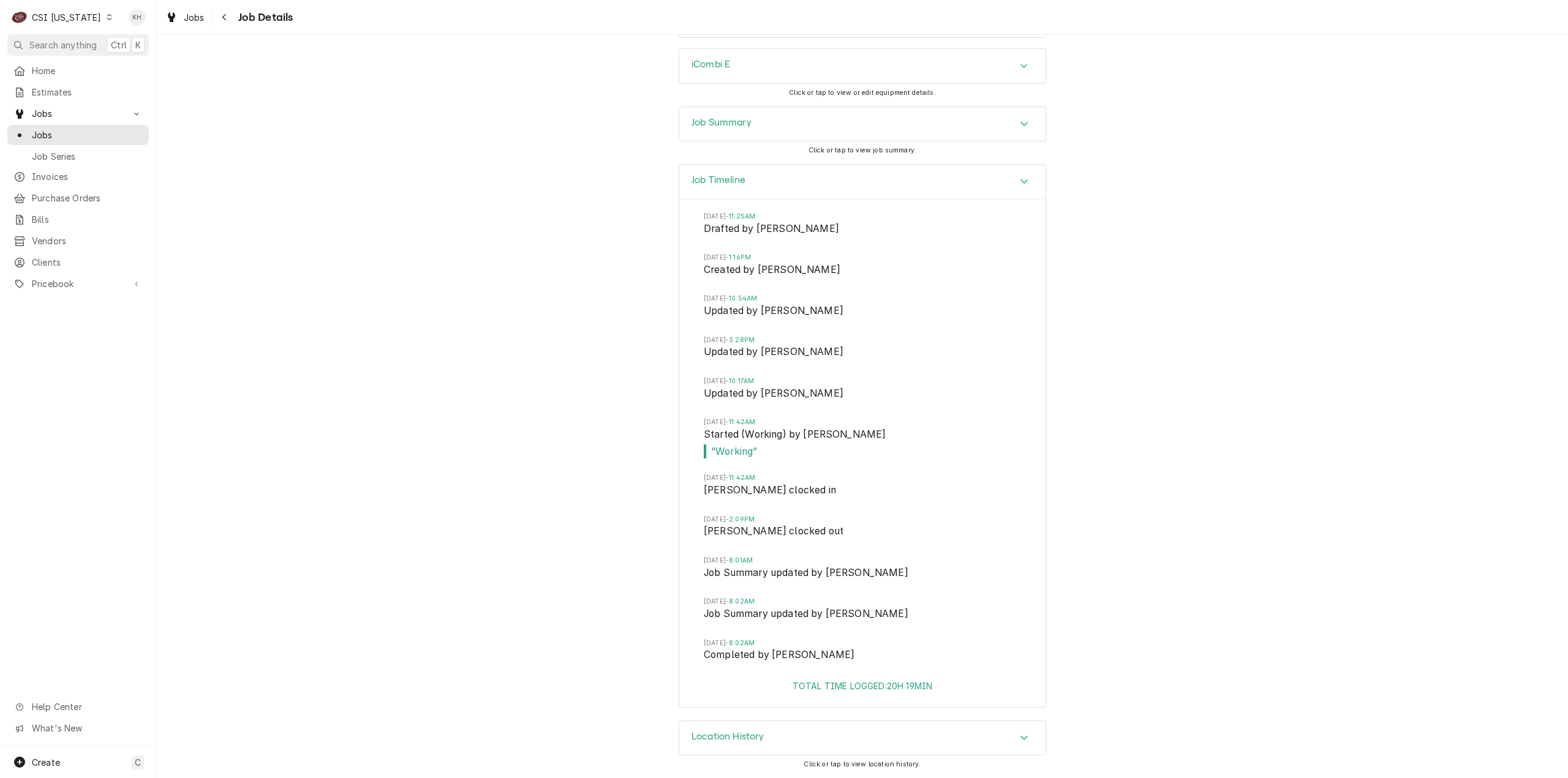
click at [747, 120] on h3 "Job Summary" at bounding box center [721, 122] width 60 height 11
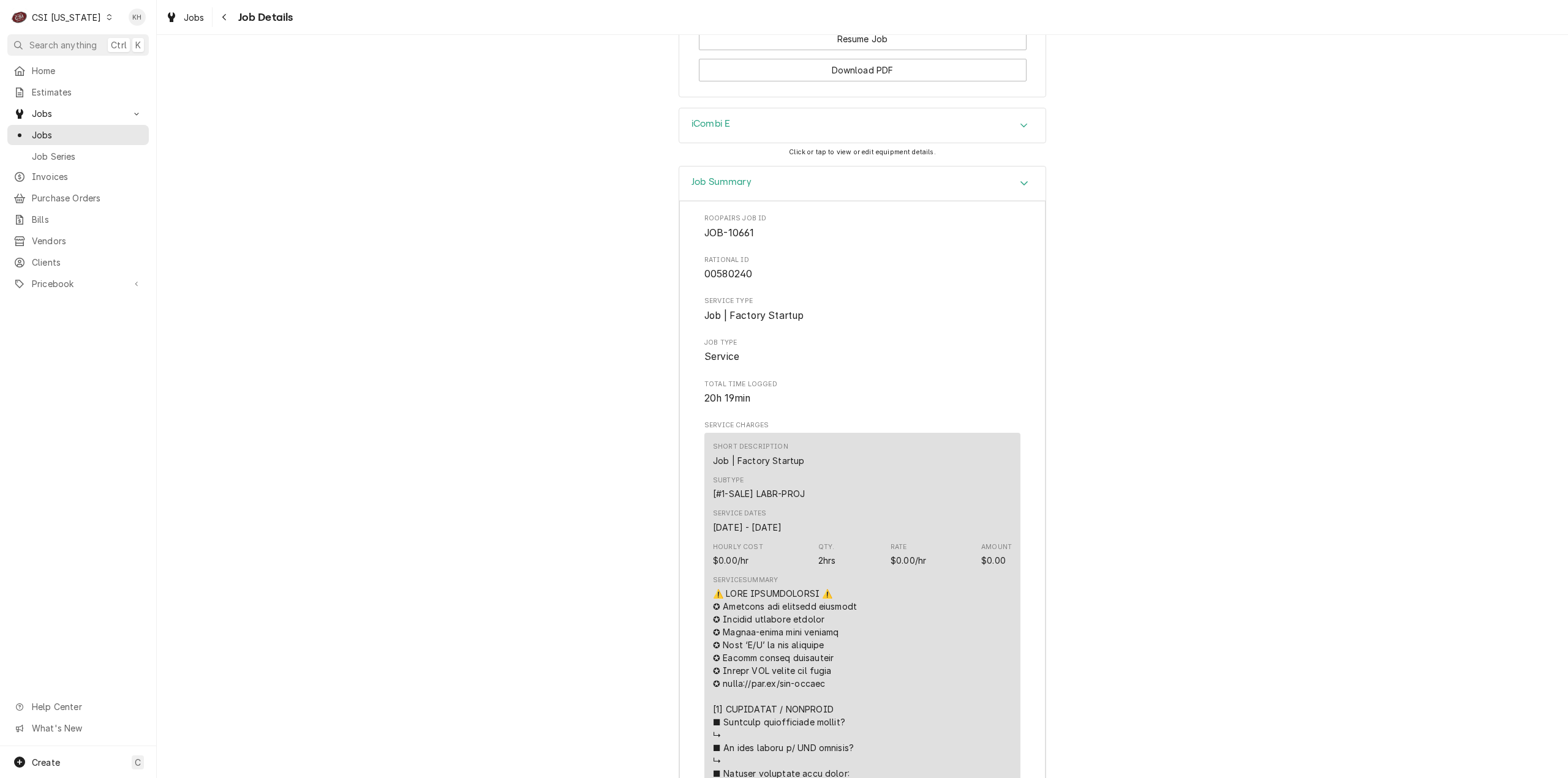
scroll to position [1729, 0]
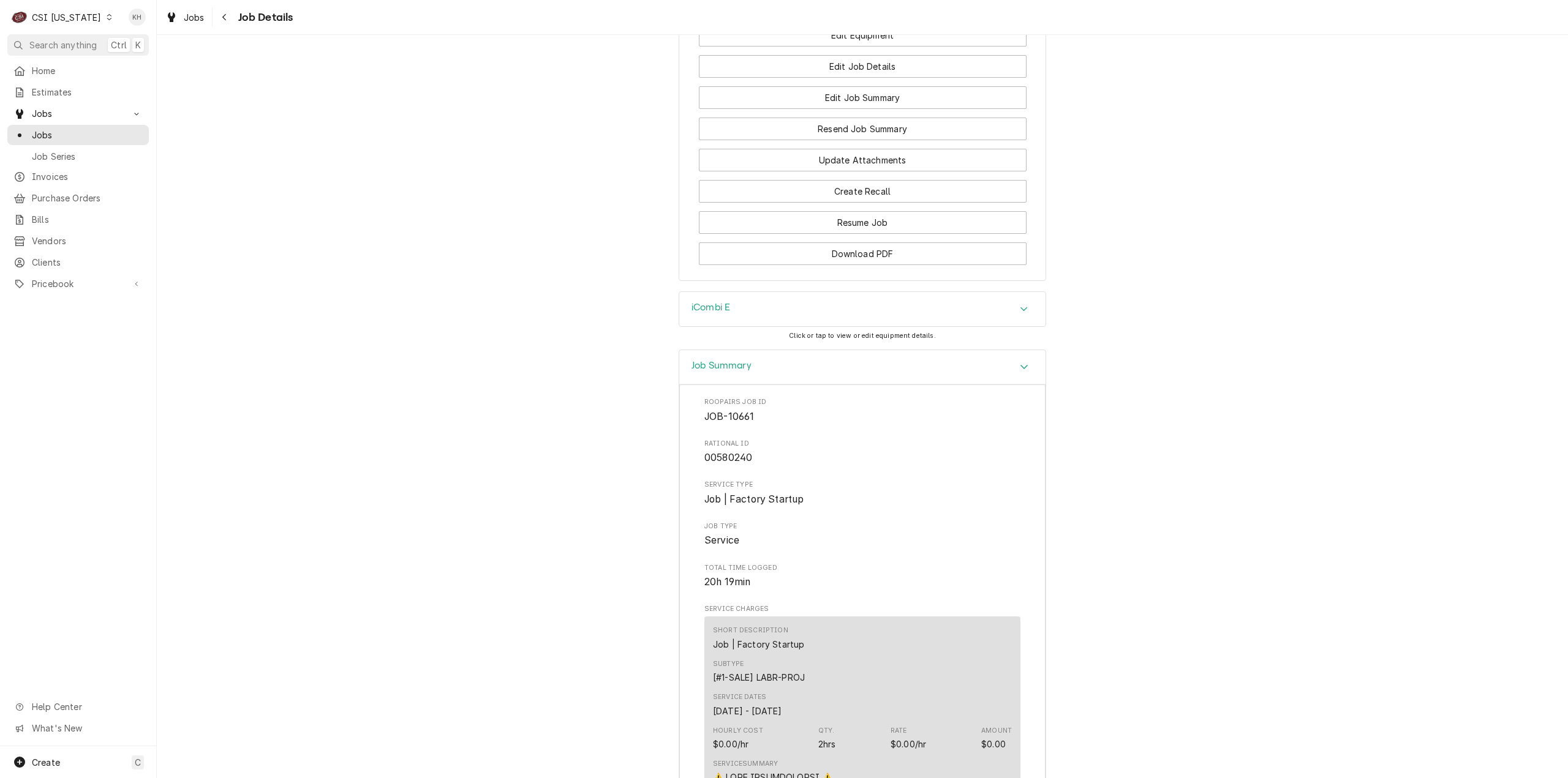
click at [849, 317] on div "iCombi E" at bounding box center [862, 309] width 366 height 34
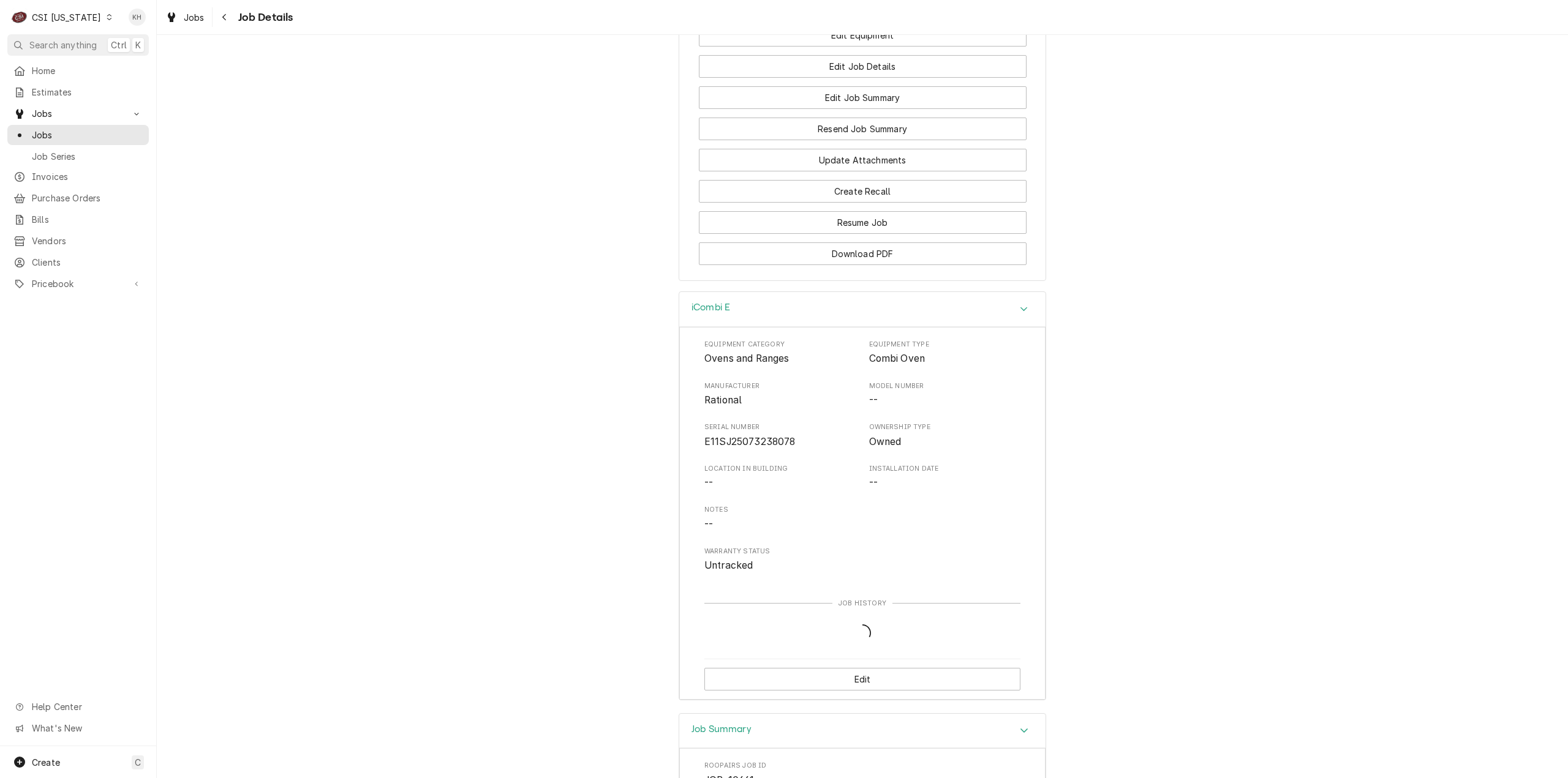
click at [858, 327] on div "iCombi E" at bounding box center [862, 309] width 366 height 35
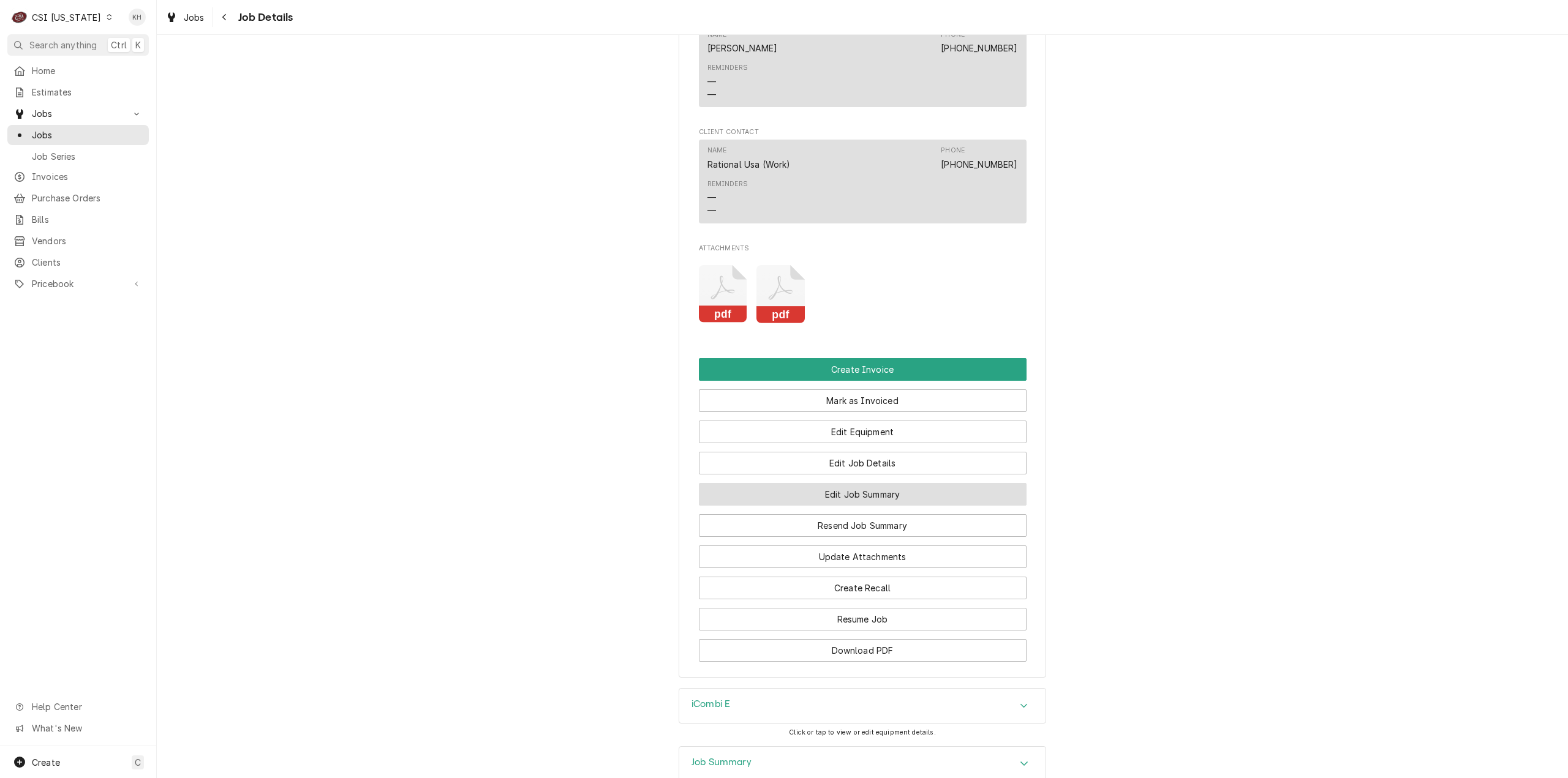
scroll to position [1423, 0]
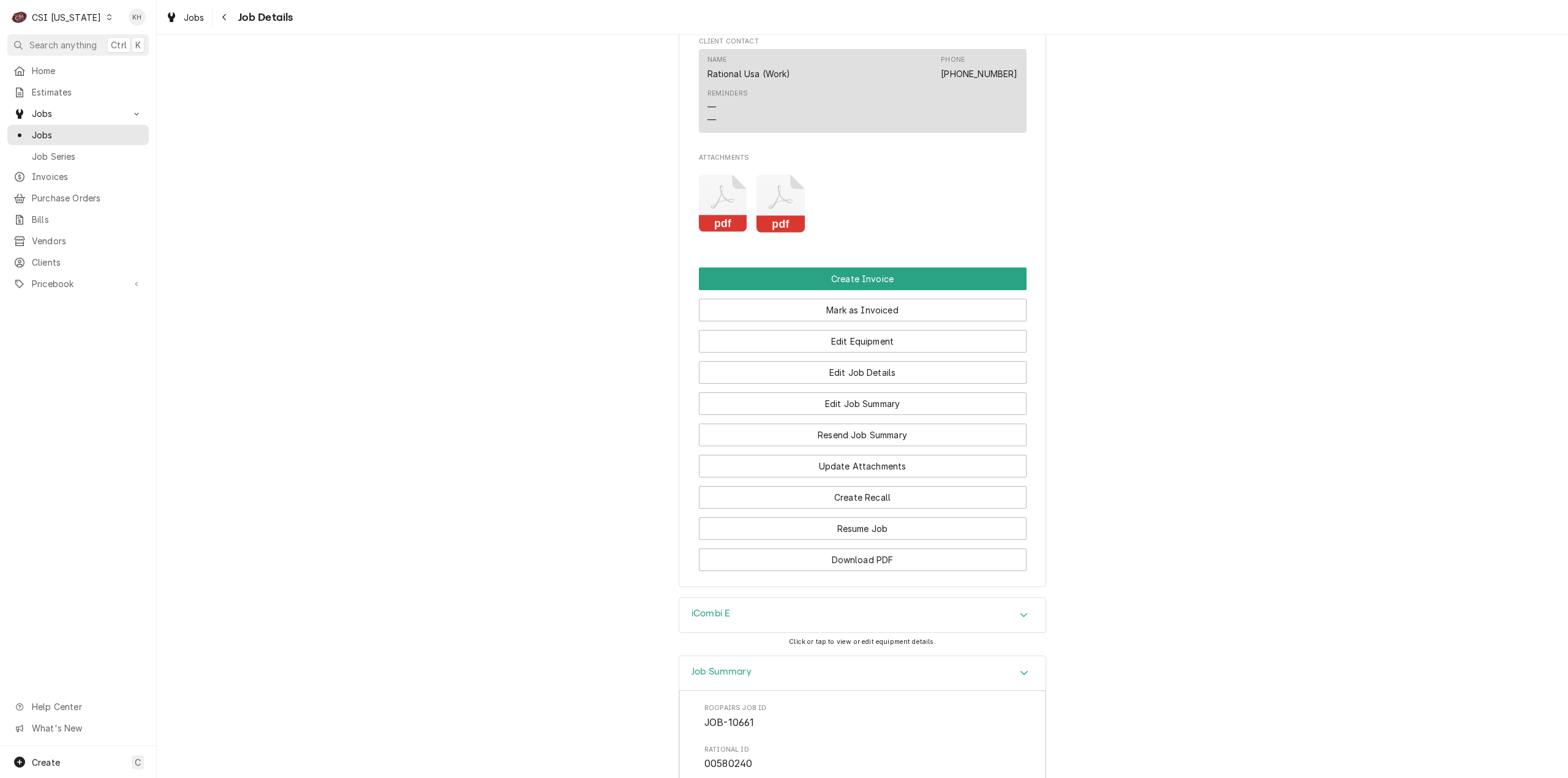
click at [777, 217] on icon "Attachments" at bounding box center [780, 204] width 48 height 59
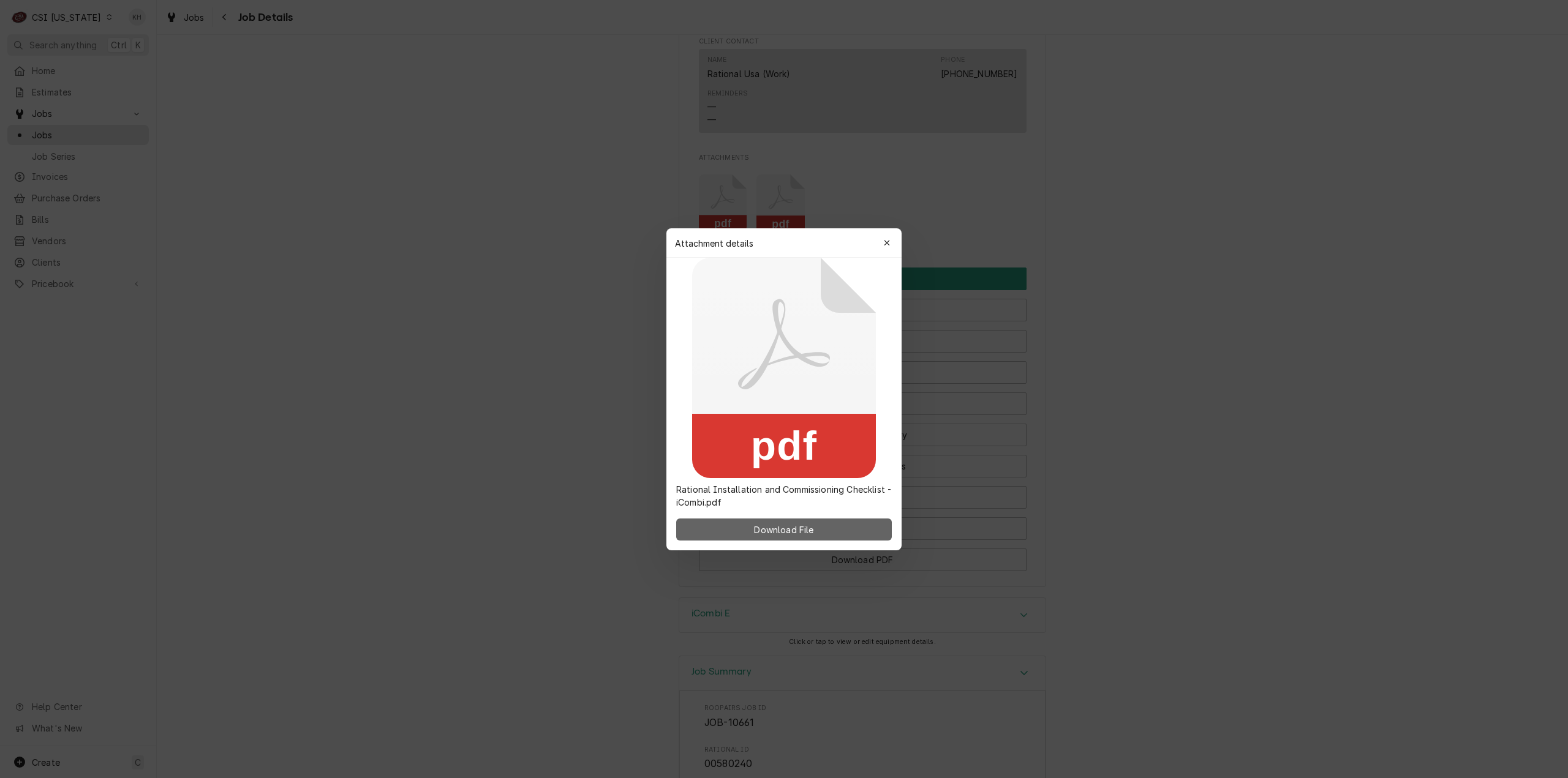
click at [774, 522] on button "Download File" at bounding box center [784, 529] width 216 height 22
drag, startPoint x: 881, startPoint y: 240, endPoint x: 849, endPoint y: 308, distance: 75.2
click at [881, 240] on div "button" at bounding box center [887, 243] width 12 height 12
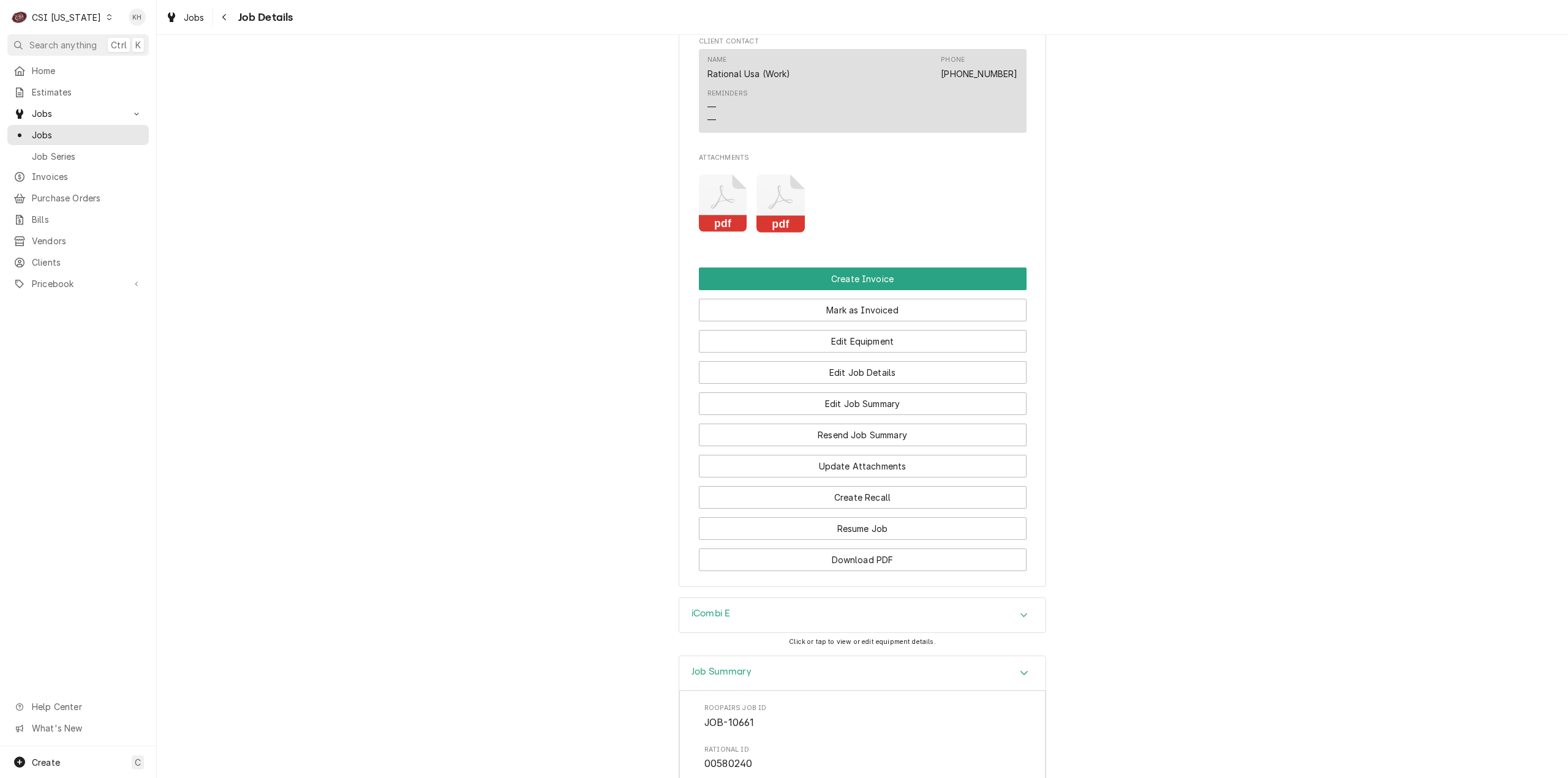
click at [721, 231] on rect "Attachments" at bounding box center [722, 225] width 48 height 17
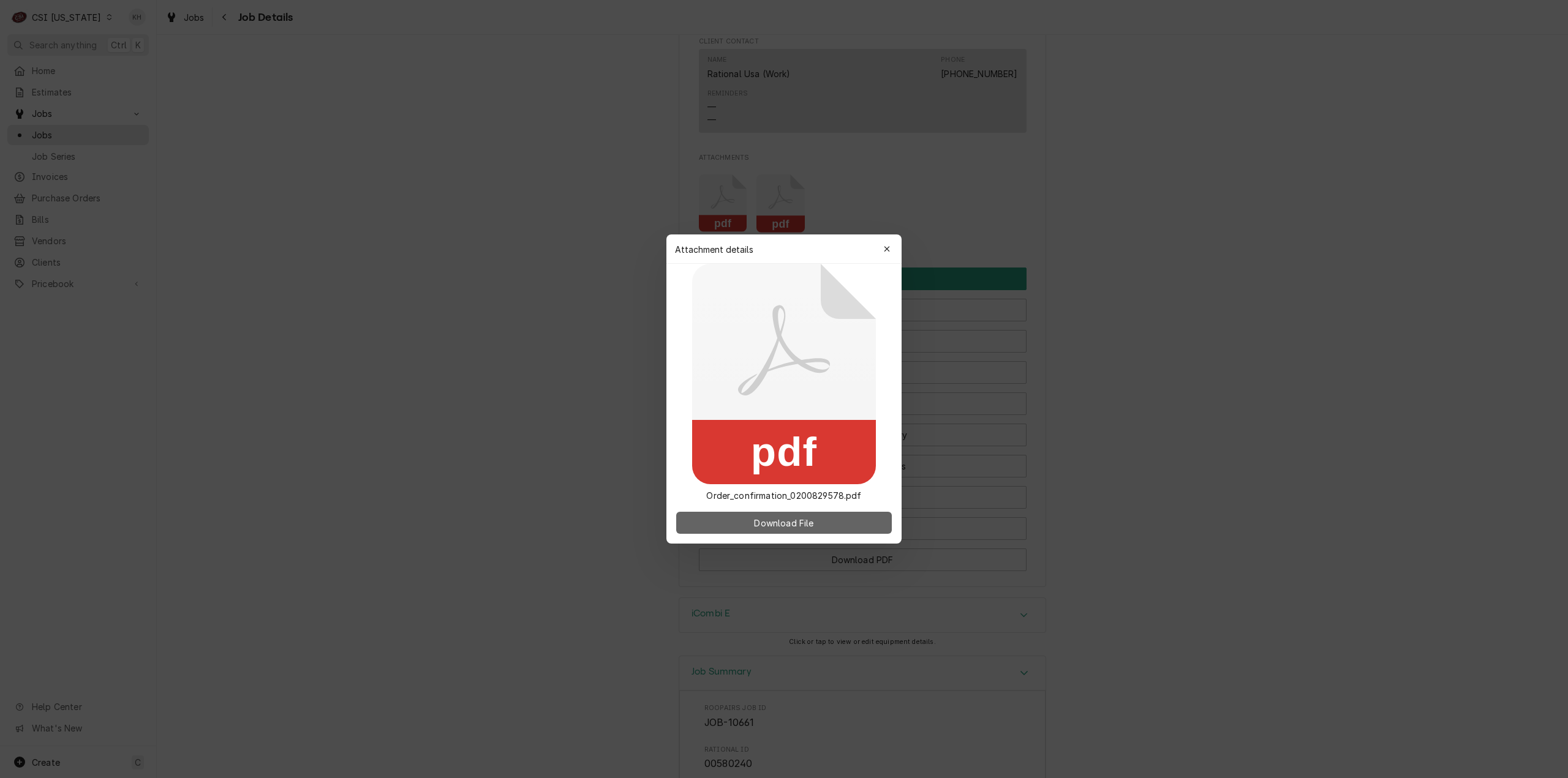
click at [739, 524] on button "Download File" at bounding box center [784, 523] width 216 height 22
click at [888, 254] on div "button" at bounding box center [887, 249] width 12 height 12
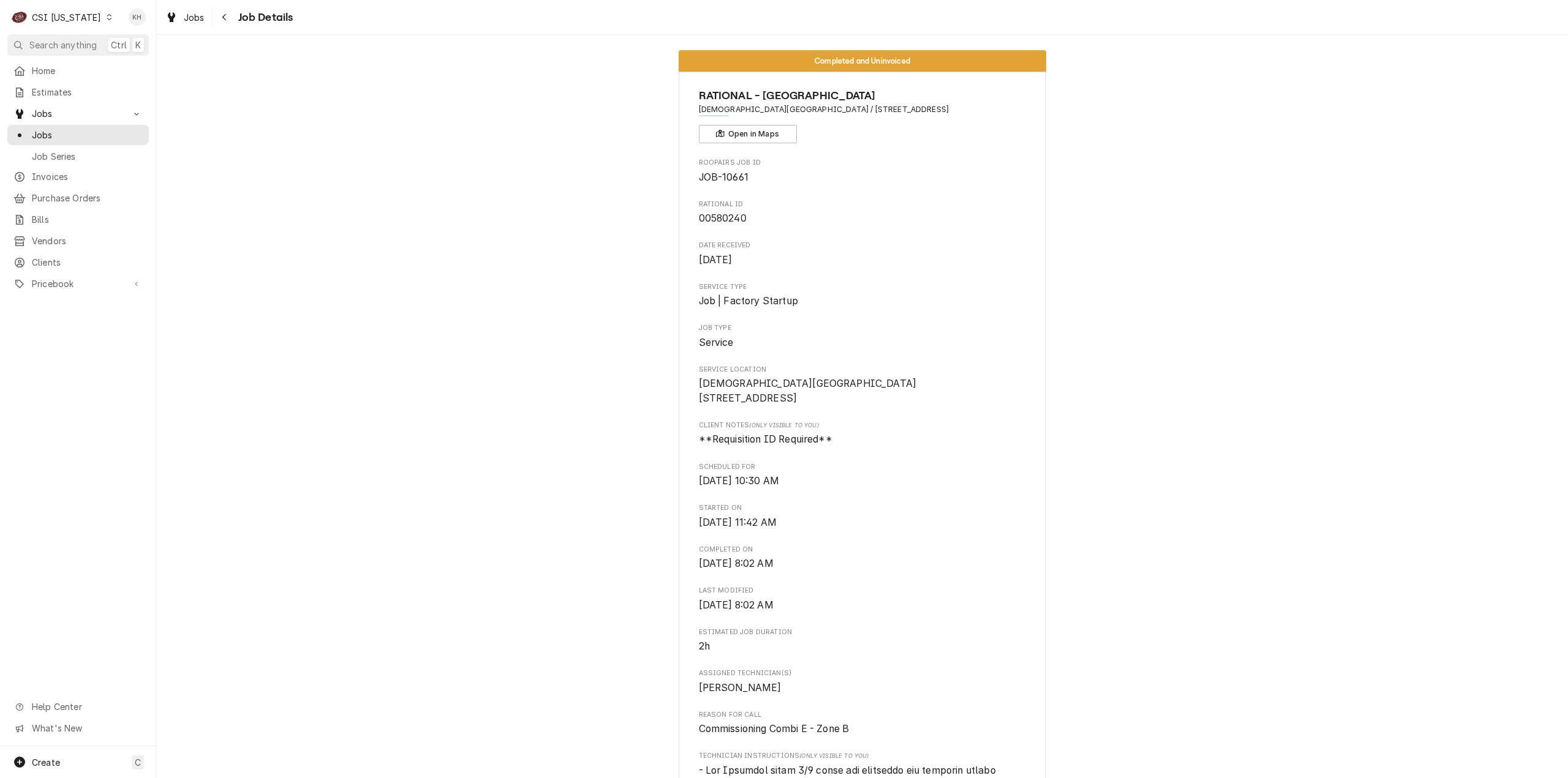
scroll to position [0, 0]
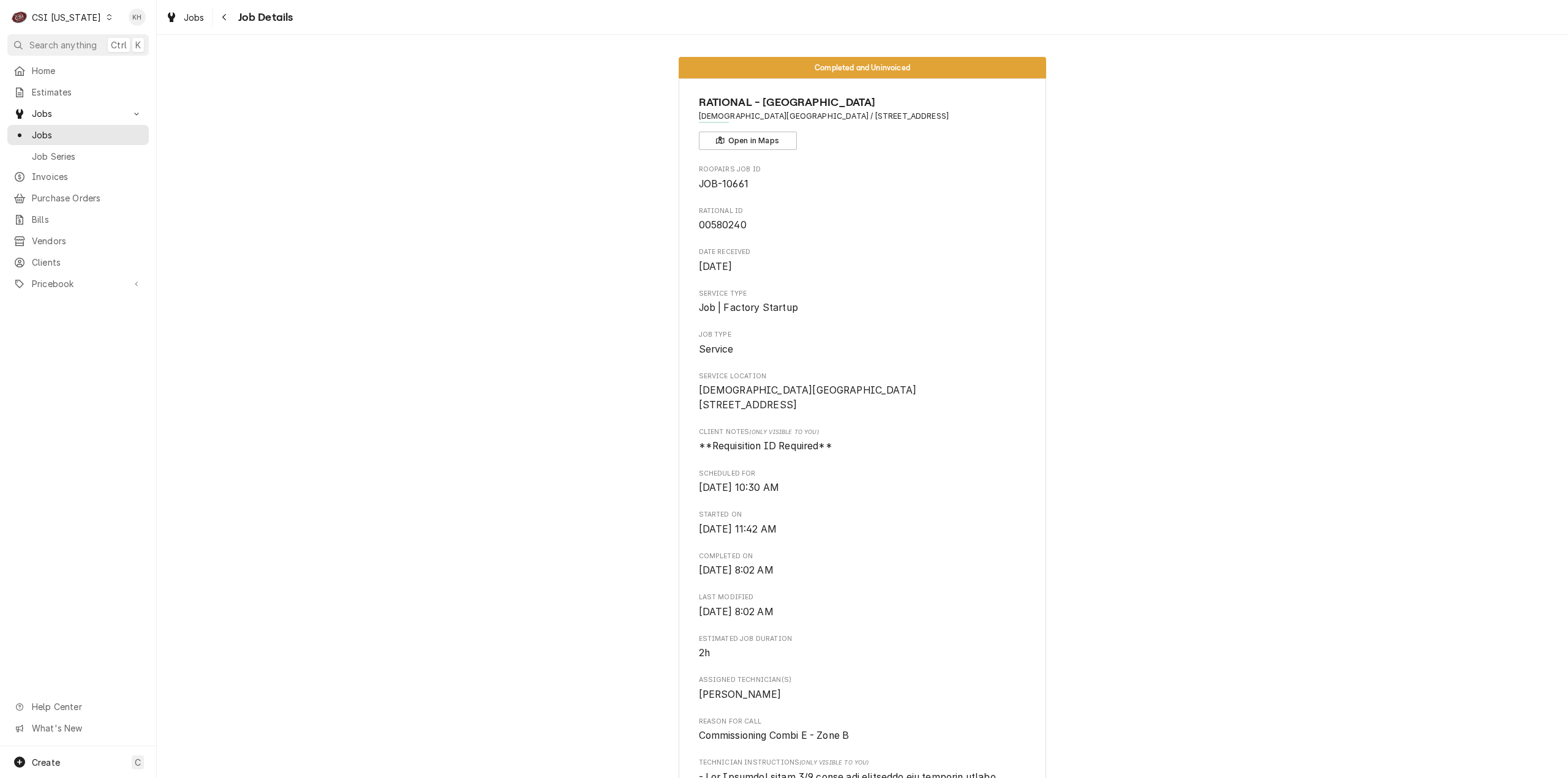
click at [36, 38] on span "Search anything" at bounding box center [63, 45] width 67 height 13
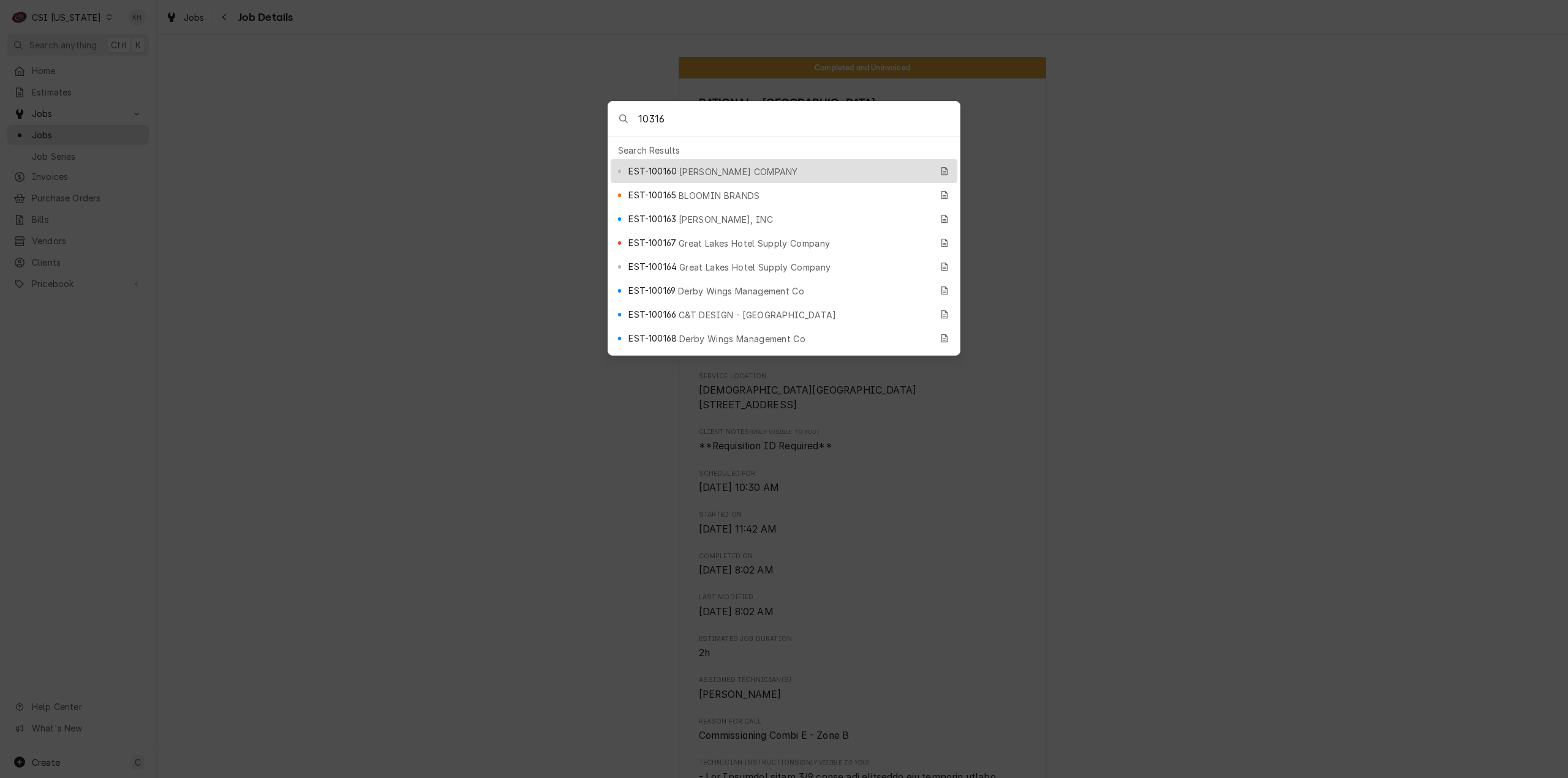
click at [633, 115] on div "10316" at bounding box center [784, 119] width 352 height 35
click at [638, 116] on input "10316" at bounding box center [799, 118] width 322 height 34
type input "job-10316"
click at [709, 165] on span "Job | Service Call" at bounding box center [712, 171] width 76 height 13
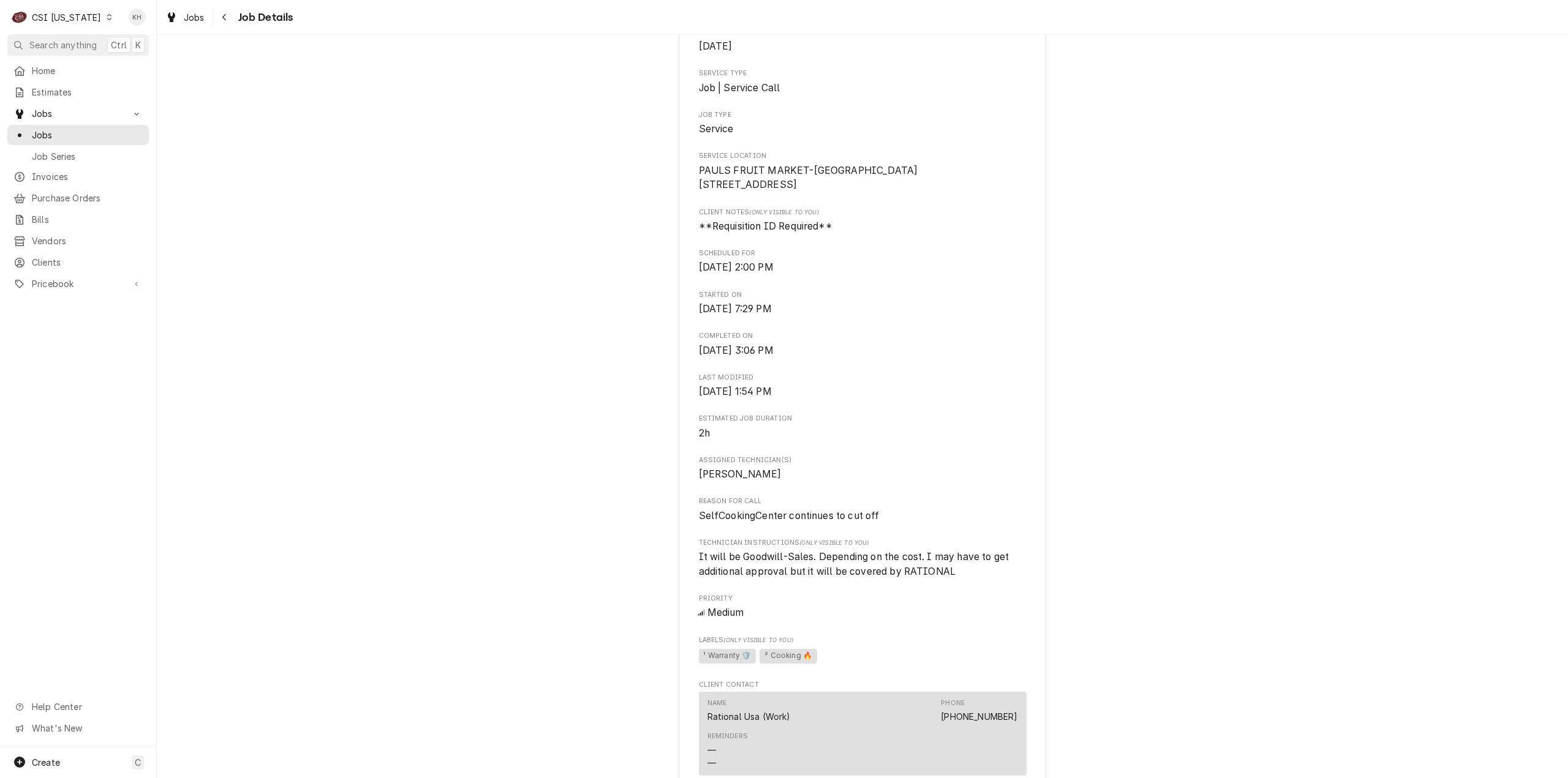
scroll to position [306, 0]
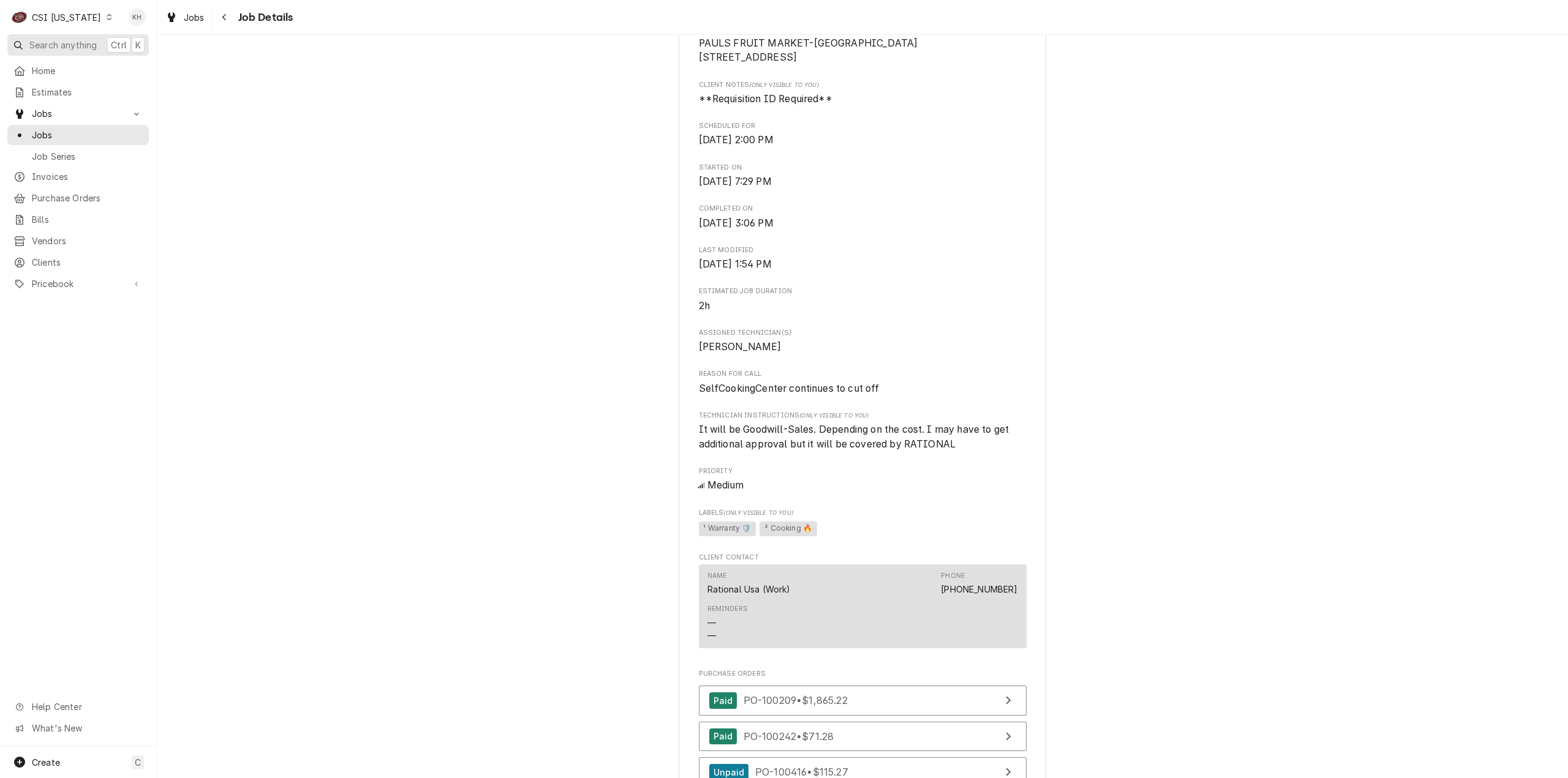
click at [88, 50] on span "Search anything" at bounding box center [63, 45] width 67 height 13
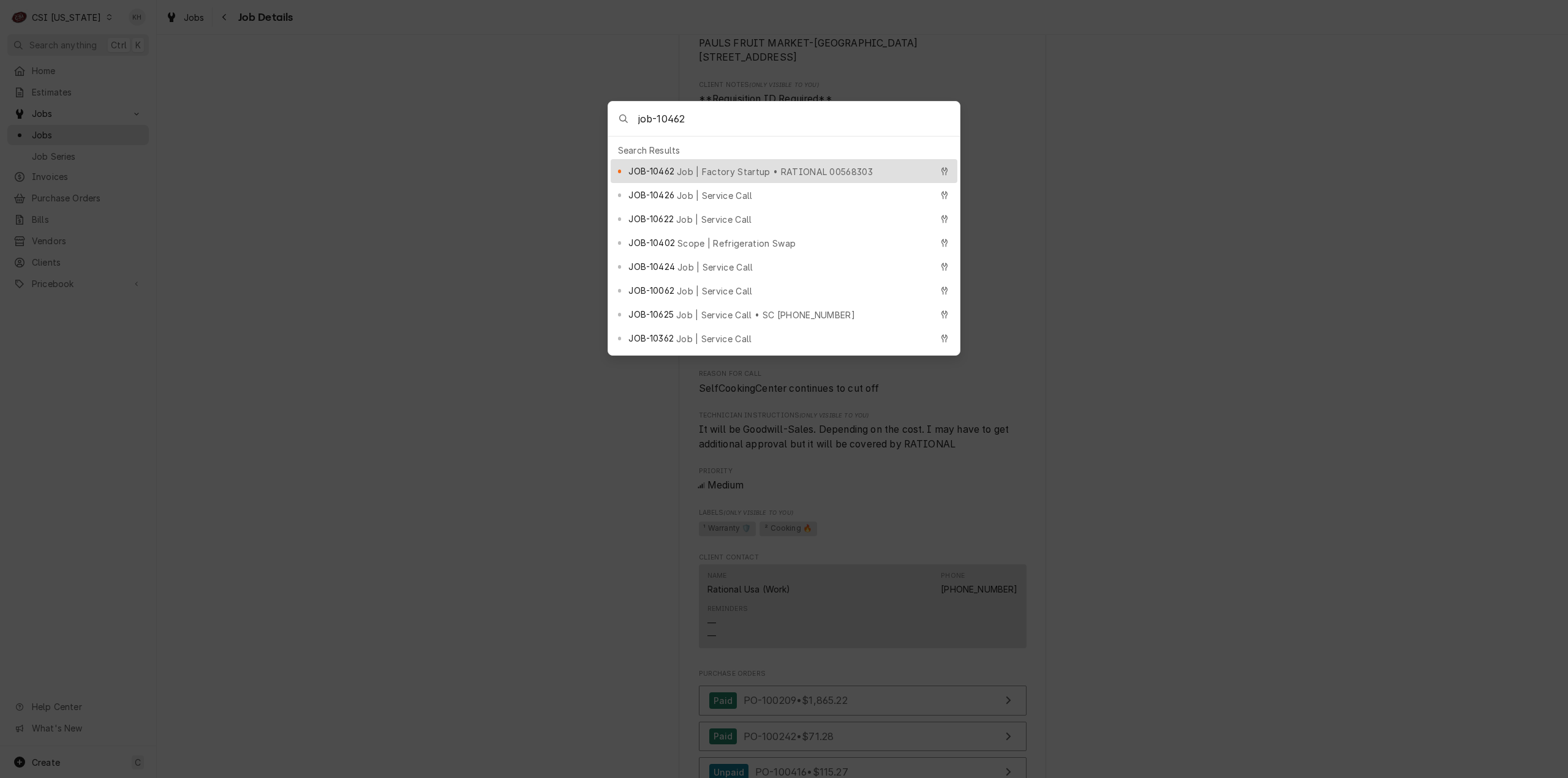
type input "job-10462"
click at [728, 169] on span "Job | Factory Startup • RATIONAL 00568303" at bounding box center [775, 171] width 196 height 13
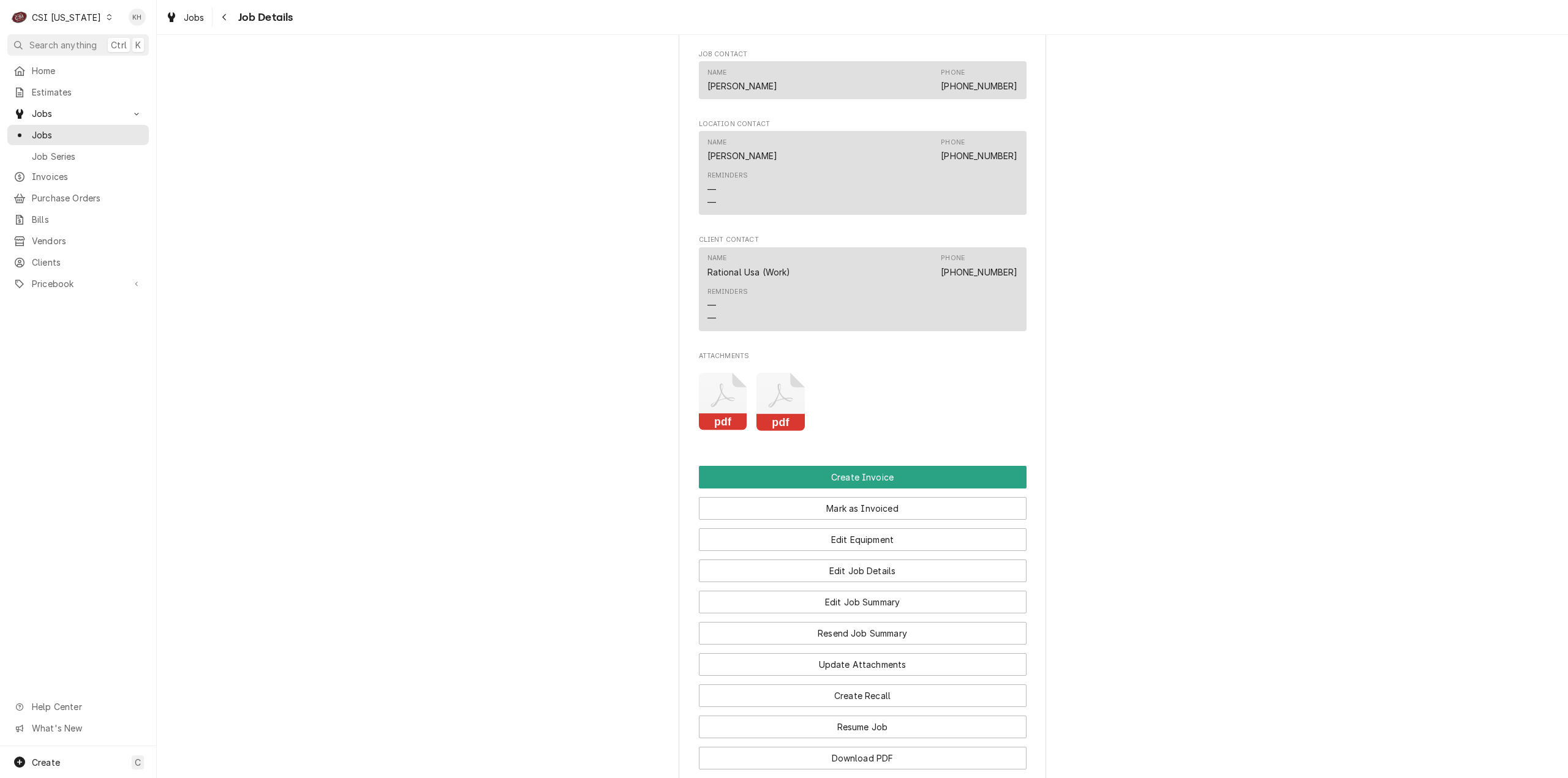
scroll to position [1502, 0]
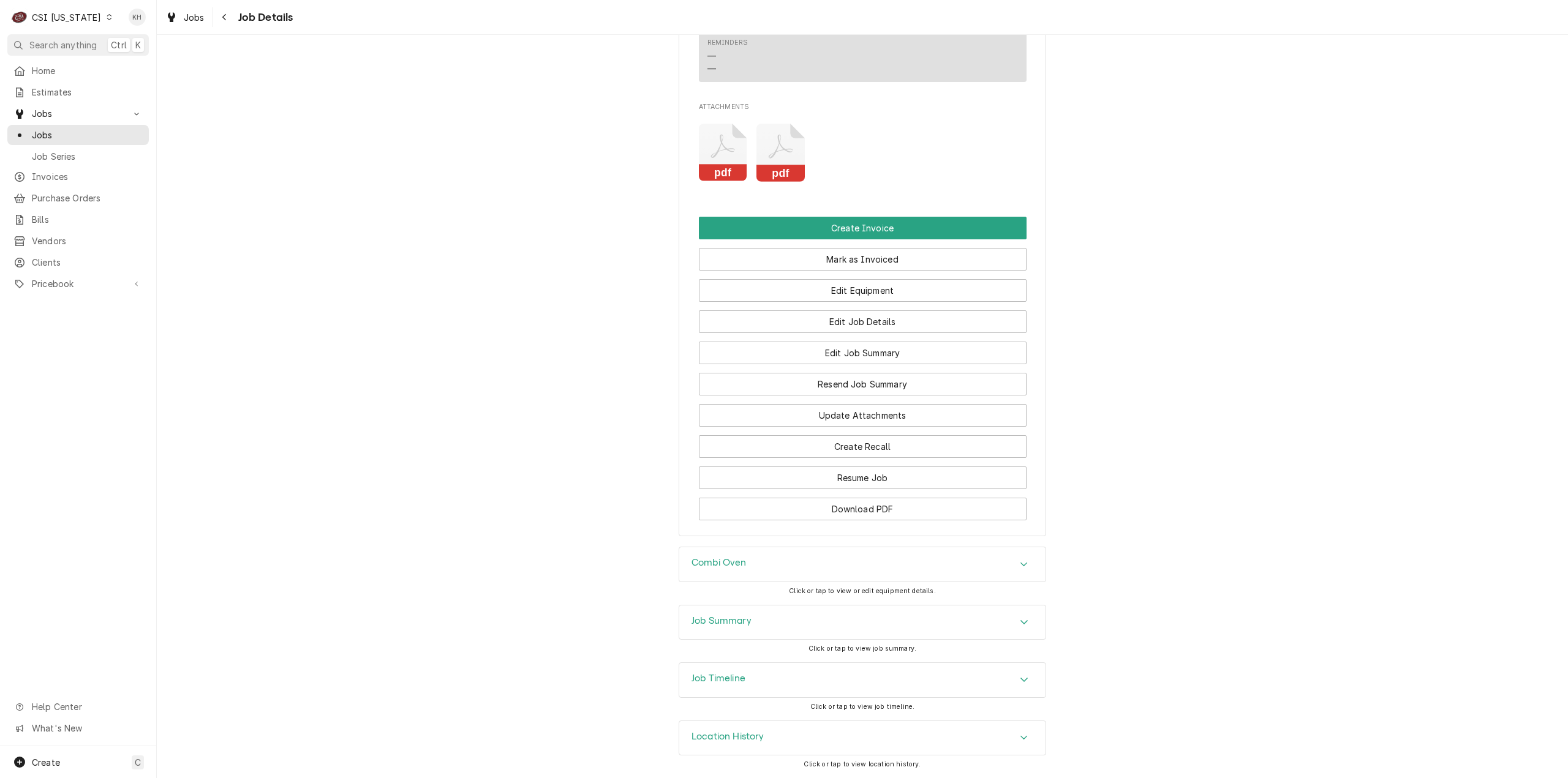
click at [782, 156] on icon "Attachments" at bounding box center [780, 152] width 48 height 59
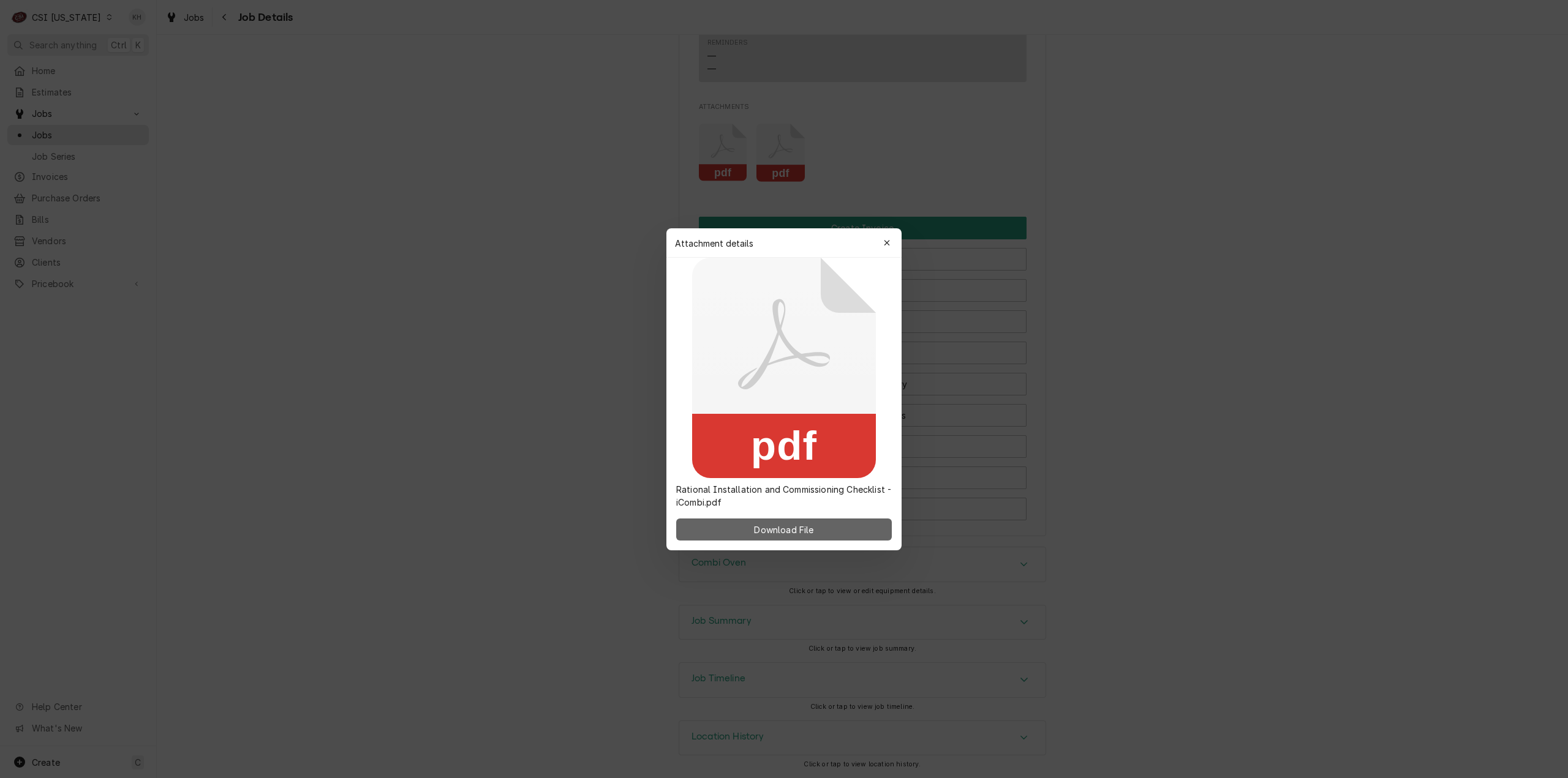
click at [793, 532] on span "Download File" at bounding box center [784, 529] width 65 height 13
click at [884, 242] on icon "button" at bounding box center [888, 243] width 7 height 9
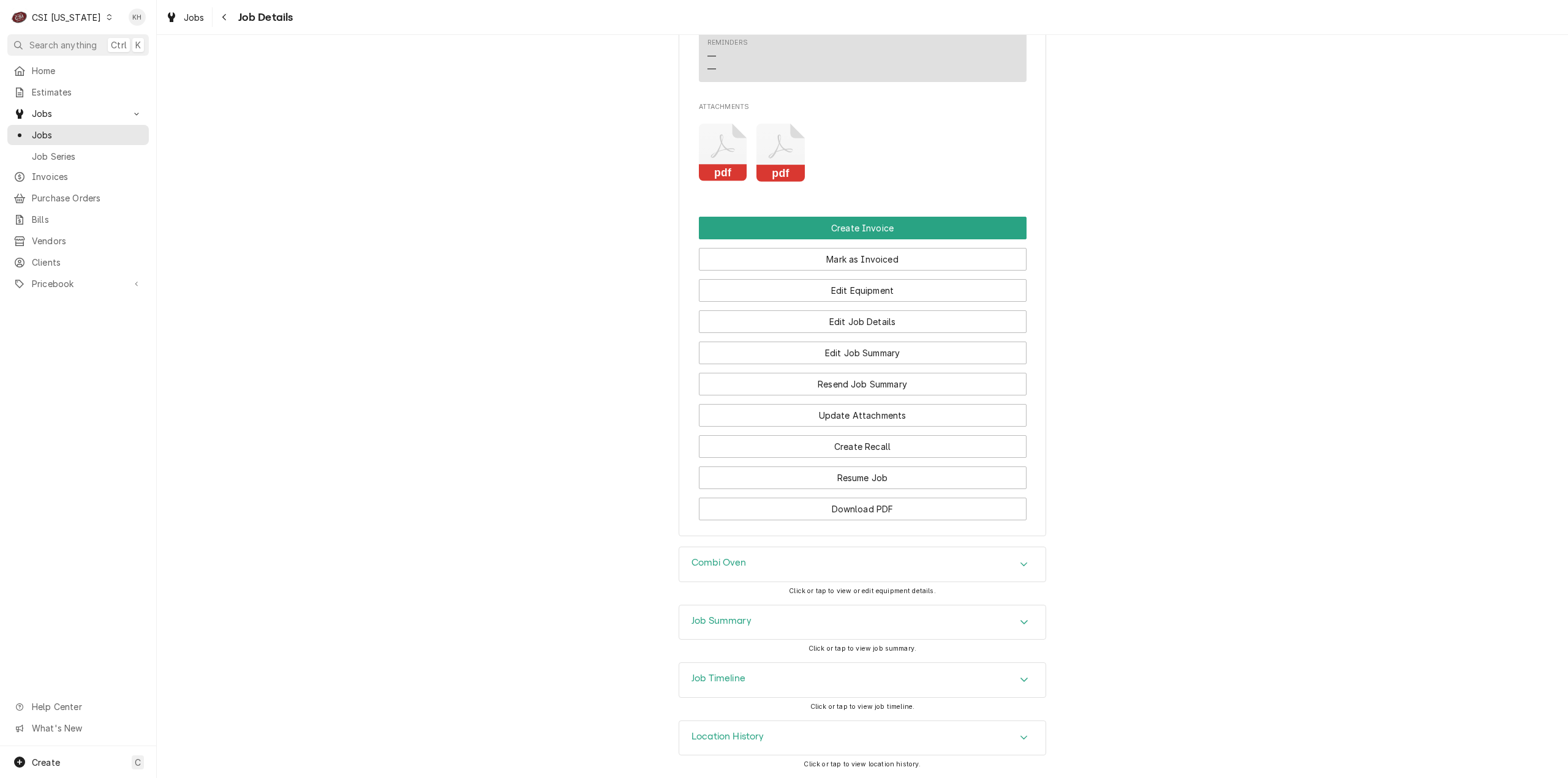
click at [728, 152] on icon "Attachments" at bounding box center [722, 152] width 48 height 59
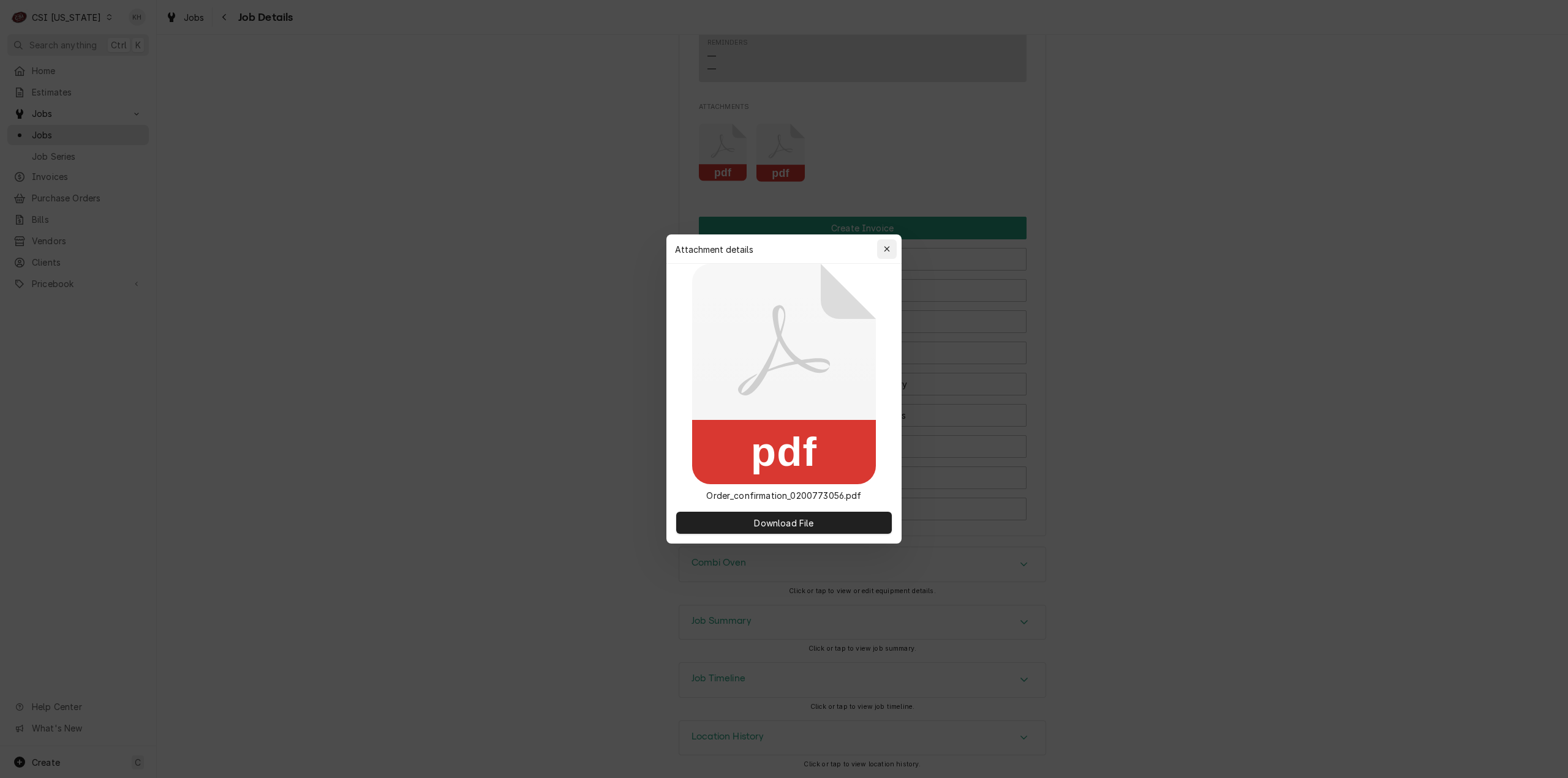
click at [887, 248] on icon "button" at bounding box center [888, 249] width 7 height 9
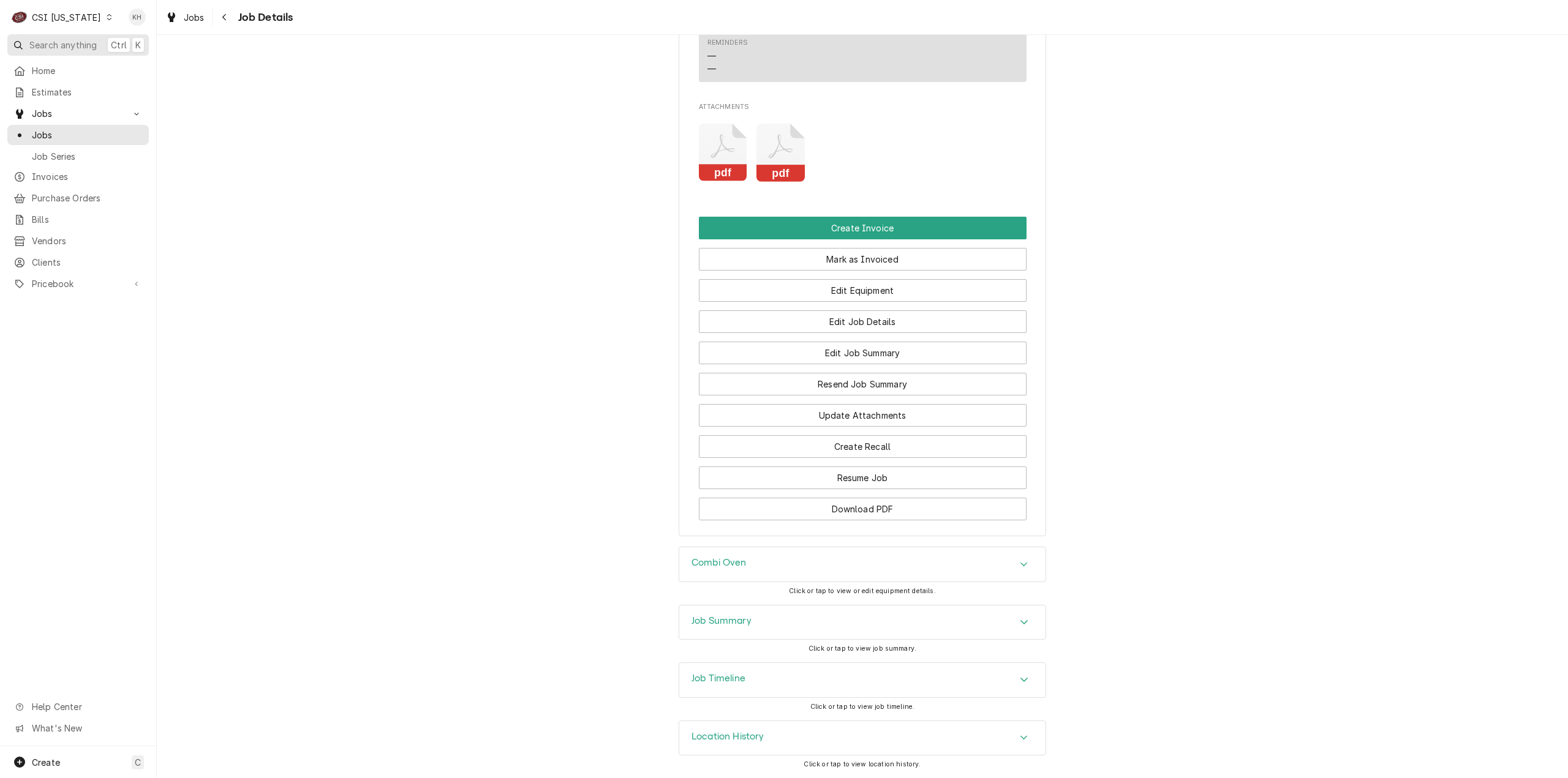
click at [81, 38] on span "Search anything" at bounding box center [63, 45] width 67 height 13
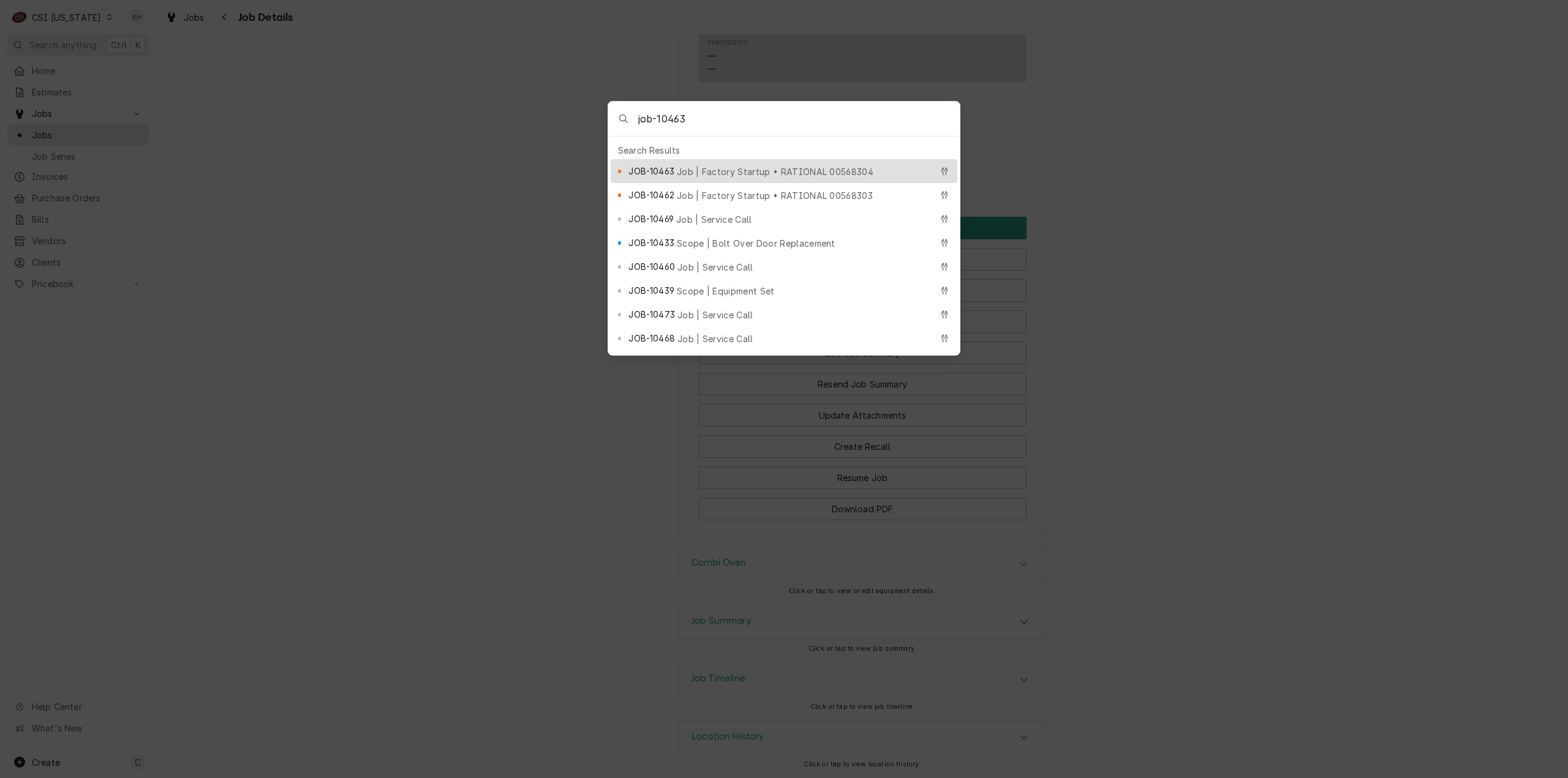
type input "job-10463"
click at [654, 159] on div "JOB-10463 Job | Factory Startup • RATIONAL 00568304" at bounding box center [784, 170] width 346 height 24
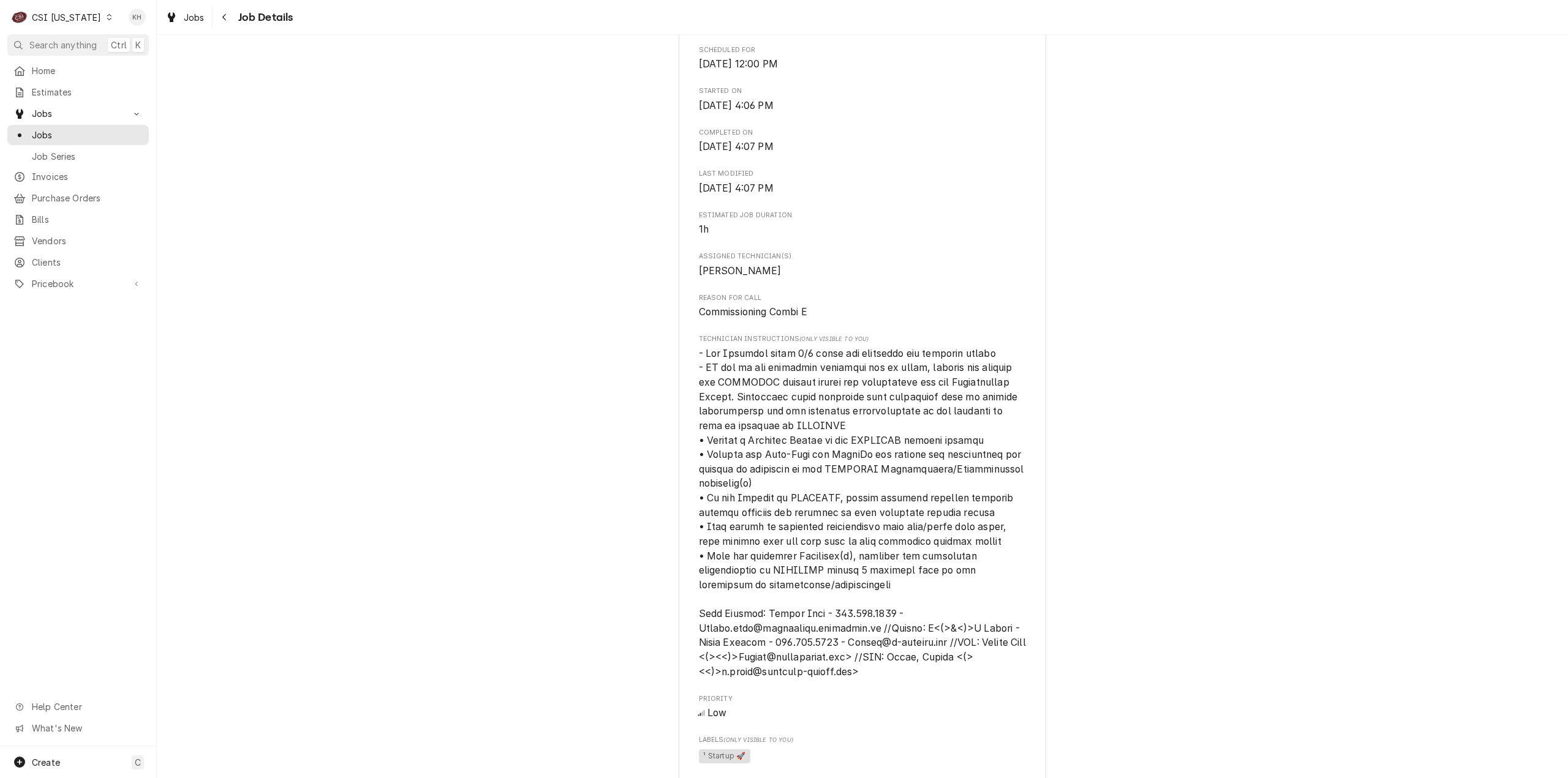
scroll to position [216, 0]
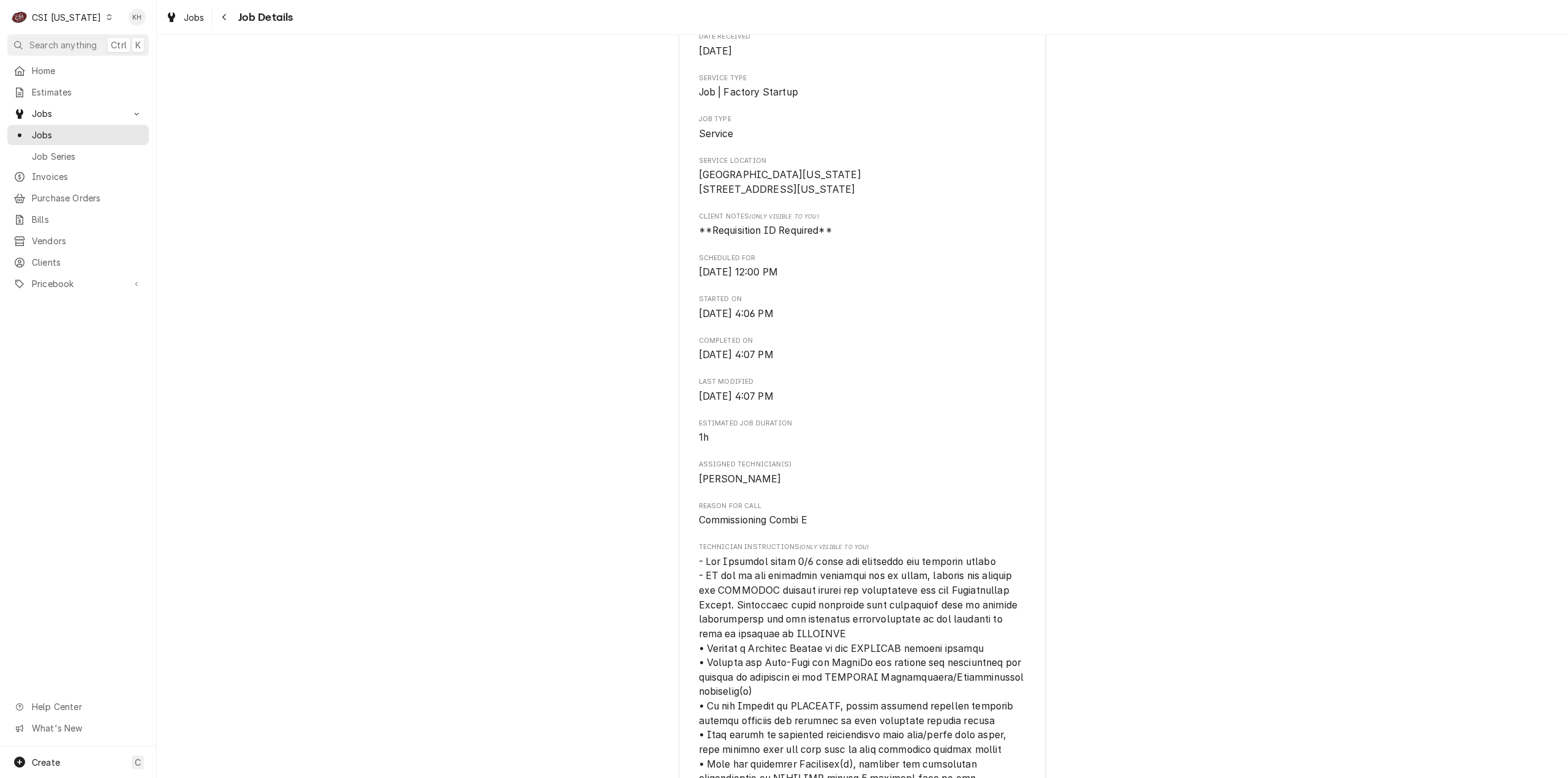
click at [61, 21] on div "CSI [US_STATE]" at bounding box center [66, 17] width 69 height 13
click at [157, 28] on div "CSI [US_STATE][GEOGRAPHIC_DATA]" at bounding box center [191, 24] width 162 height 13
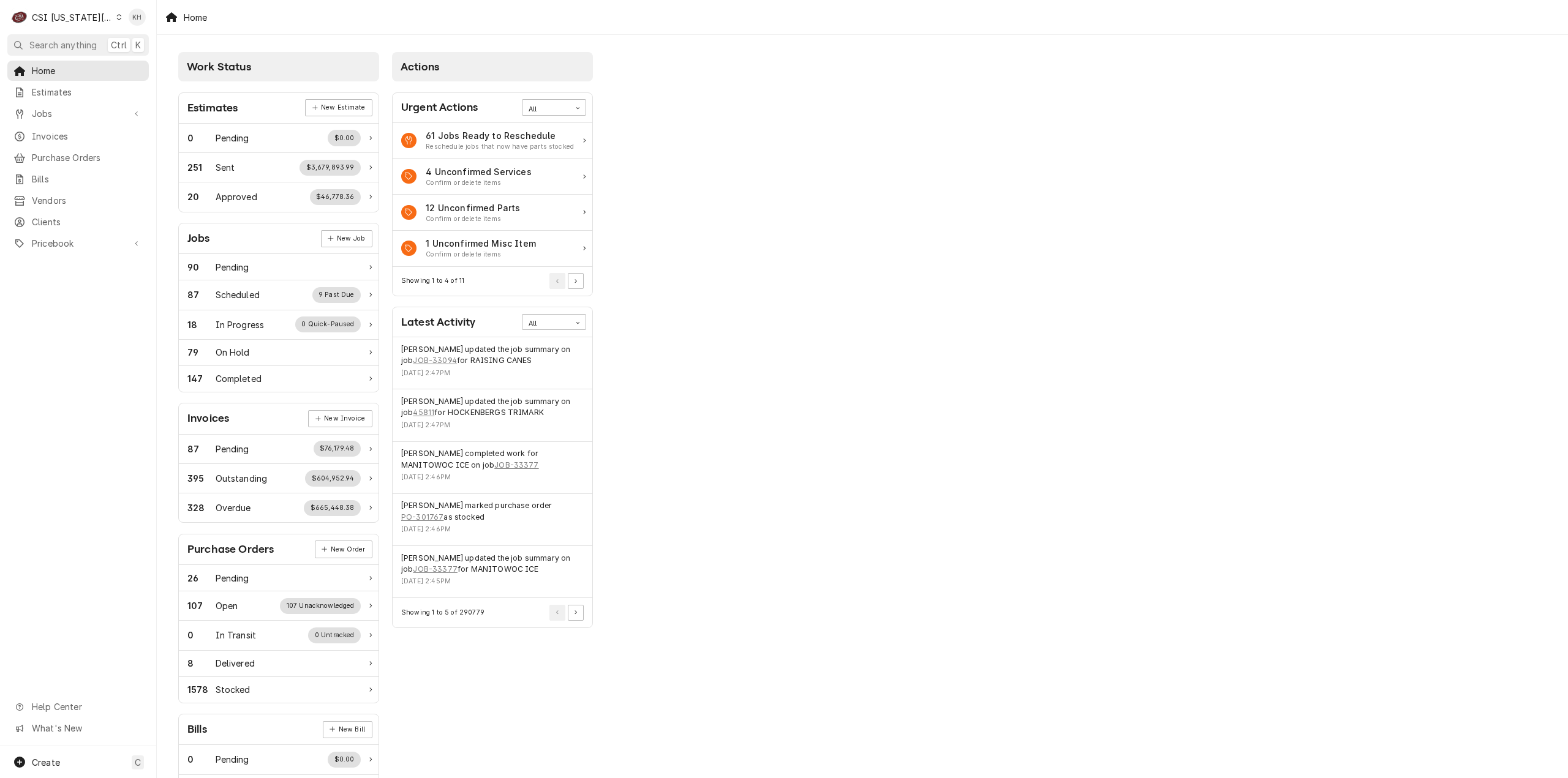
click at [67, 44] on span "Search anything" at bounding box center [63, 45] width 67 height 13
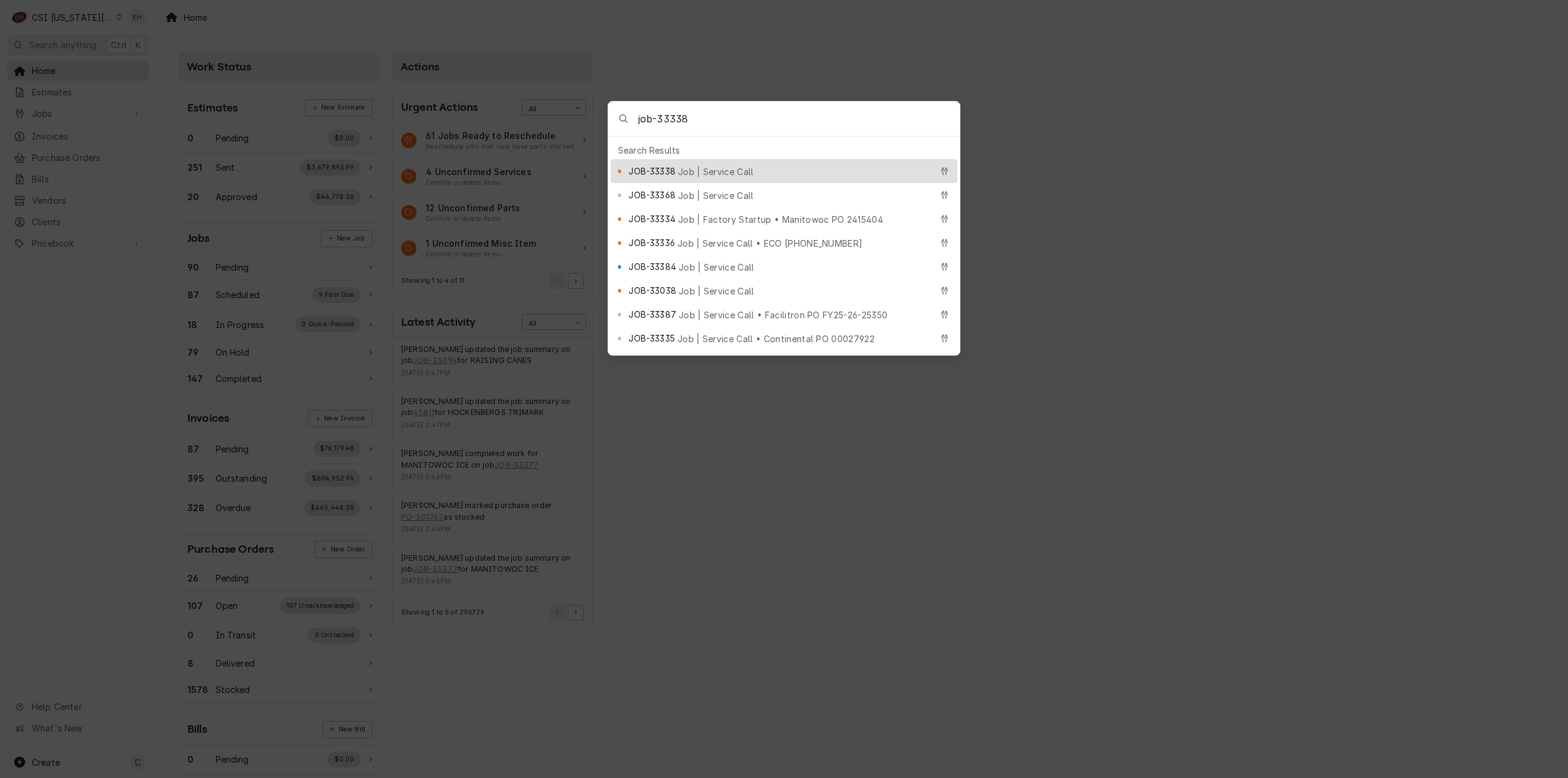
type input "job-33338"
click at [659, 164] on span "JOB-33338" at bounding box center [652, 170] width 46 height 13
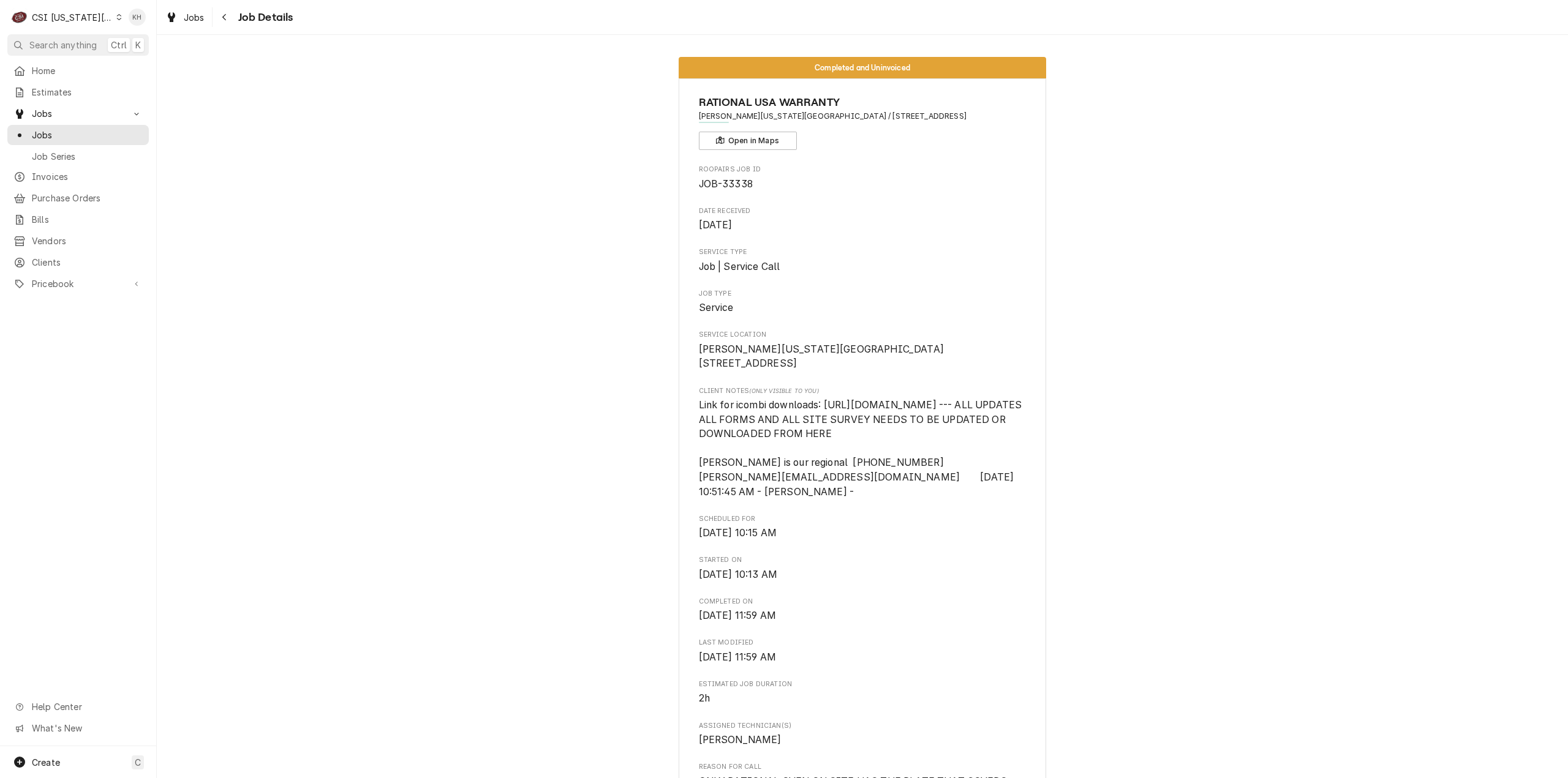
click at [59, 17] on div "CSI Kansas City" at bounding box center [72, 17] width 80 height 13
click at [138, 45] on div "CSI [US_STATE]" at bounding box center [210, 45] width 179 height 13
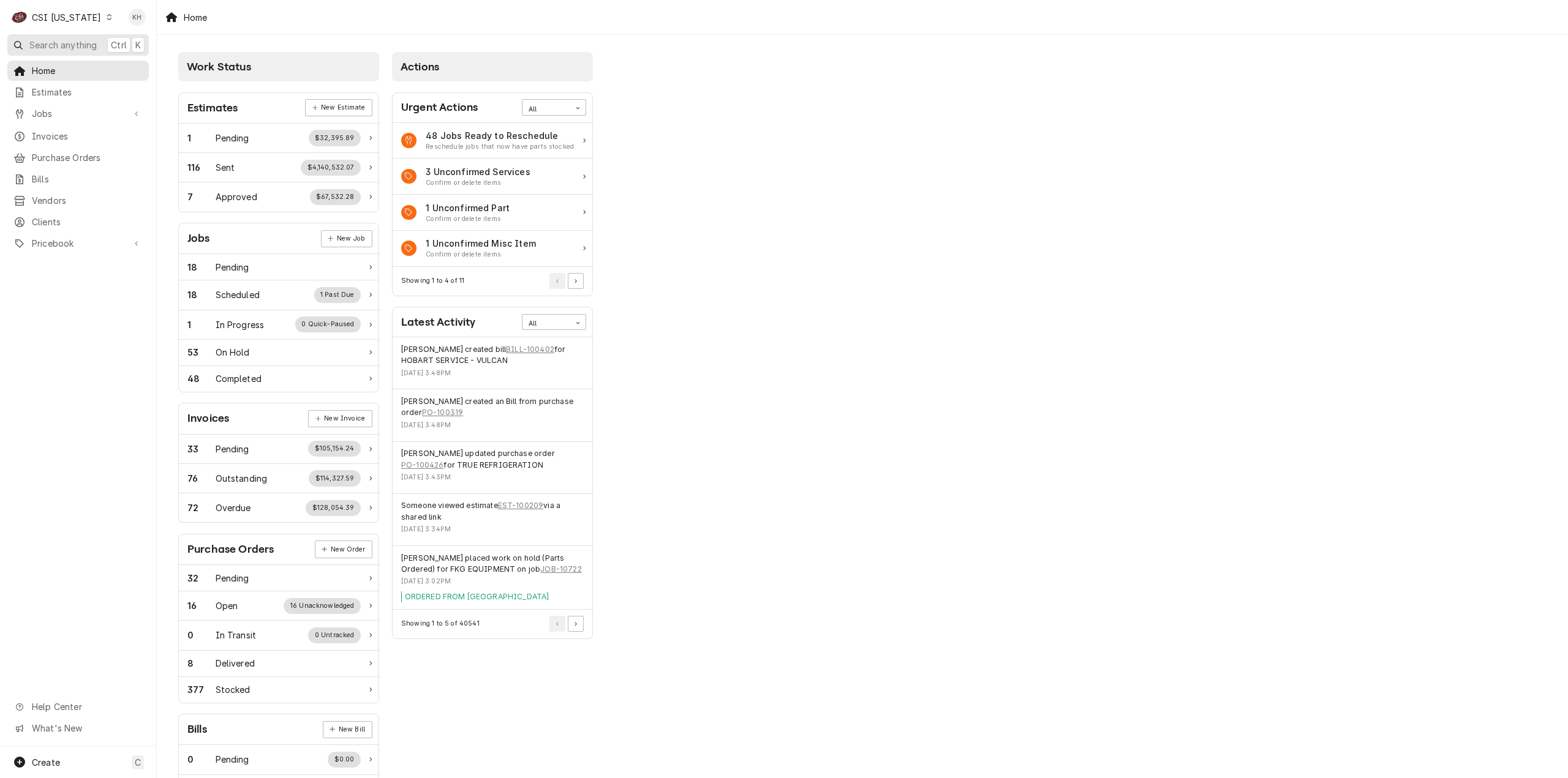
click at [73, 37] on button "Search anything Ctrl K" at bounding box center [78, 45] width 142 height 22
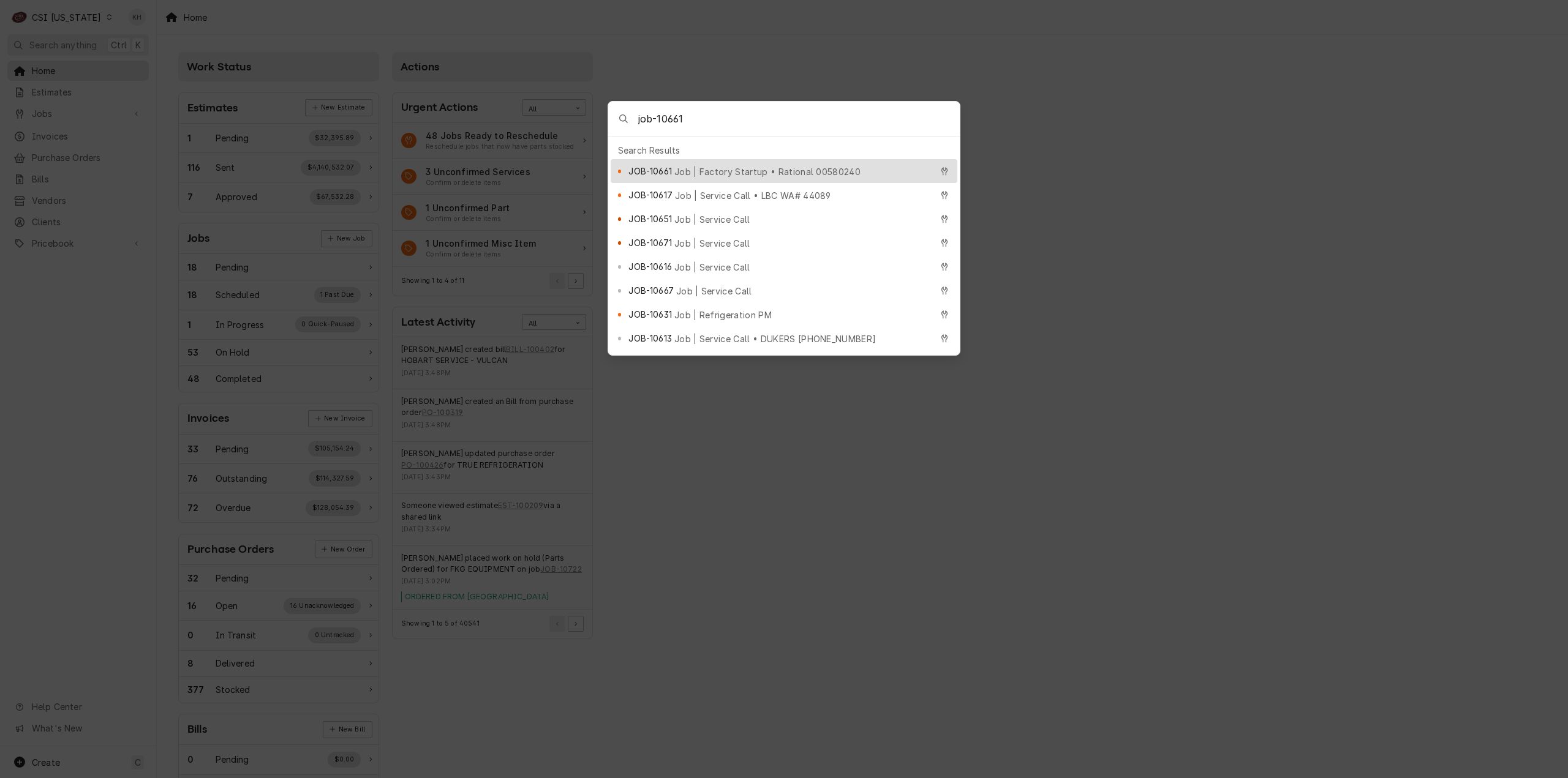
type input "job-10661"
click at [742, 164] on div "JOB-10661 Job | Factory Startup • Rational 00580240" at bounding box center [780, 171] width 303 height 14
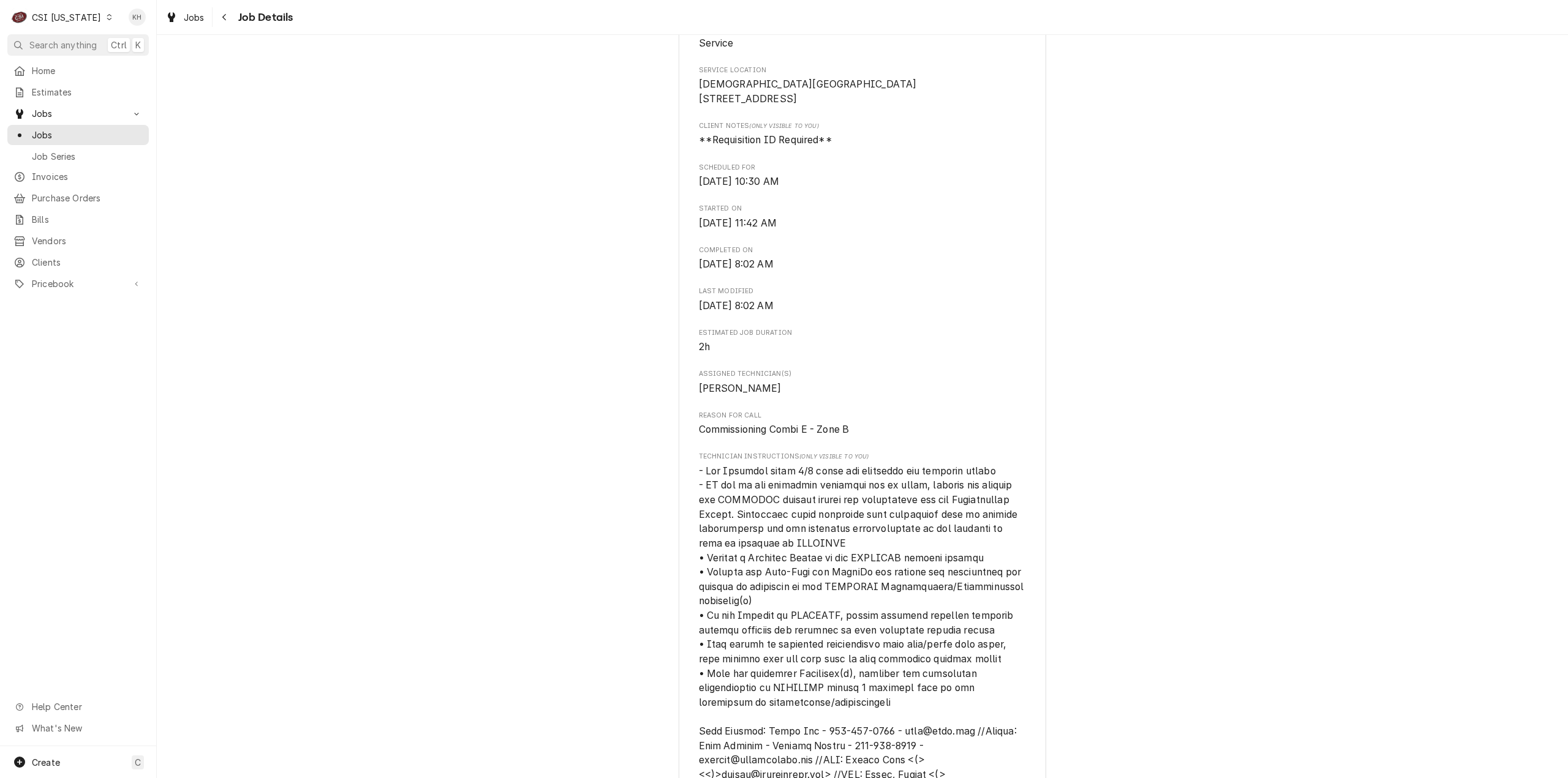
scroll to position [490, 0]
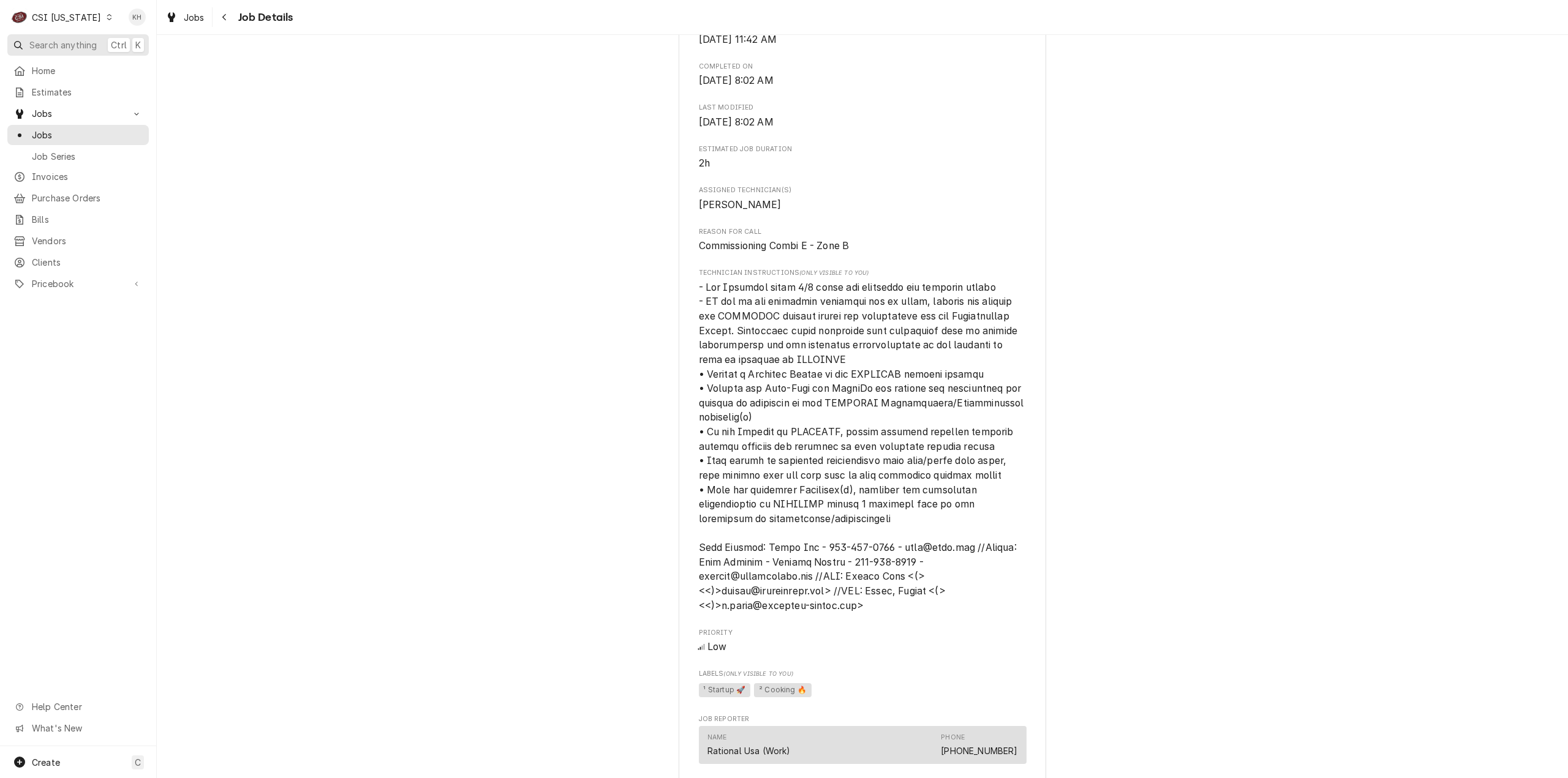
click at [77, 45] on span "Search anything" at bounding box center [63, 45] width 67 height 13
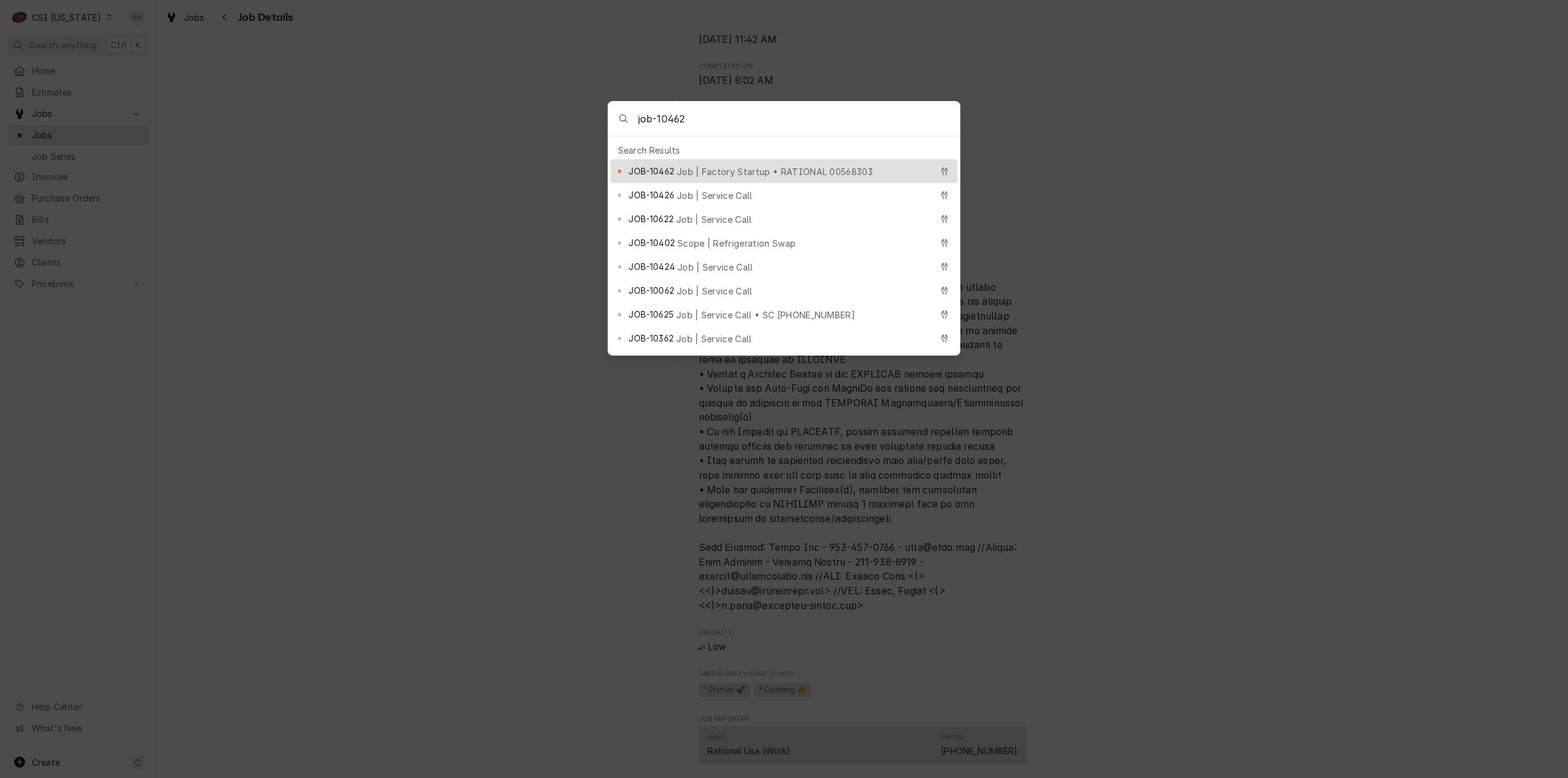
type input "job-10462"
click at [842, 173] on div "JOB-10462 Job | Factory Startup • RATIONAL 00568303" at bounding box center [784, 170] width 346 height 24
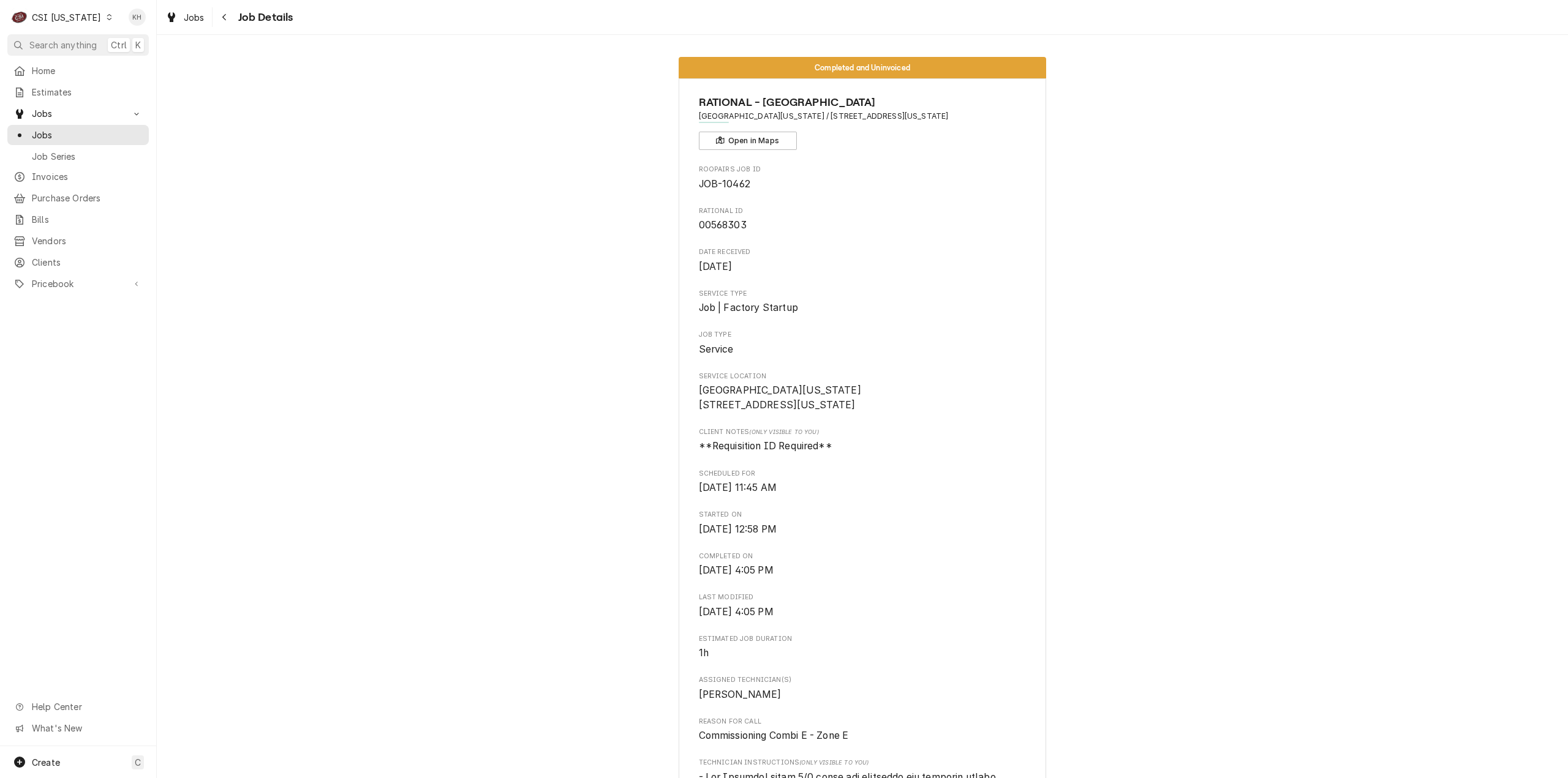
scroll to position [490, 0]
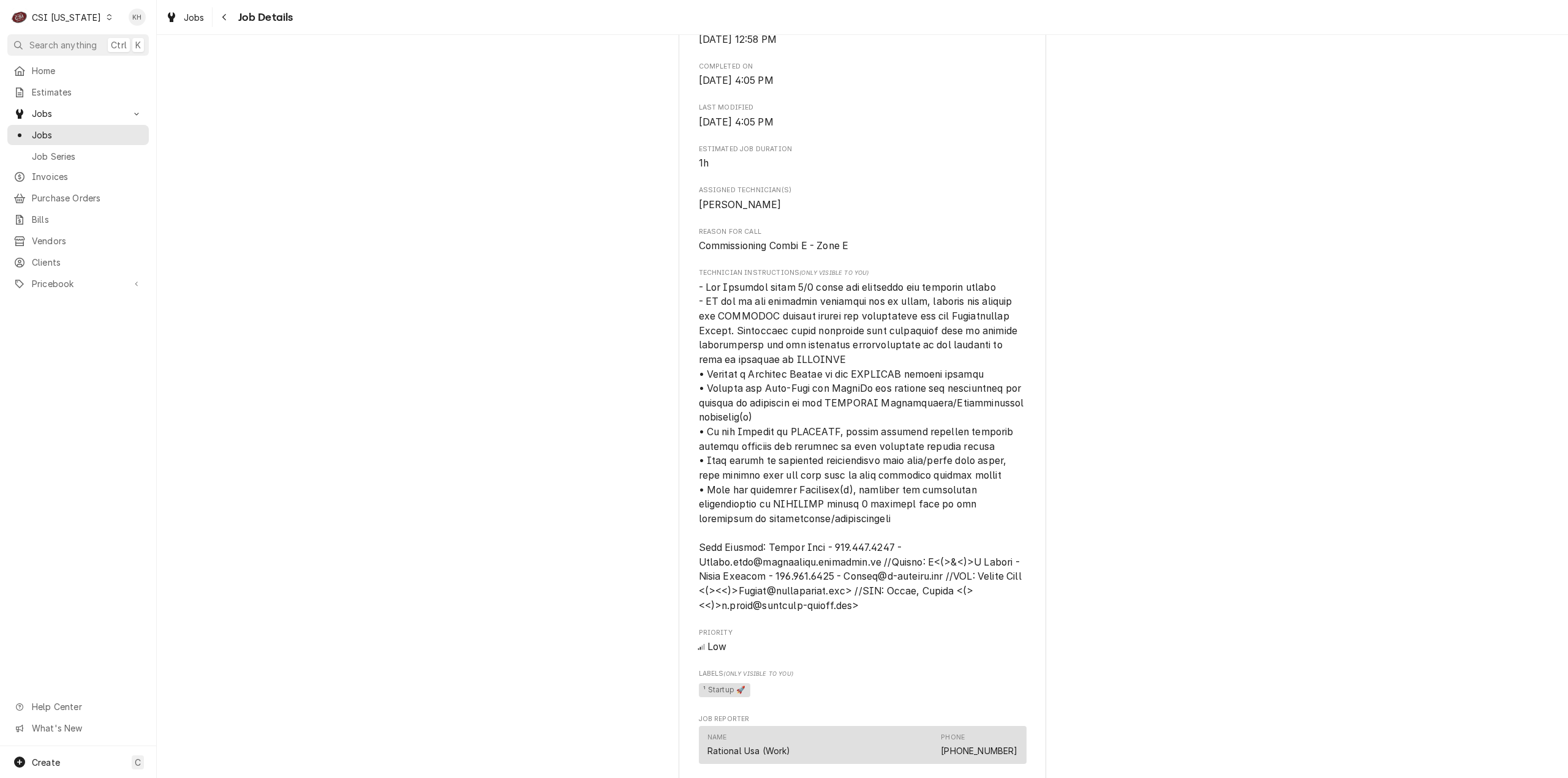
drag, startPoint x: 484, startPoint y: 304, endPoint x: 455, endPoint y: 294, distance: 30.7
click at [470, 295] on div "Completed and Uninvoiced RATIONAL - USA NORTH WASHINGTON ELEMENTARY SCHOOL / 56…" at bounding box center [862, 544] width 1411 height 1973
click at [40, 17] on div "CSI Kentucky" at bounding box center [66, 17] width 69 height 13
click at [152, 24] on div "CSI [US_STATE][GEOGRAPHIC_DATA]" at bounding box center [191, 24] width 162 height 13
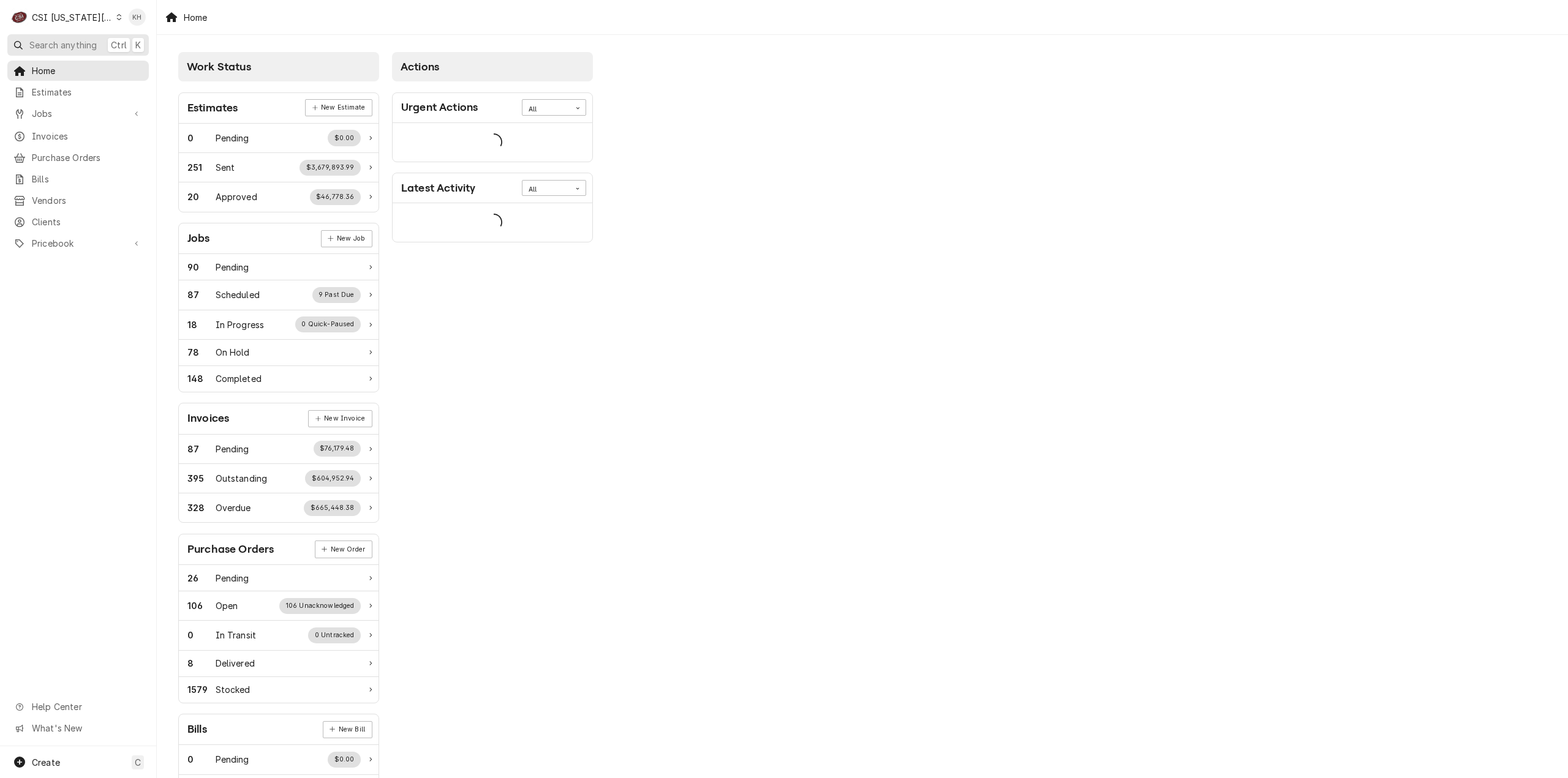
click at [97, 42] on span "Search anything" at bounding box center [63, 45] width 67 height 13
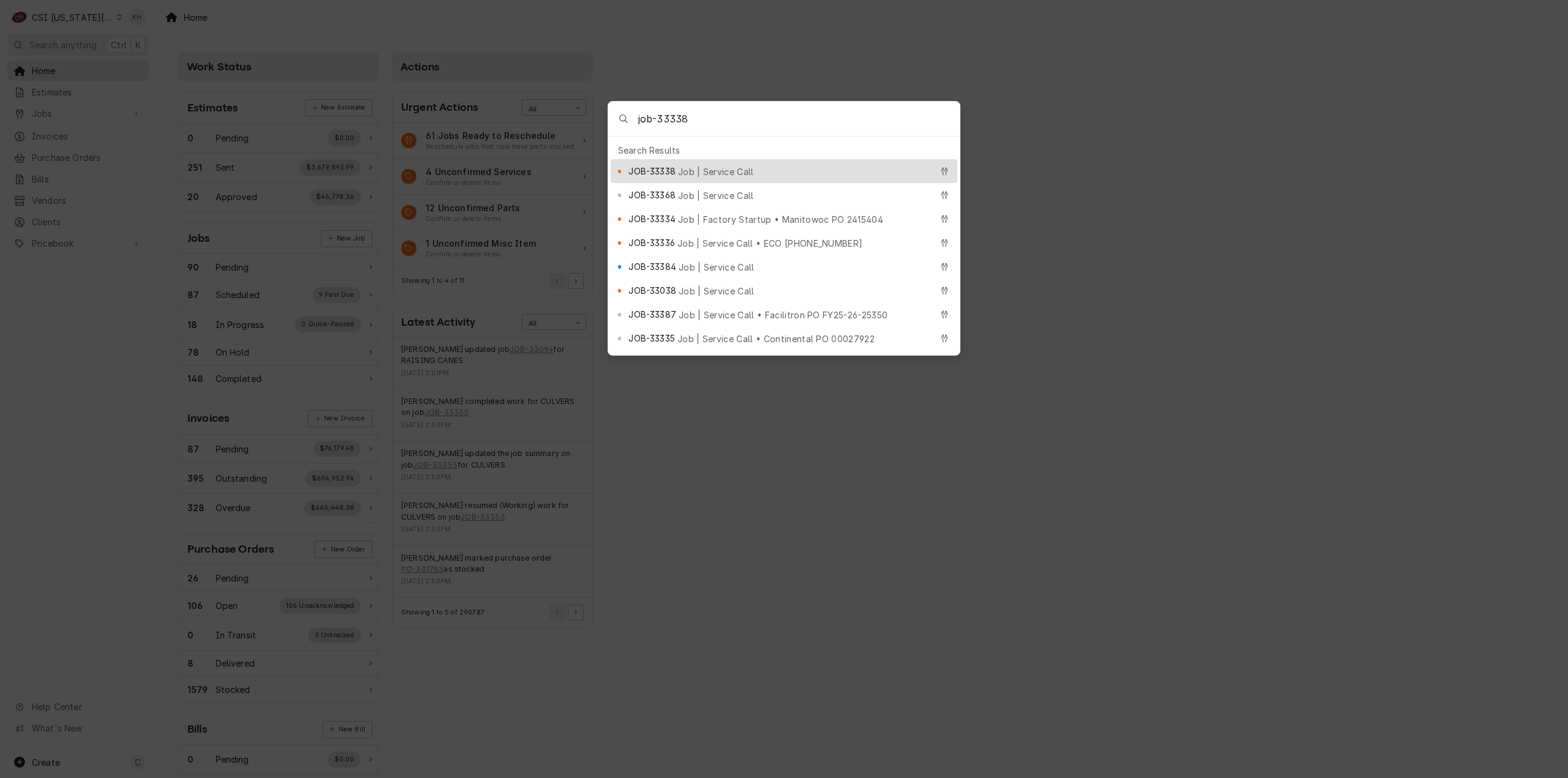
type input "job-33338"
click at [801, 164] on div "JOB-33338 Job | Service Call" at bounding box center [780, 171] width 303 height 14
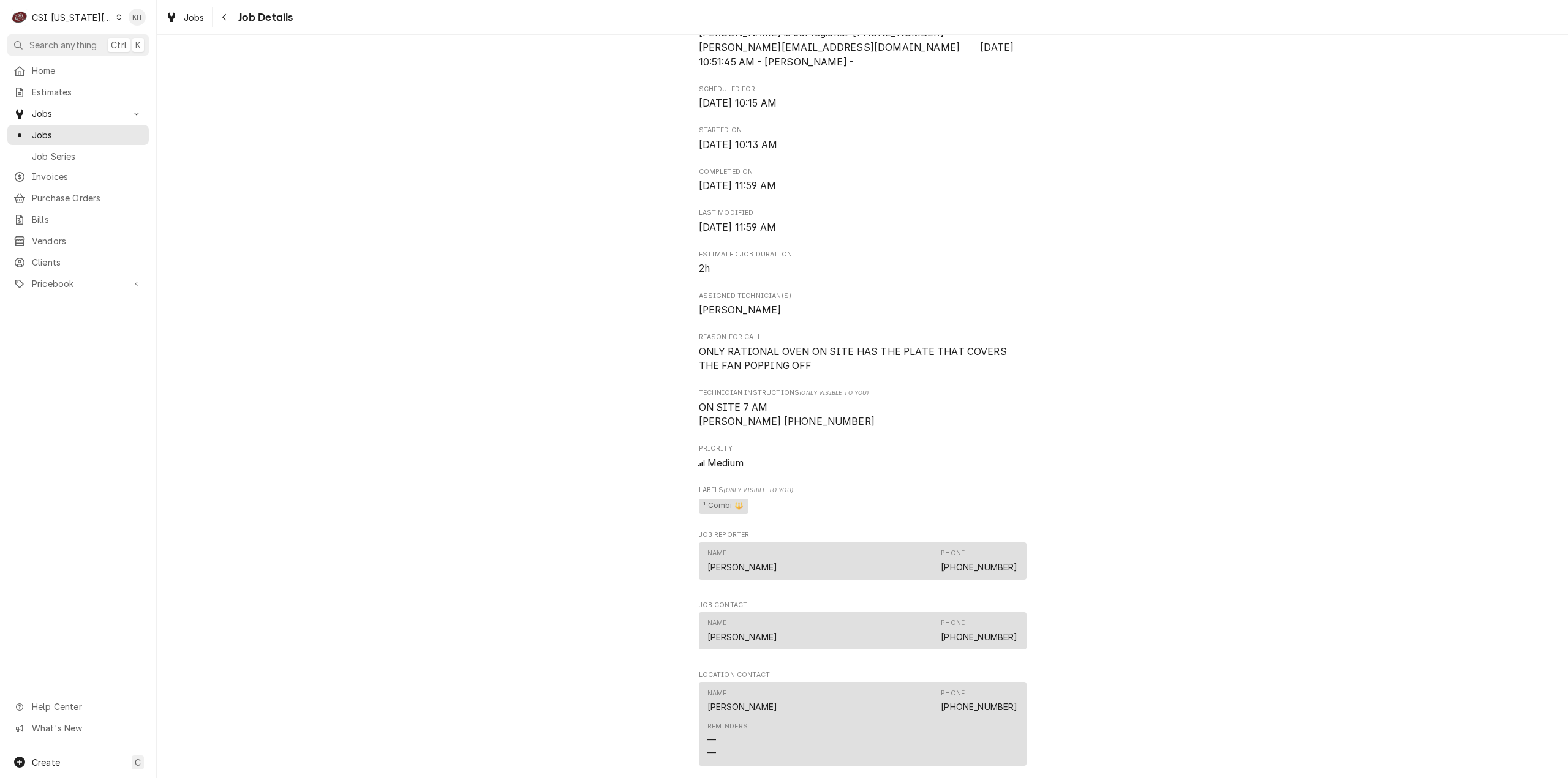
scroll to position [490, 0]
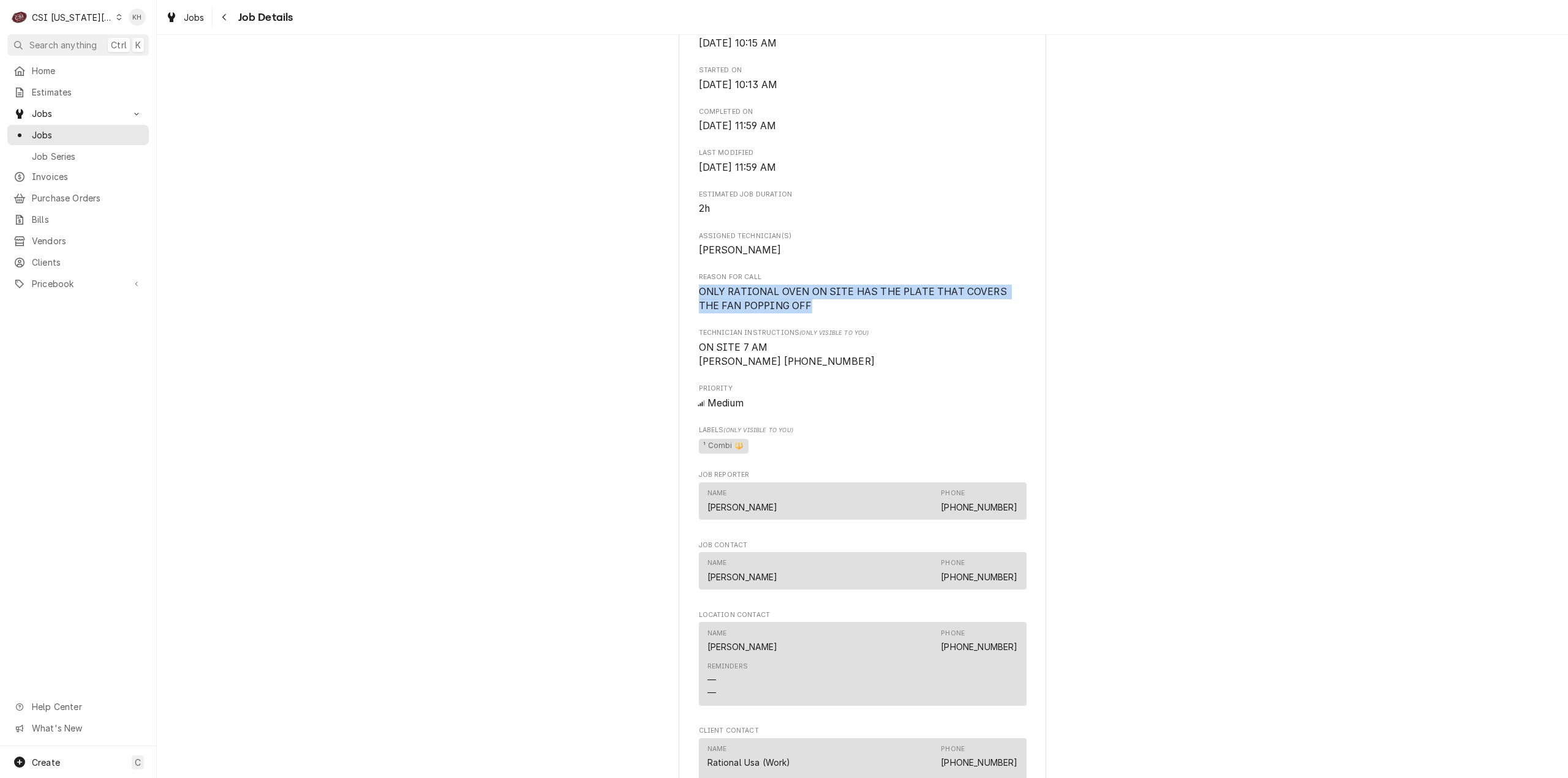
drag, startPoint x: 793, startPoint y: 337, endPoint x: 694, endPoint y: 319, distance: 100.6
click at [699, 314] on span "ONLY RATIONAL OVEN ON SITE HAS THE PLATE THAT COVERS THE FAN POPPING OFF" at bounding box center [862, 299] width 328 height 29
copy span "ONLY RATIONAL OVEN ON SITE HAS THE PLATE THAT COVERS THE FAN POPPING OFF"
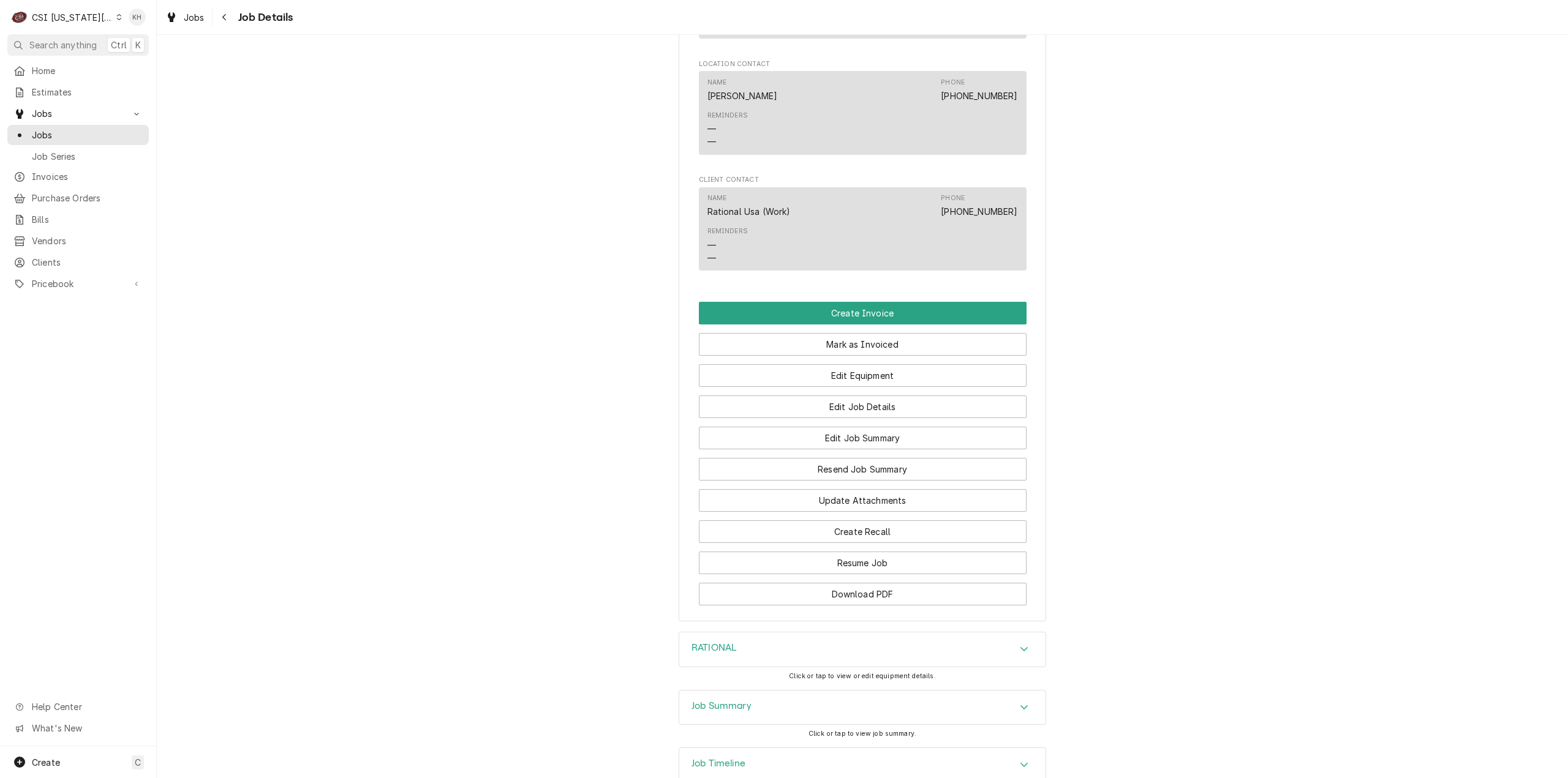
scroll to position [1157, 0]
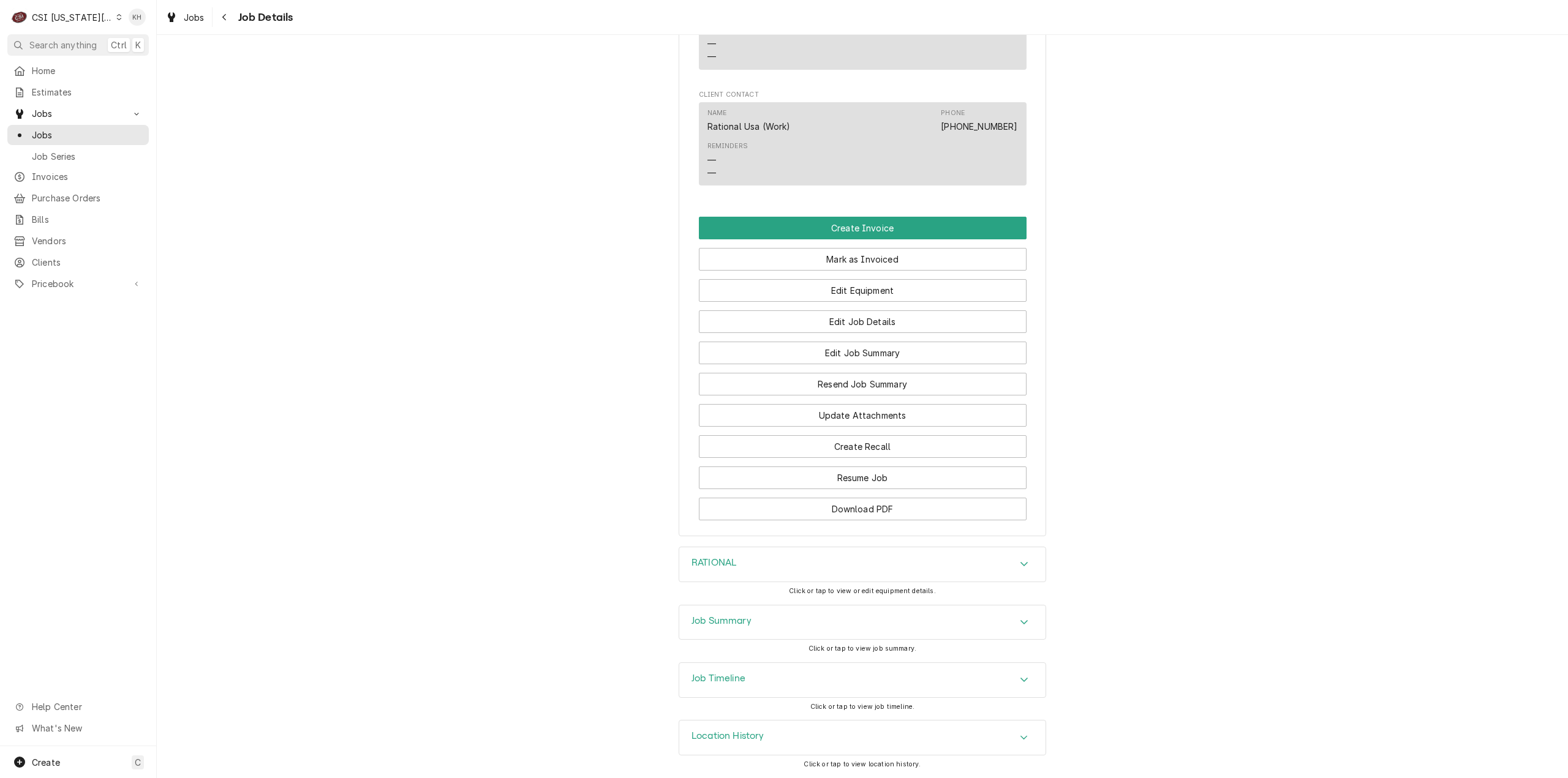
click at [823, 573] on div "RATIONAL" at bounding box center [862, 564] width 366 height 34
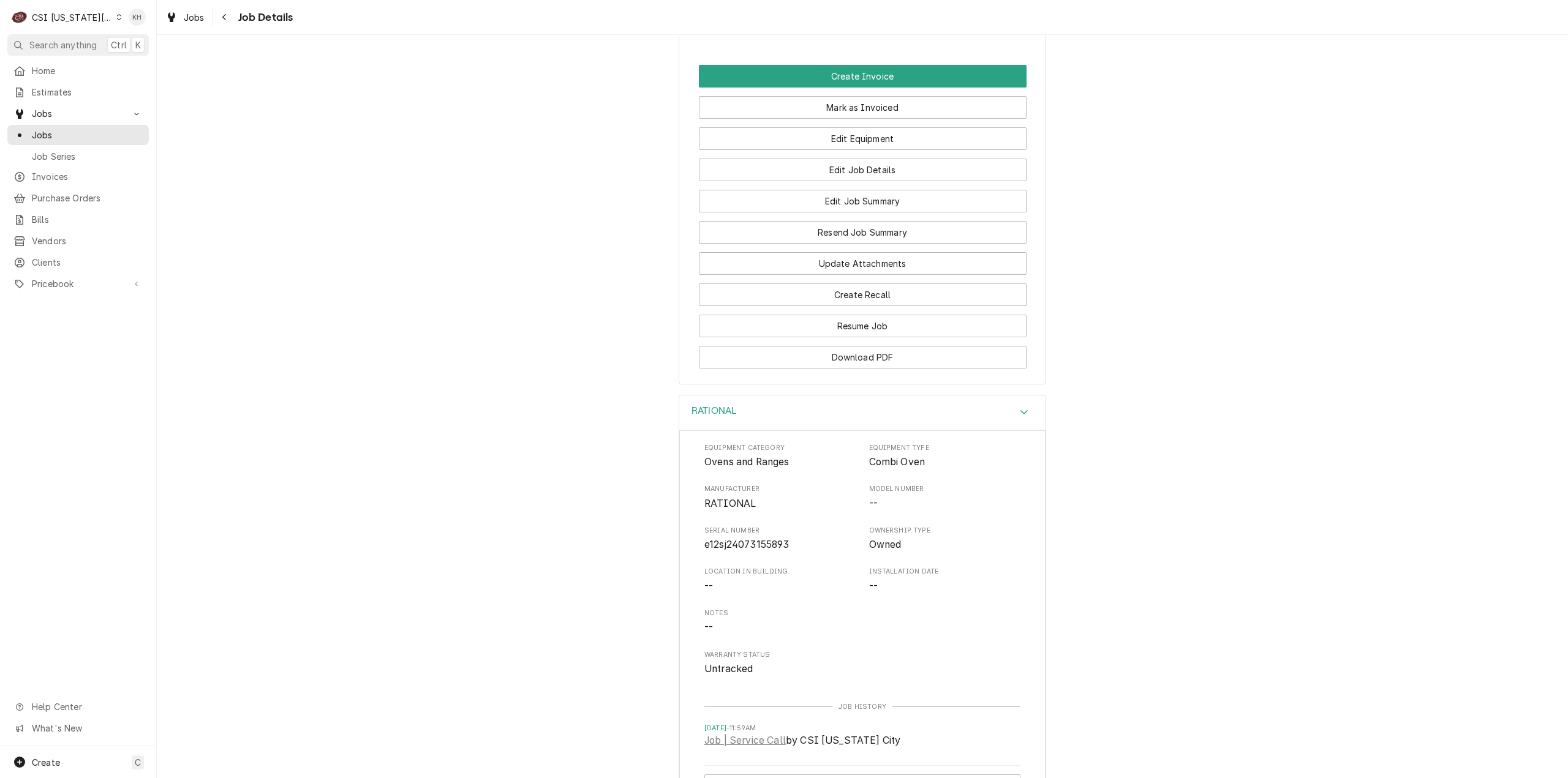
scroll to position [1279, 0]
click at [777, 549] on span "e12sj24073155893" at bounding box center [747, 543] width 85 height 11
copy span "e12sj24073155893"
drag, startPoint x: 1015, startPoint y: 441, endPoint x: 993, endPoint y: 447, distance: 22.8
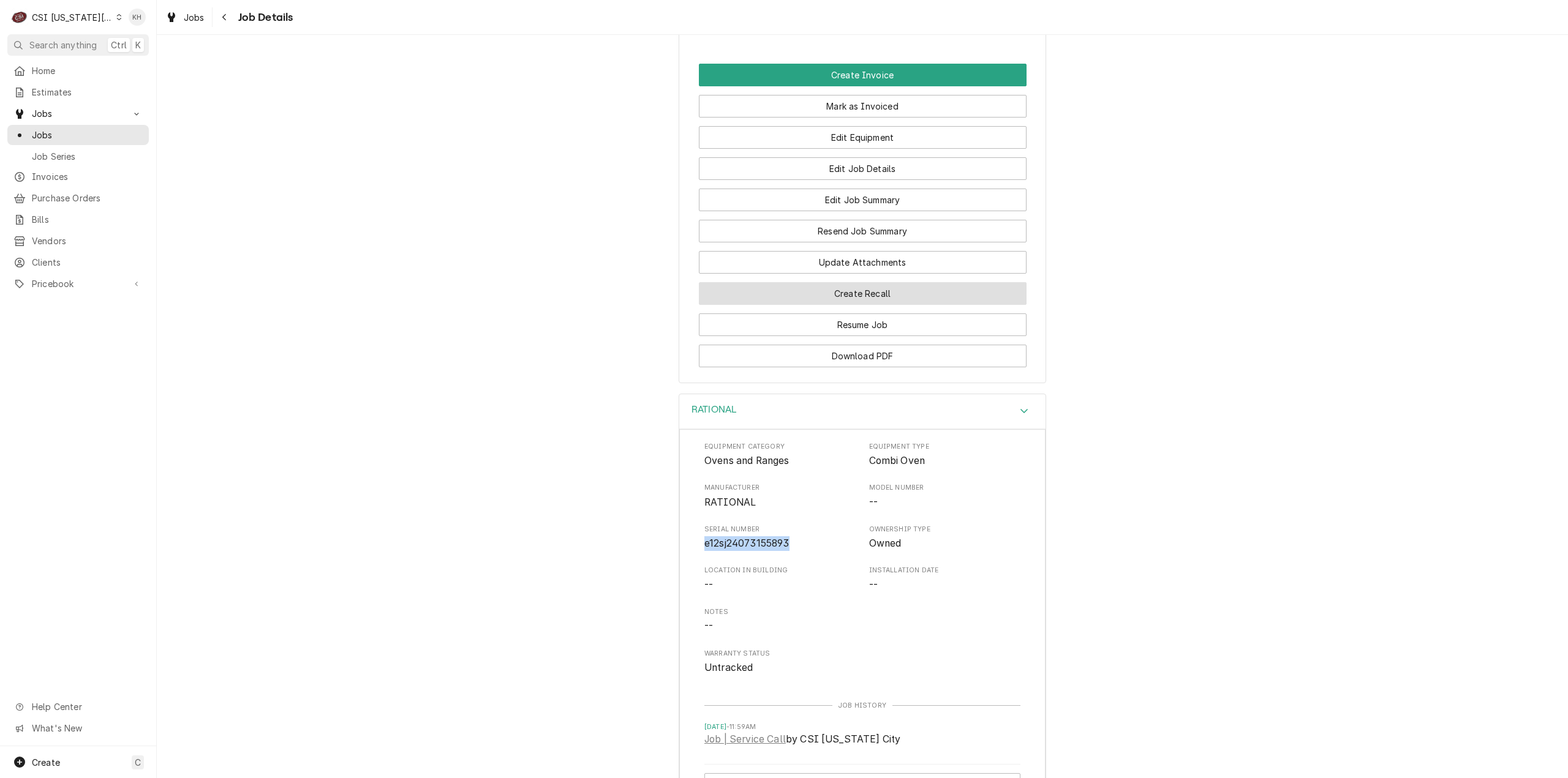
click at [1020, 416] on icon "Accordion Header" at bounding box center [1024, 410] width 9 height 10
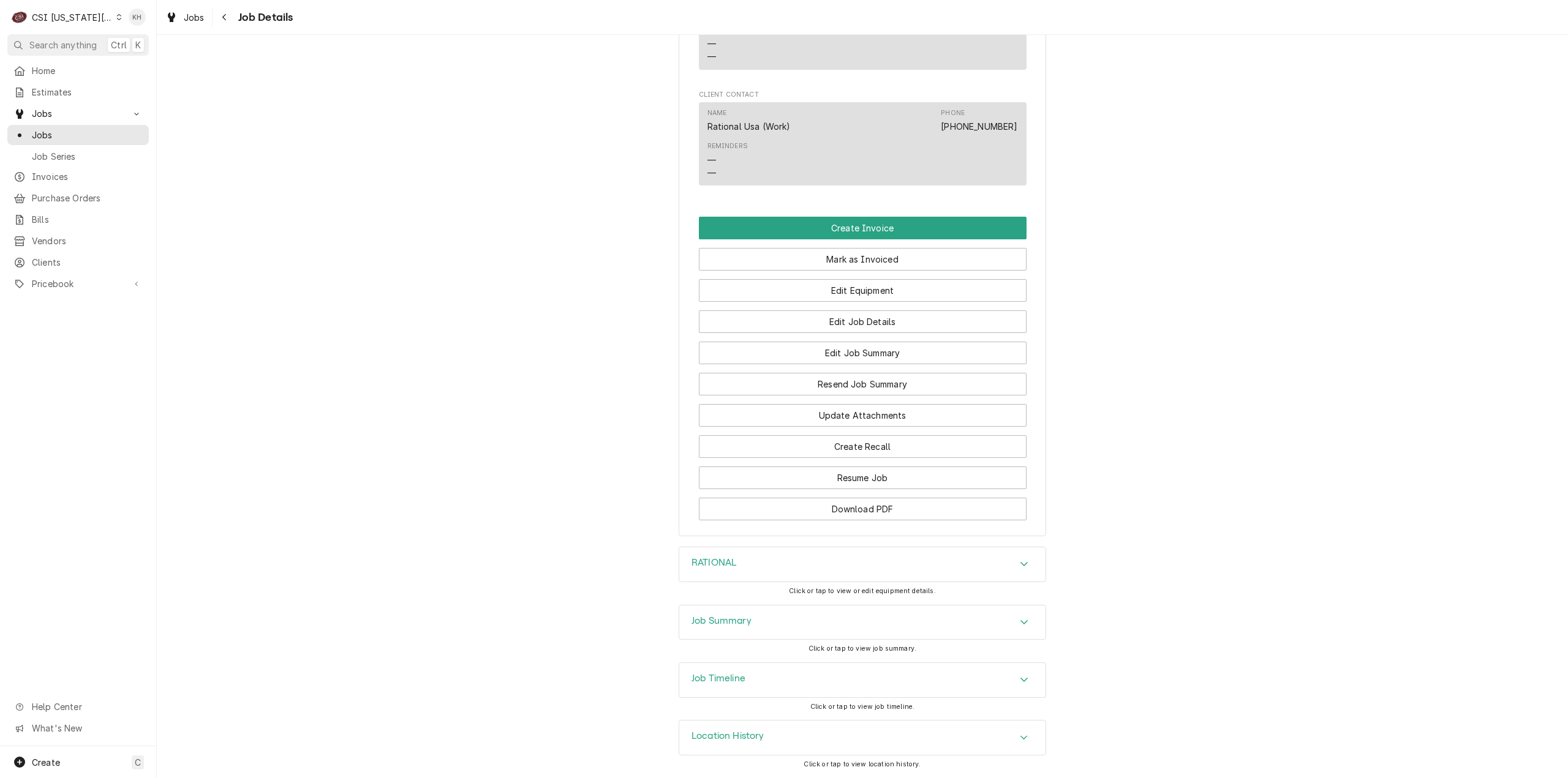
click at [760, 617] on div "Job Summary" at bounding box center [862, 622] width 366 height 34
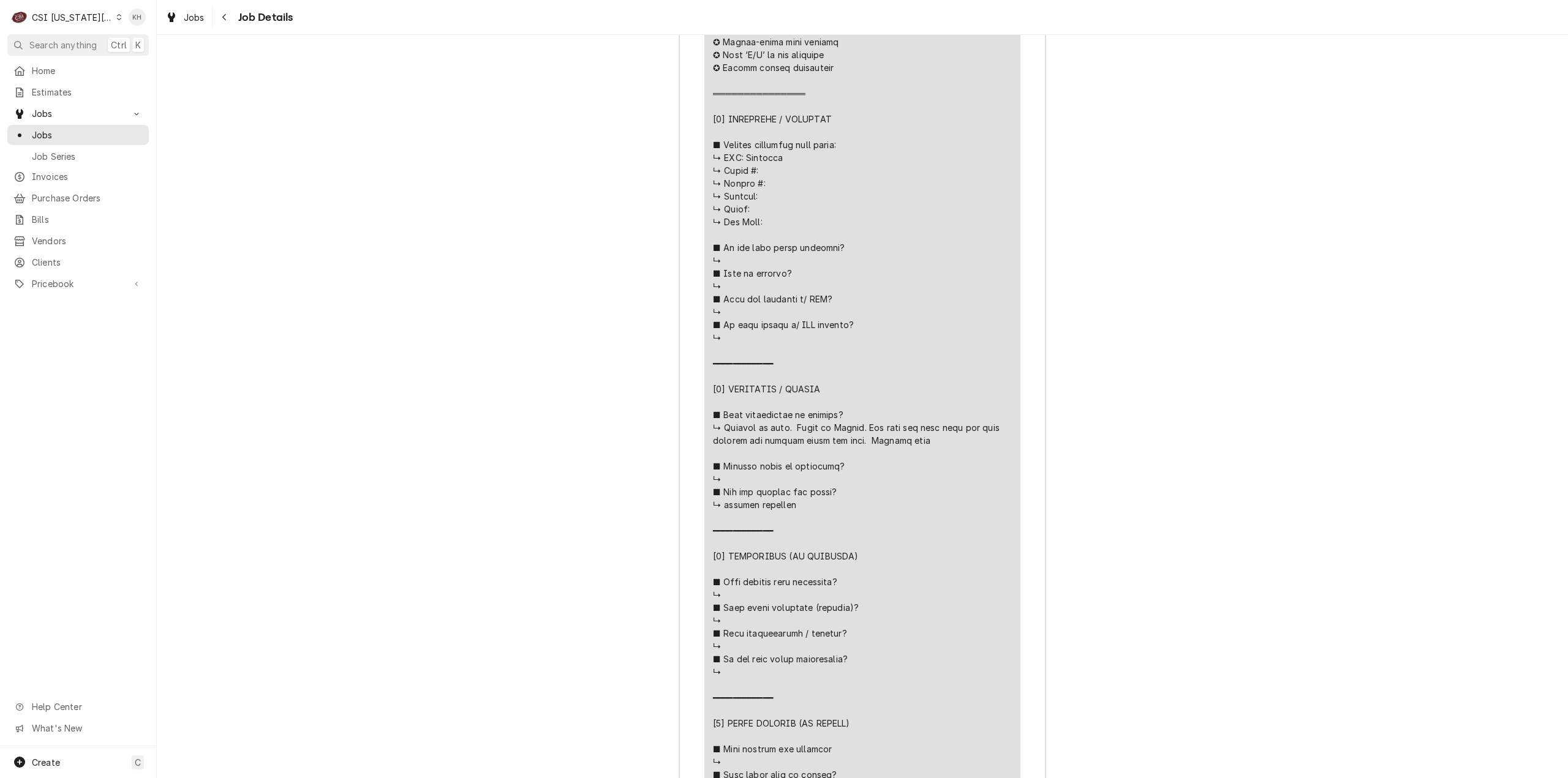
scroll to position [2198, 0]
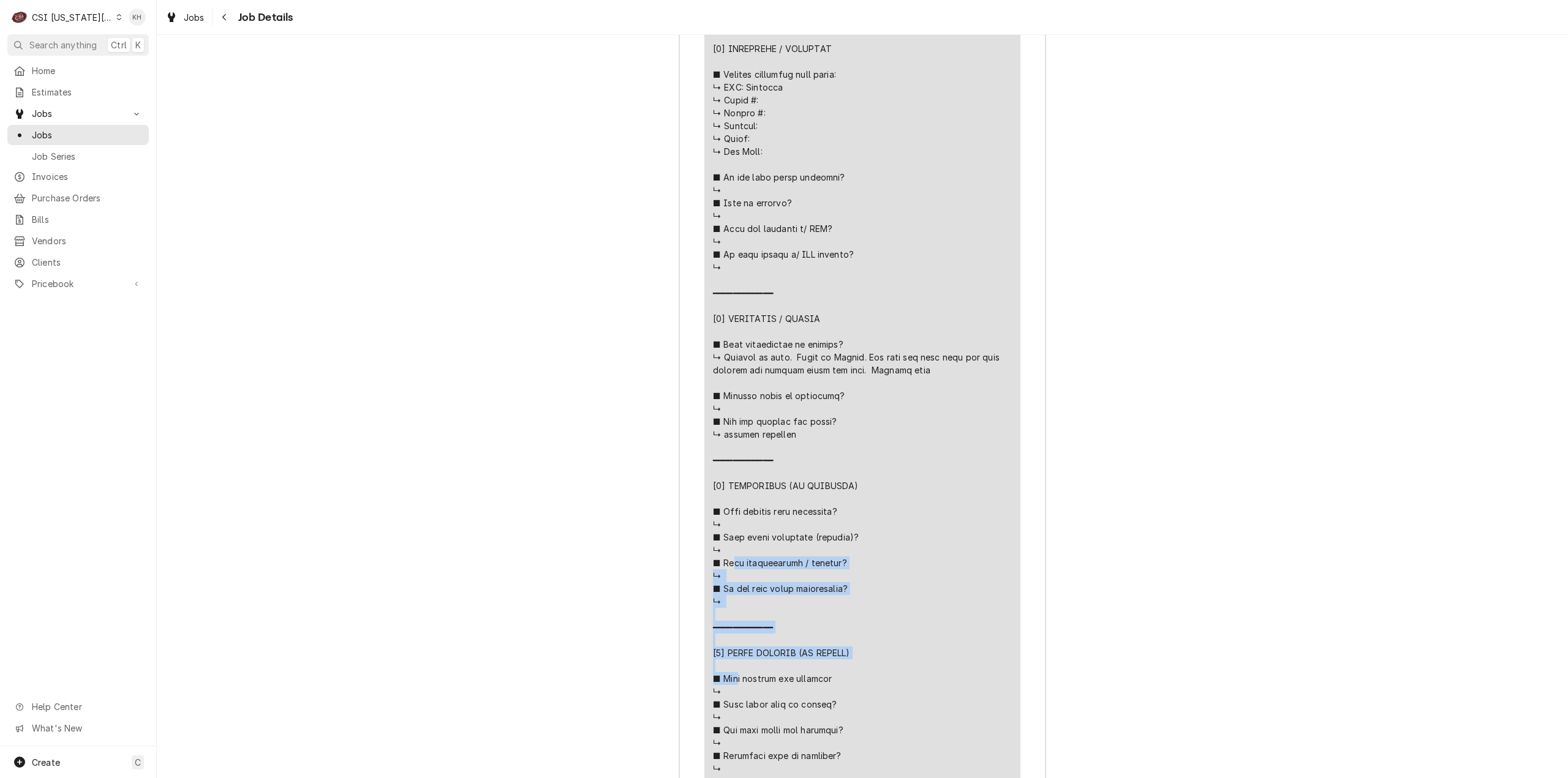
drag, startPoint x: 914, startPoint y: 400, endPoint x: 717, endPoint y: 392, distance: 197.2
click at [717, 392] on div "Line Item" at bounding box center [862, 376] width 299 height 926
copy div "𝗶𝘁 𝗺𝗮𝗶𝗻𝘁𝗲𝗻𝗮𝗻𝗰𝗲𝗱 / 𝗰𝗹𝗲𝗮𝗻𝗲𝗱? ↳ ■ 𝗜𝘀 𝘁𝗵𝗲 𝘂𝗻𝗶𝘁 𝗳𝘂𝗹𝗹𝘆 𝗼𝗽𝗲𝗿𝗮𝘁𝗶𝗼𝗻𝗮𝗹? ↳ ━━━━━━━━━━━━ [𝟰…"
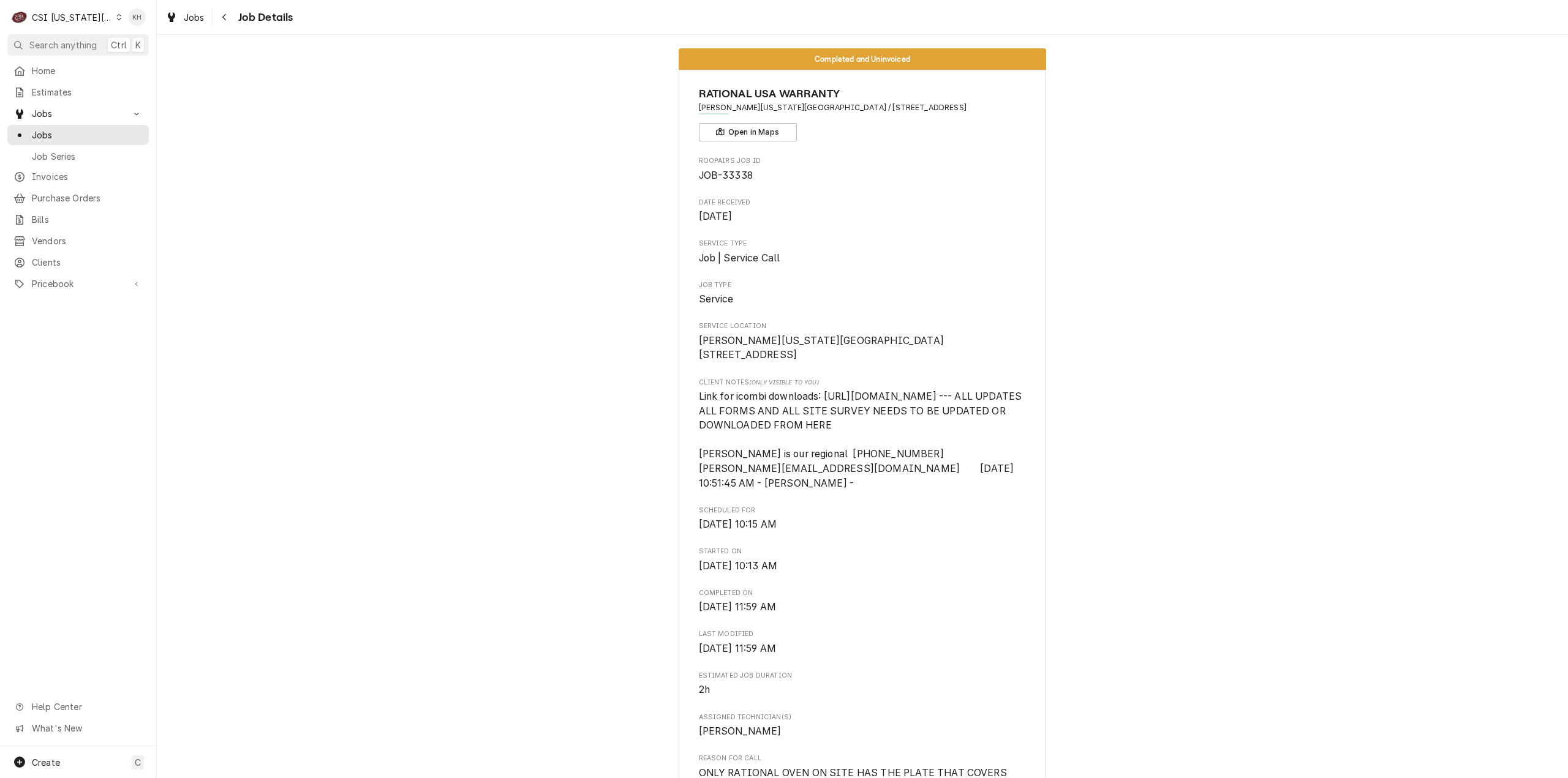
scroll to position [0, 0]
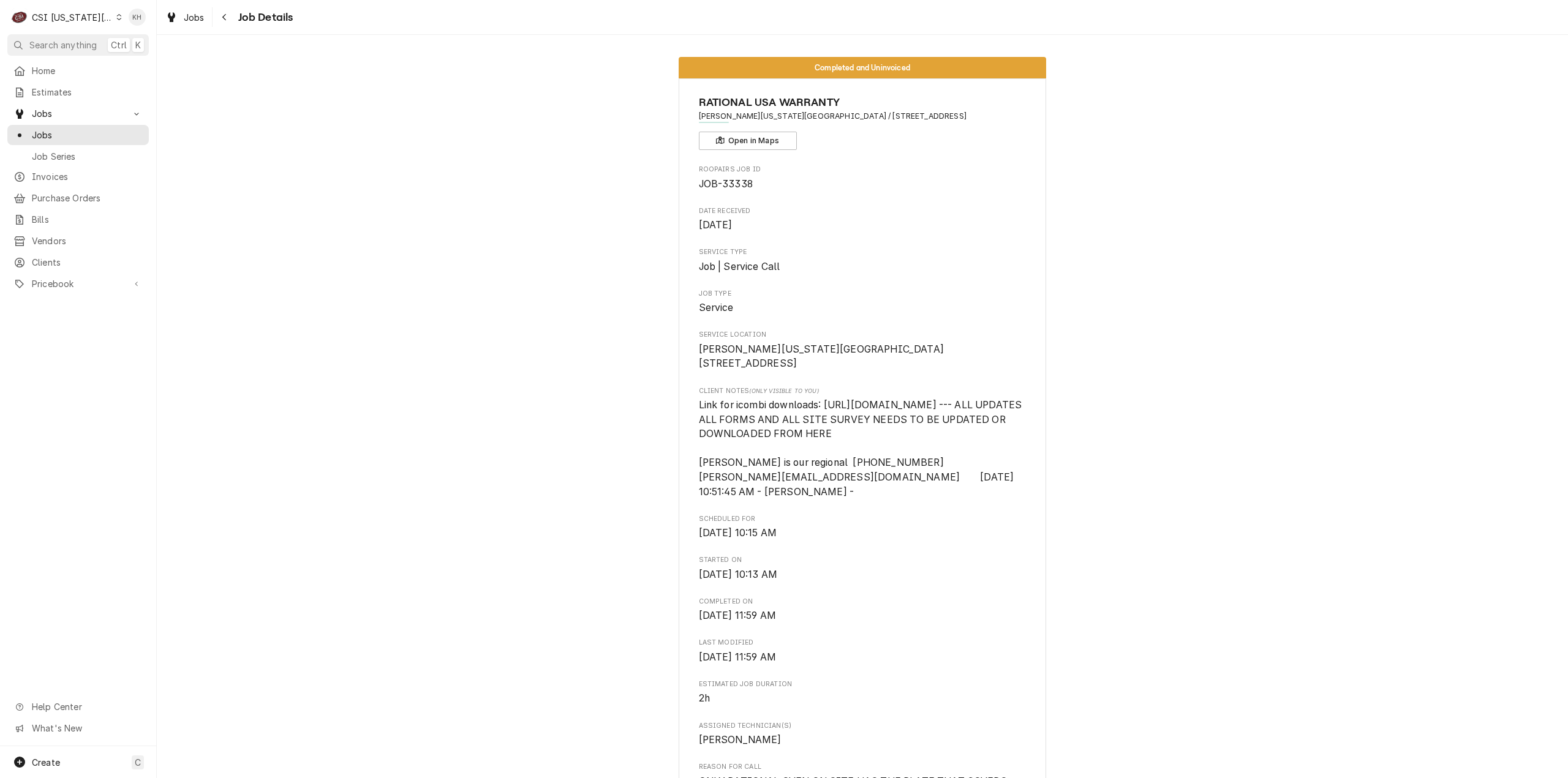
drag, startPoint x: 847, startPoint y: 115, endPoint x: 1025, endPoint y: 126, distance: 178.3
copy span "6600 NW Brush Crk Pkwy, Parkville, MO 64152"
click at [73, 258] on span "Clients" at bounding box center [87, 262] width 111 height 13
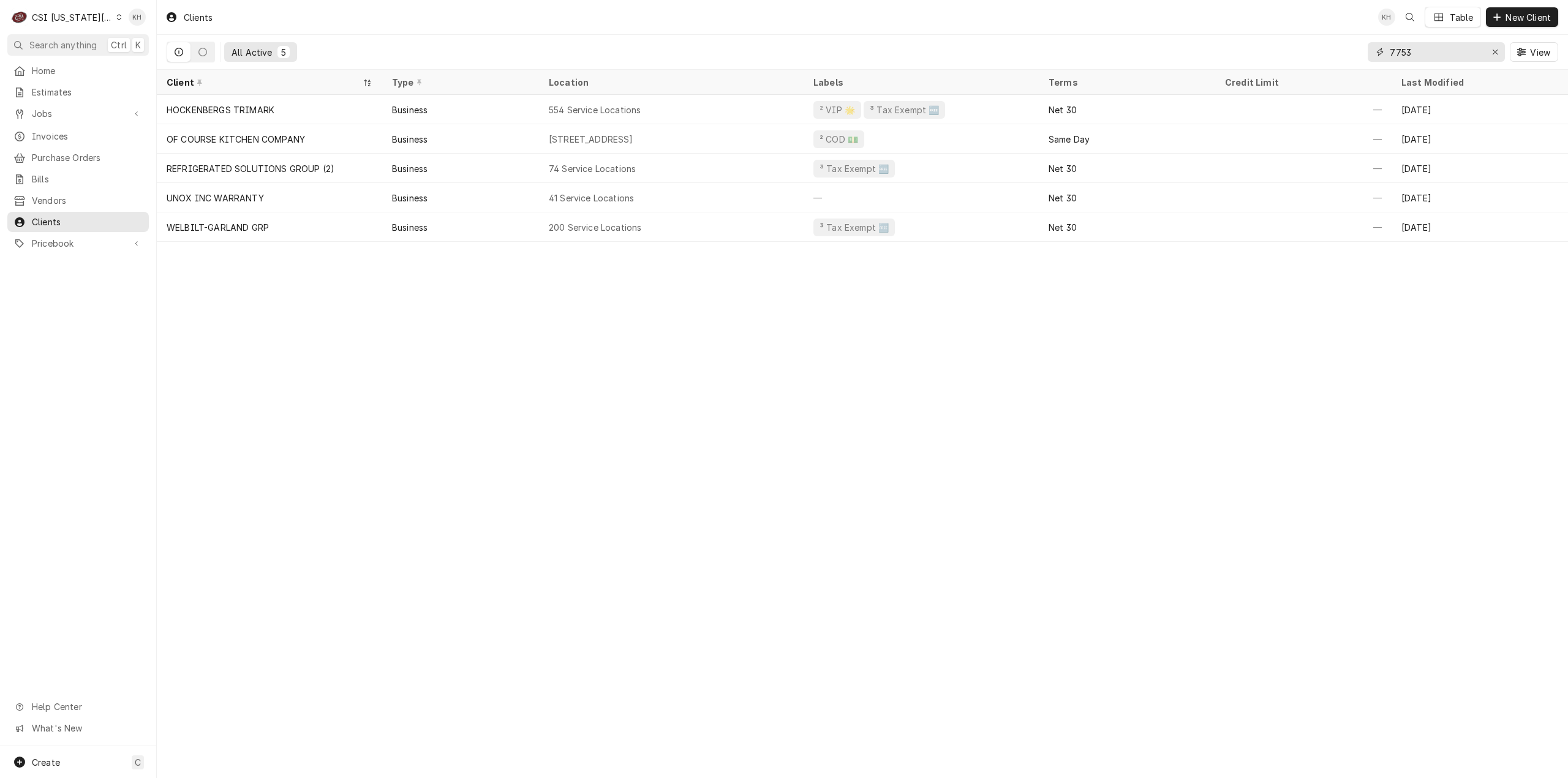
drag, startPoint x: 1430, startPoint y: 48, endPoint x: 1295, endPoint y: 43, distance: 135.1
click at [1295, 43] on div "All Active 5 7753 View" at bounding box center [862, 52] width 1391 height 34
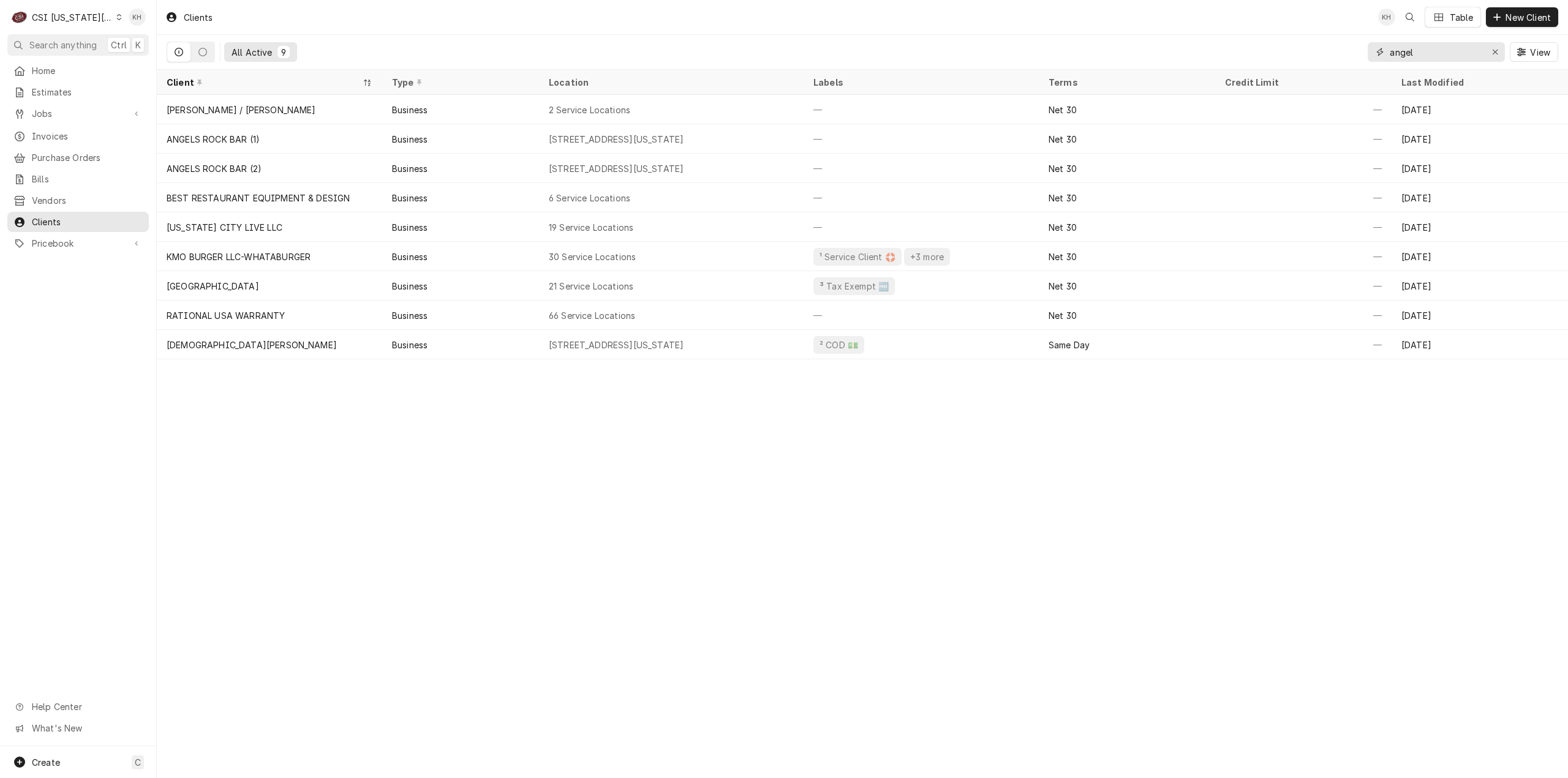
drag, startPoint x: 1399, startPoint y: 51, endPoint x: 1312, endPoint y: 49, distance: 87.0
click at [1312, 49] on div "All Active 9 angel View" at bounding box center [862, 52] width 1391 height 34
paste input "6600 NW Brush Crk Pkwy, Parkville, MO 64152"
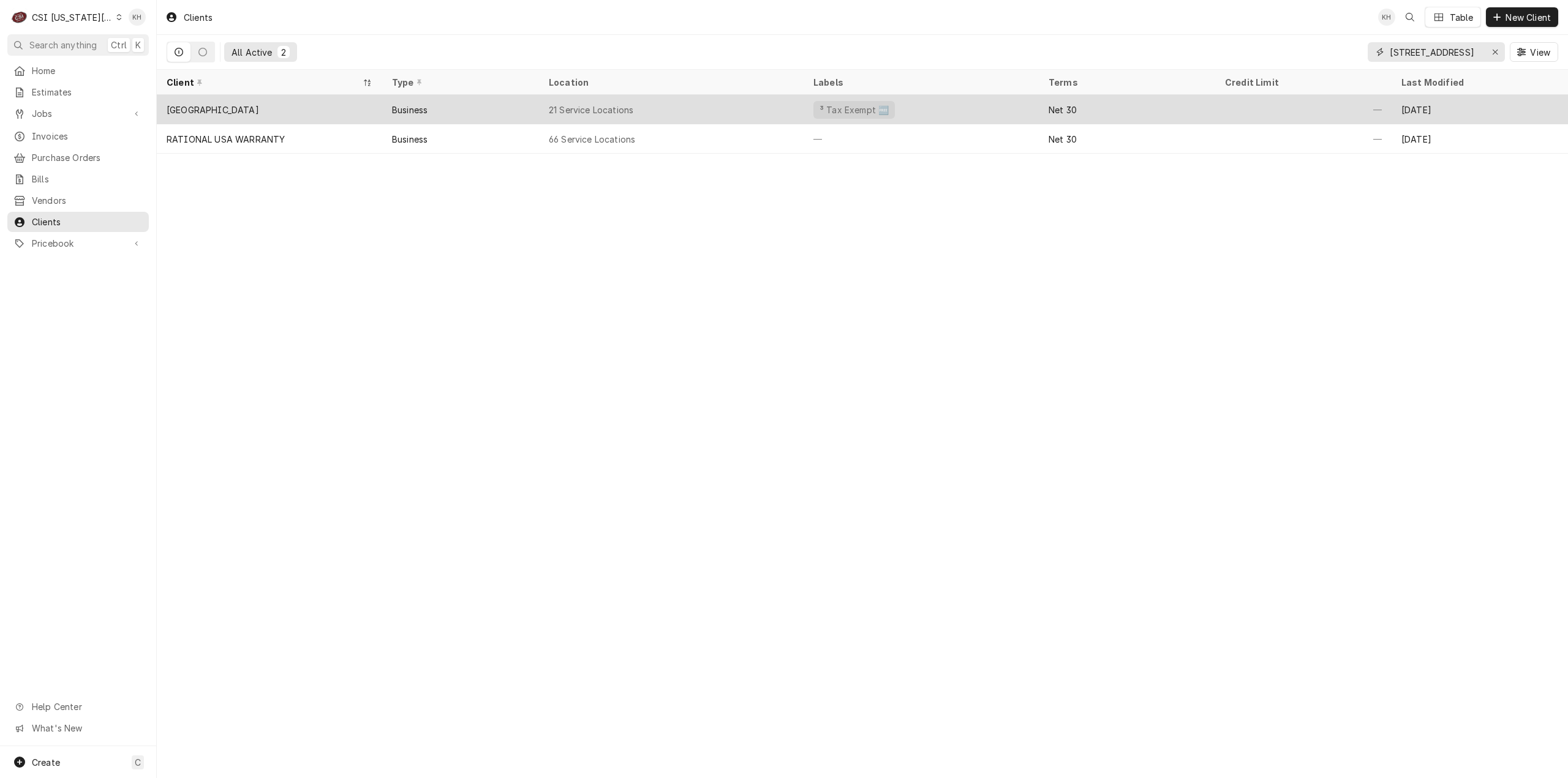
type input "6600 NW Brush Crk Pkwy, Parkville, MO 64152"
click at [541, 113] on div "21 Service Locations" at bounding box center [671, 110] width 265 height 30
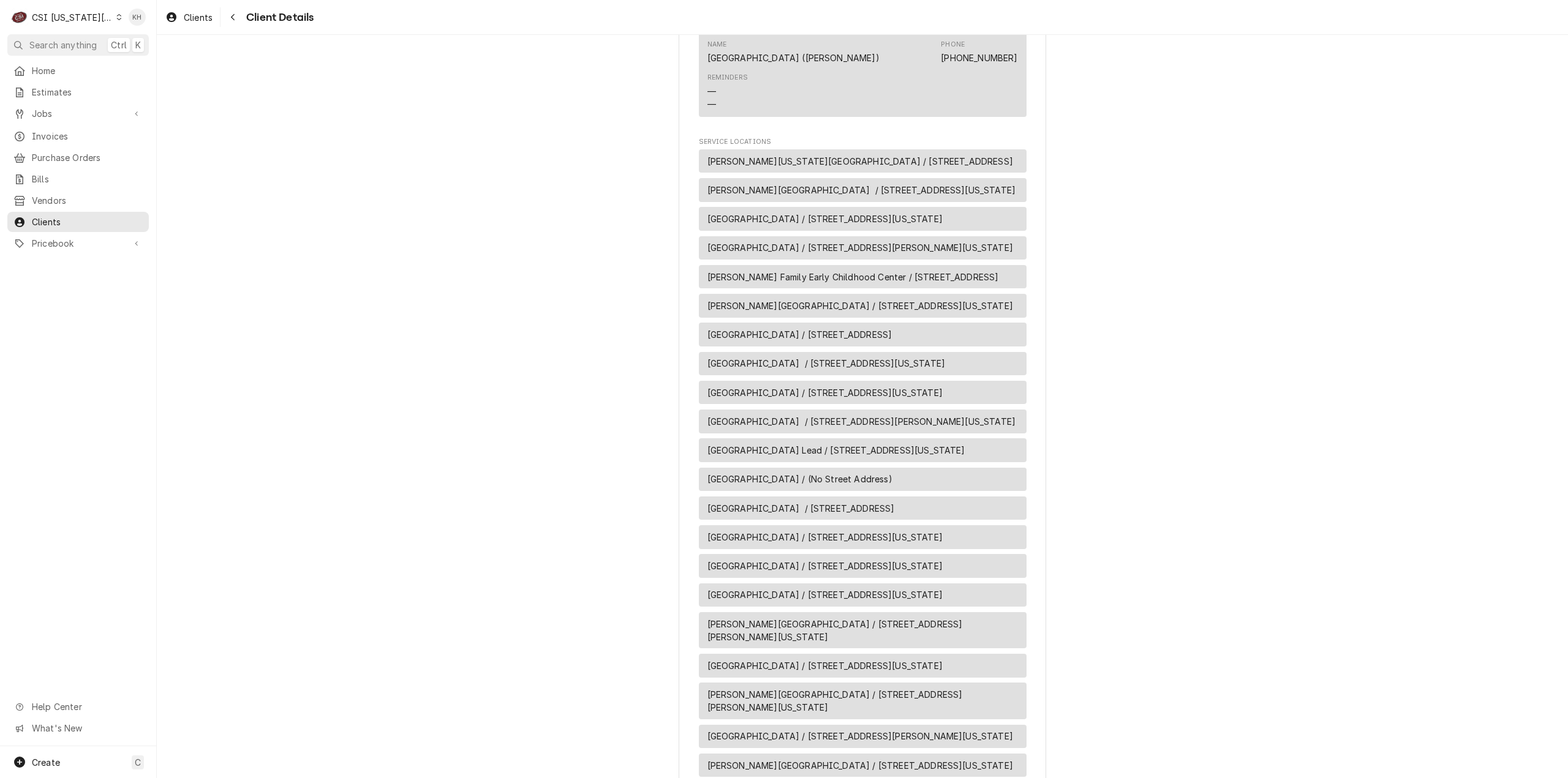
scroll to position [1102, 0]
click at [93, 115] on span "Jobs" at bounding box center [78, 114] width 93 height 13
click at [95, 129] on span "Jobs" at bounding box center [87, 135] width 111 height 13
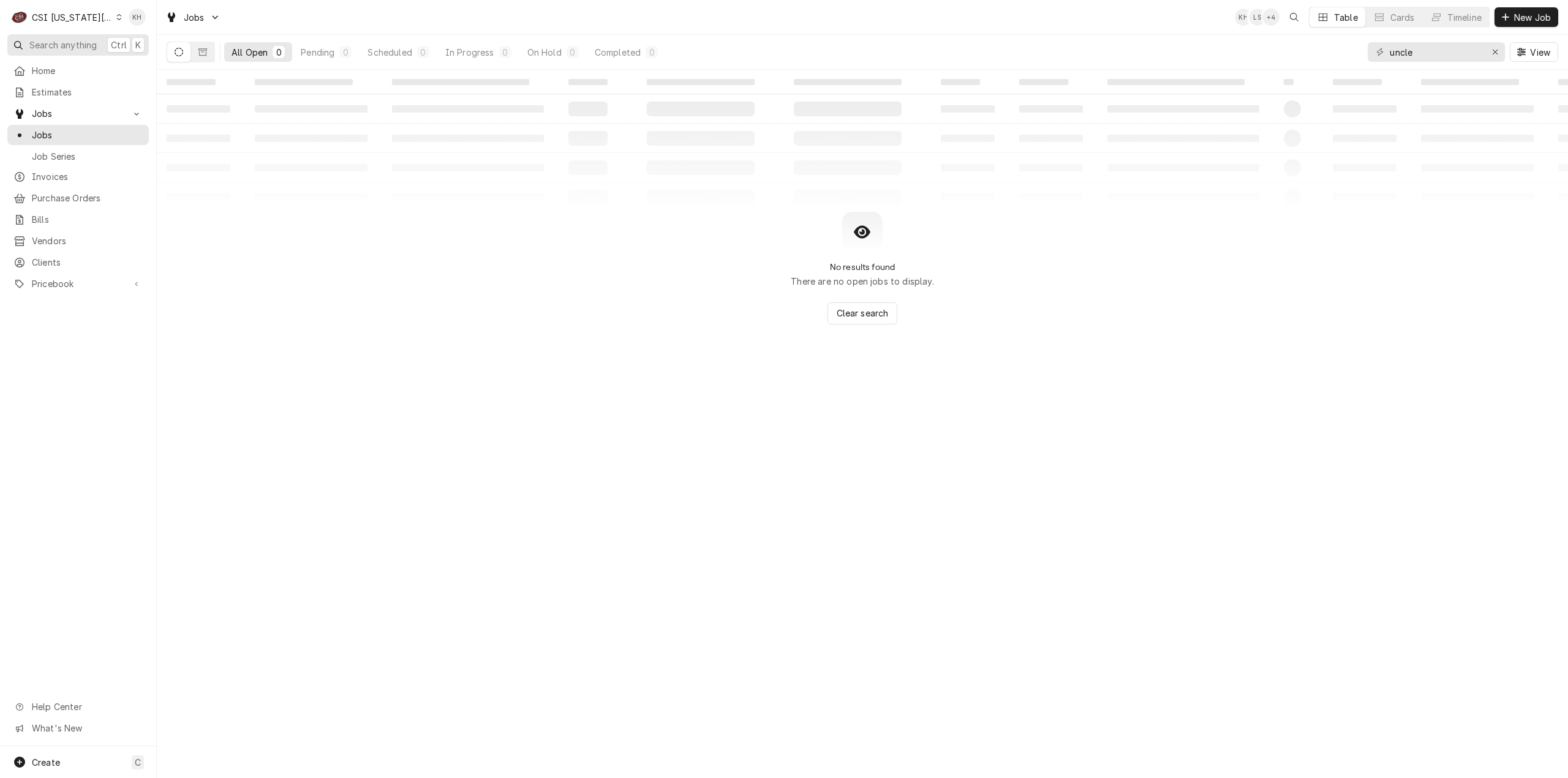
click at [56, 44] on span "Search anything" at bounding box center [63, 45] width 67 height 13
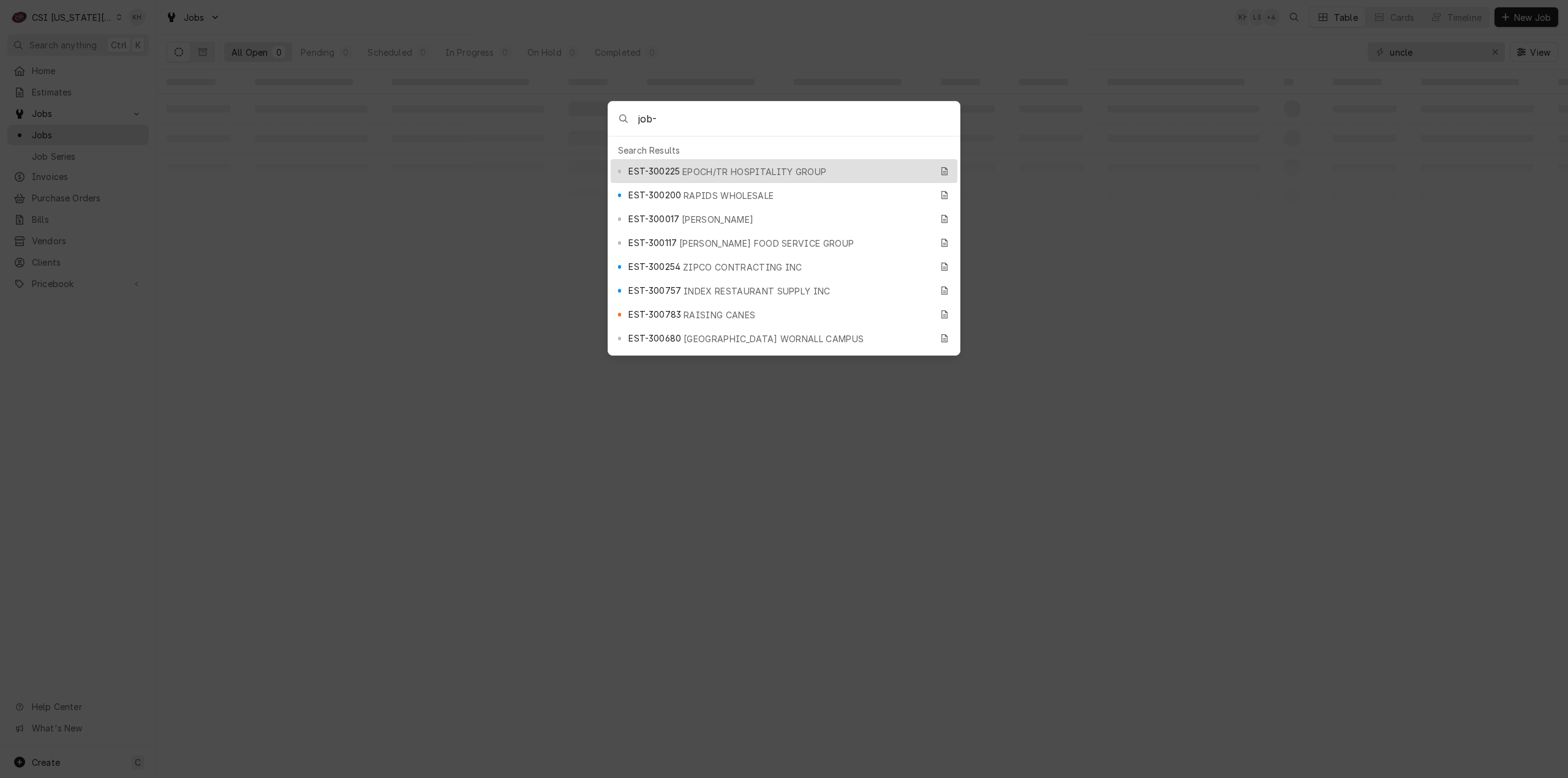
click at [810, 124] on input "job-" at bounding box center [799, 118] width 322 height 34
type input "job-33338"
click at [738, 164] on div "JOB-33338 Job | Service Call" at bounding box center [780, 171] width 303 height 14
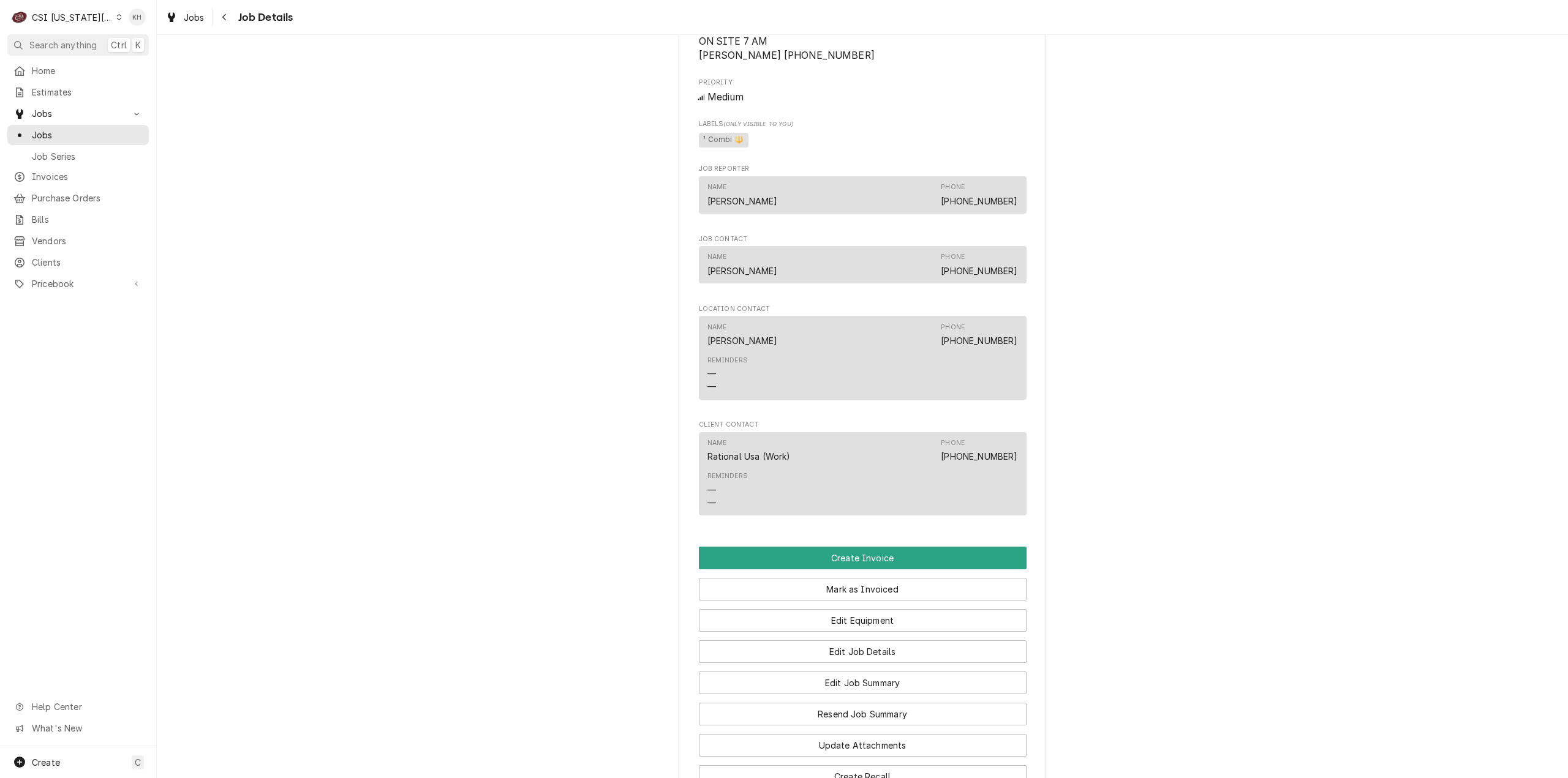
scroll to position [1157, 0]
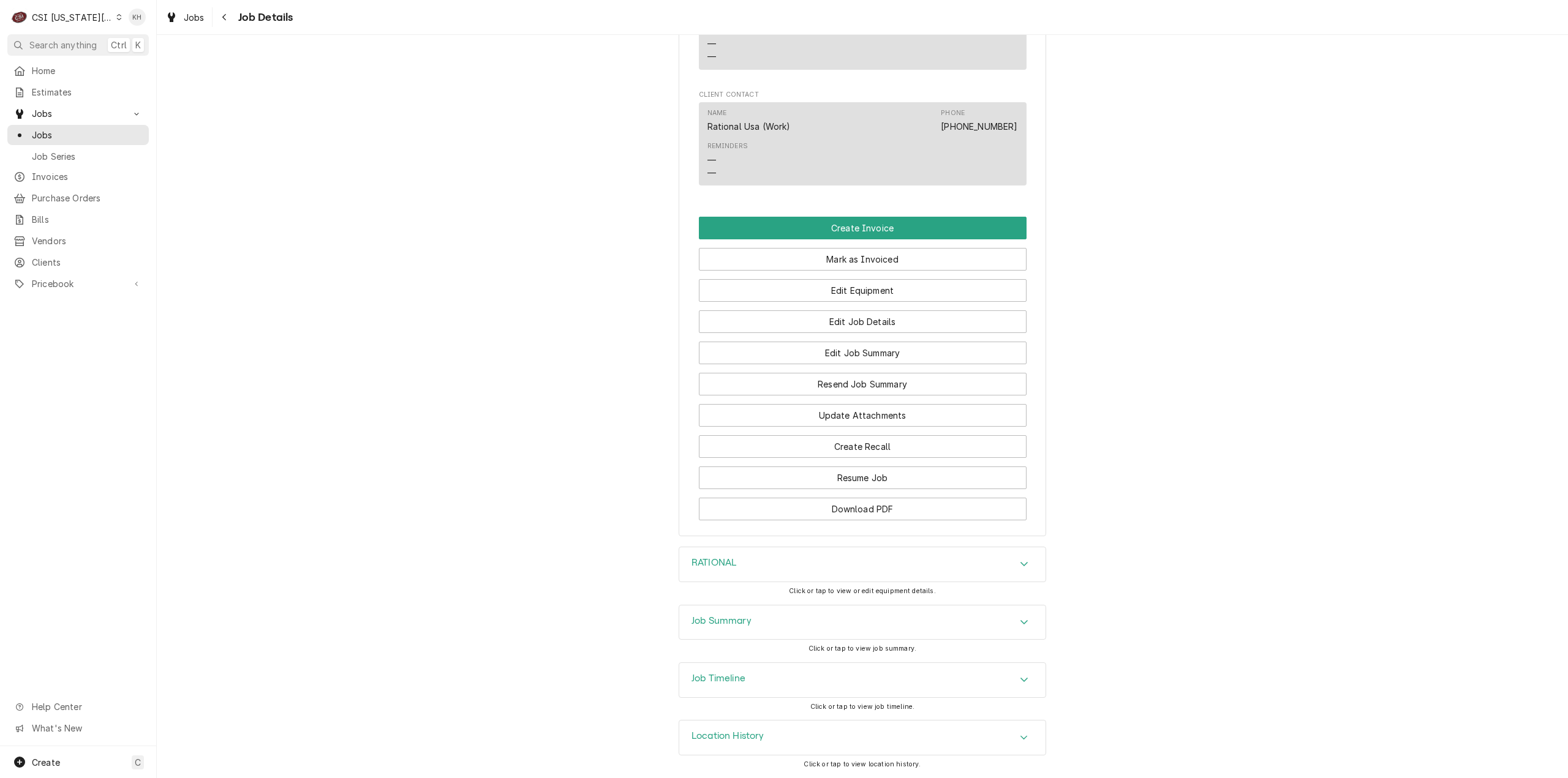
click at [763, 663] on div "Job Timeline" at bounding box center [862, 680] width 367 height 36
click at [761, 671] on div "Job Timeline" at bounding box center [862, 680] width 366 height 34
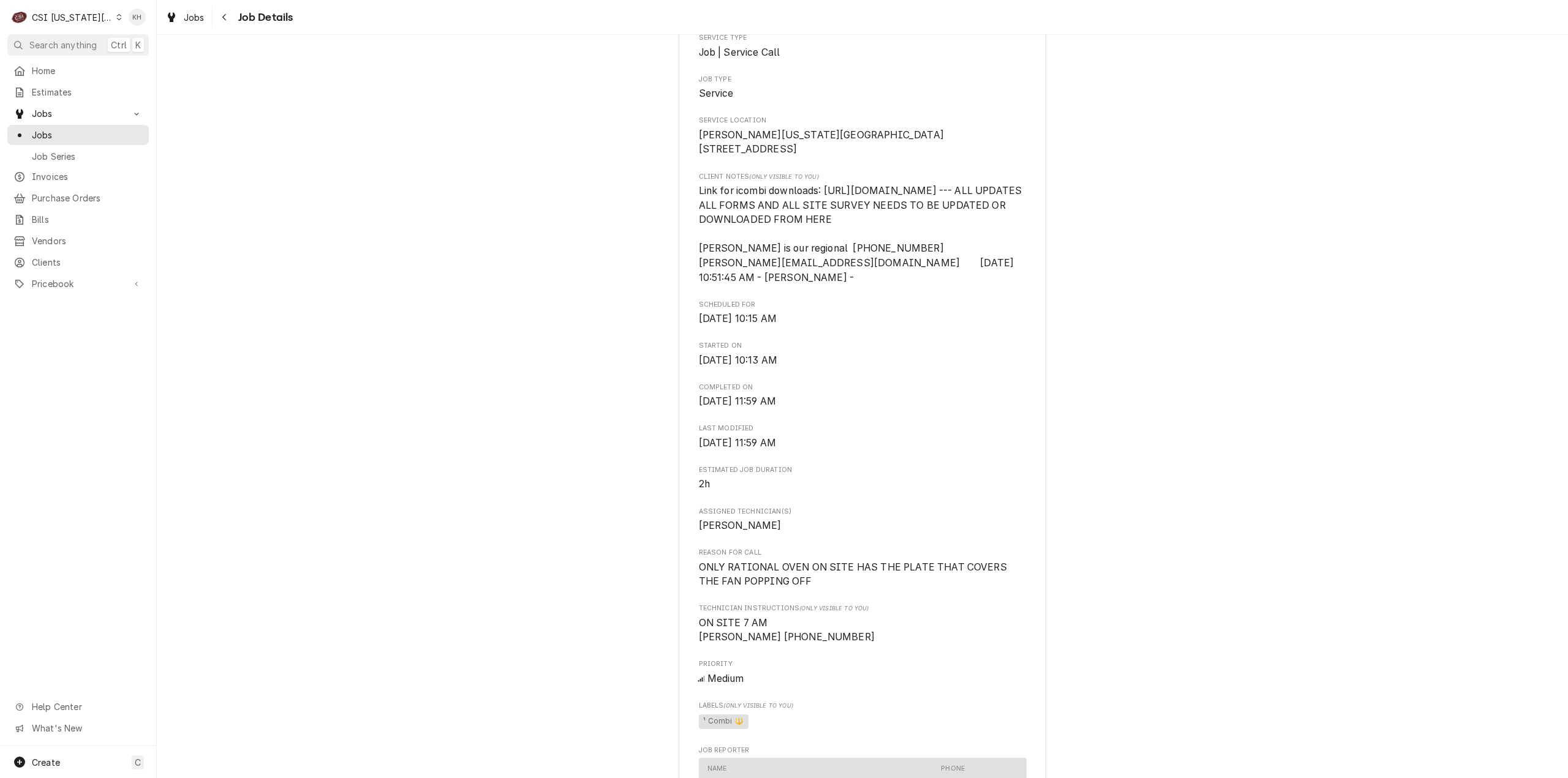
scroll to position [0, 0]
